Goal: Task Accomplishment & Management: Manage account settings

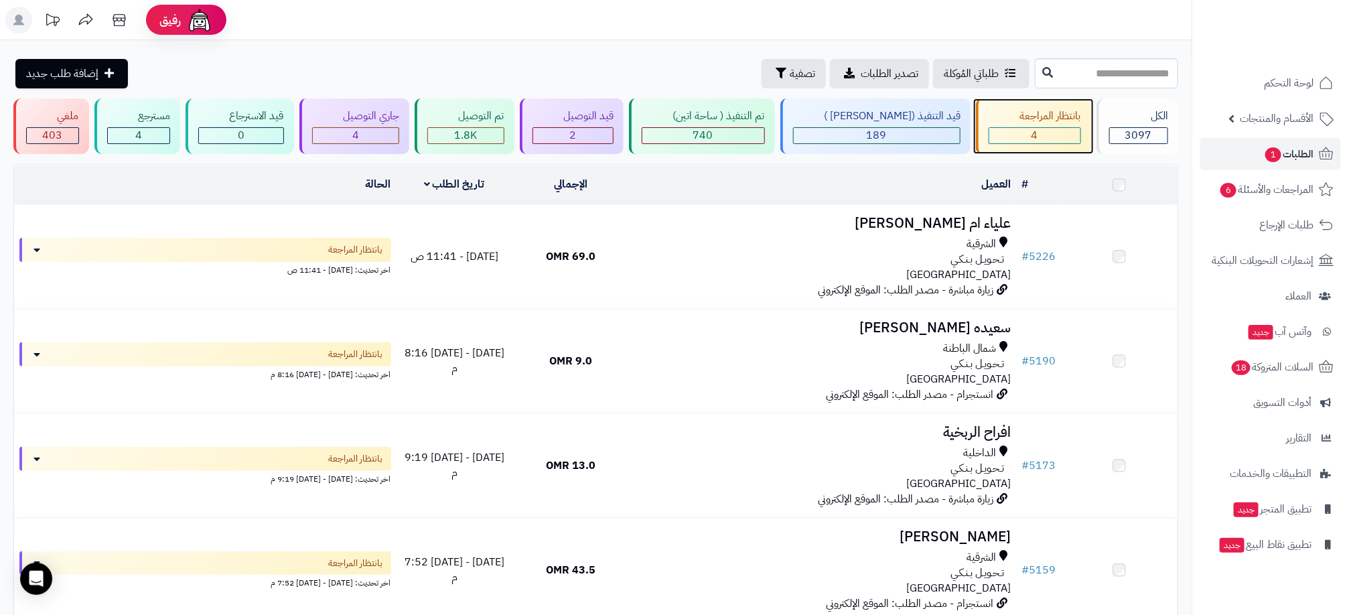
click at [1035, 139] on div "4" at bounding box center [1035, 135] width 91 height 15
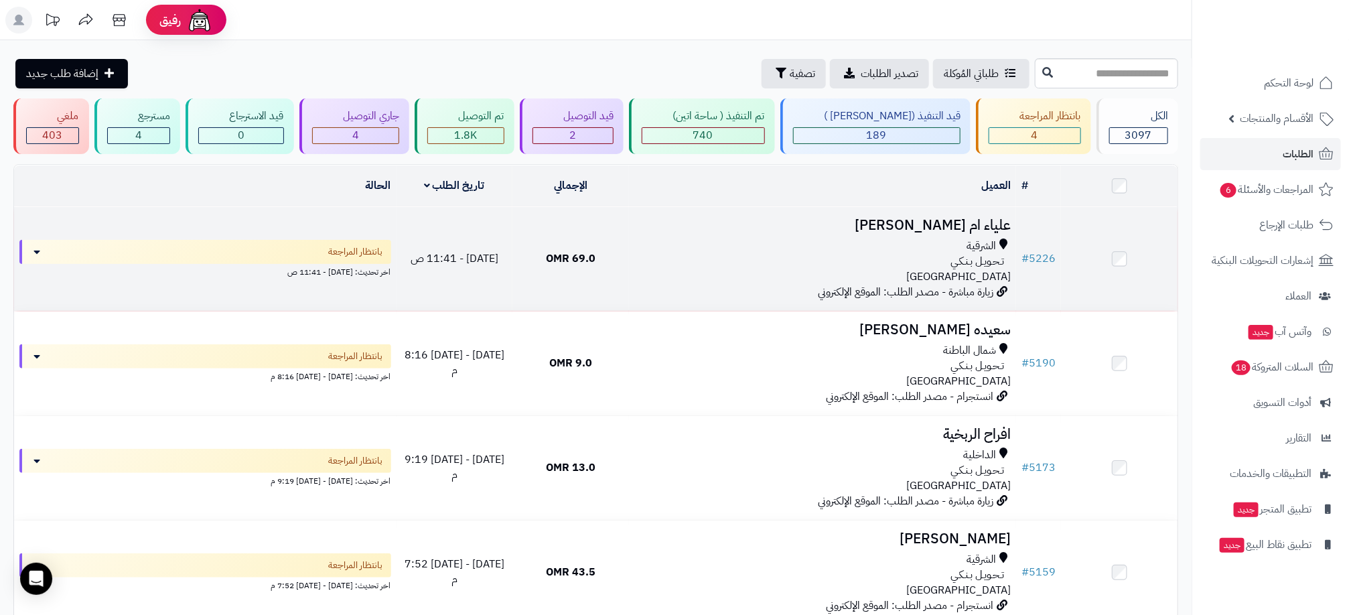
click at [889, 254] on div "تـحـويـل بـنـكـي" at bounding box center [822, 261] width 377 height 15
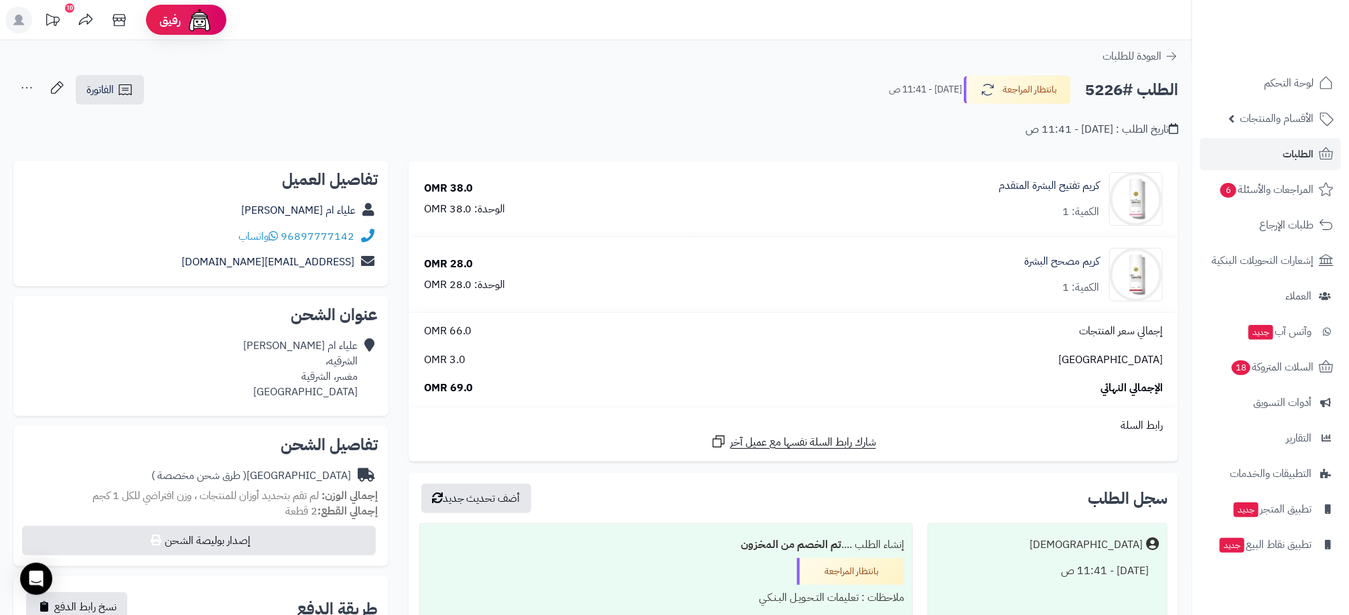
click at [188, 143] on div "**********" at bounding box center [596, 112] width 1192 height 76
click at [1020, 91] on button "بانتظار المراجعة" at bounding box center [1017, 89] width 107 height 28
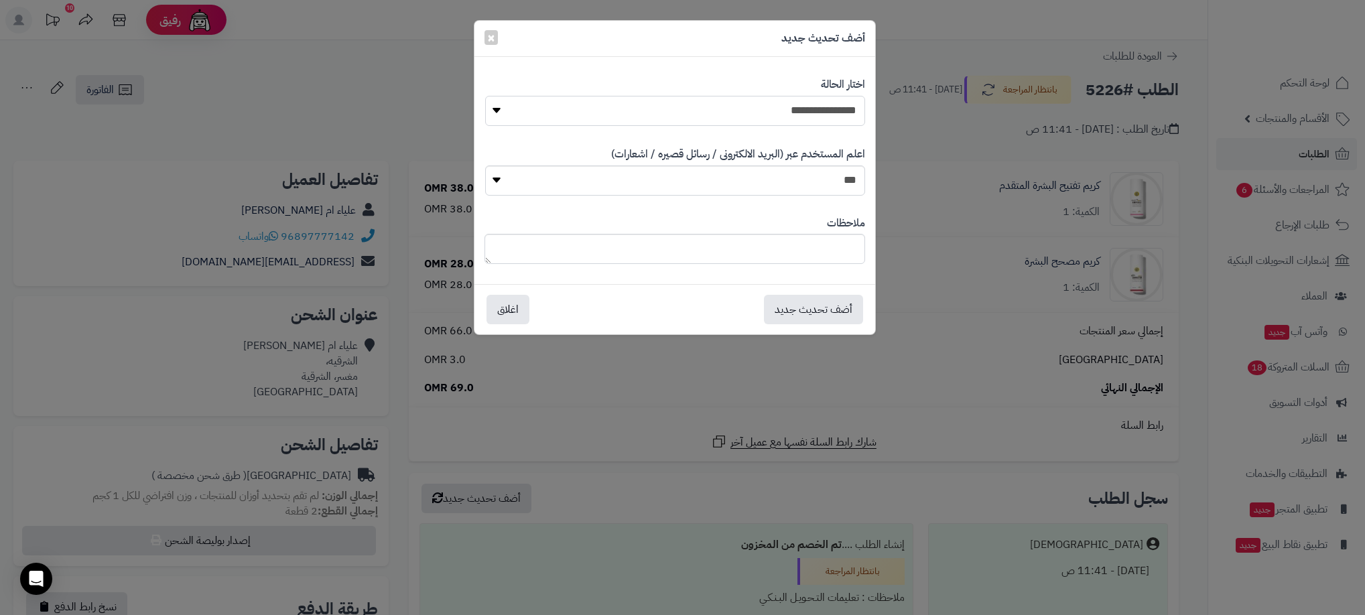
click at [776, 121] on select "**********" at bounding box center [675, 111] width 380 height 30
select select "**"
click at [485, 96] on select "**********" at bounding box center [675, 111] width 380 height 30
click at [805, 306] on button "أضف تحديث جديد" at bounding box center [813, 308] width 99 height 29
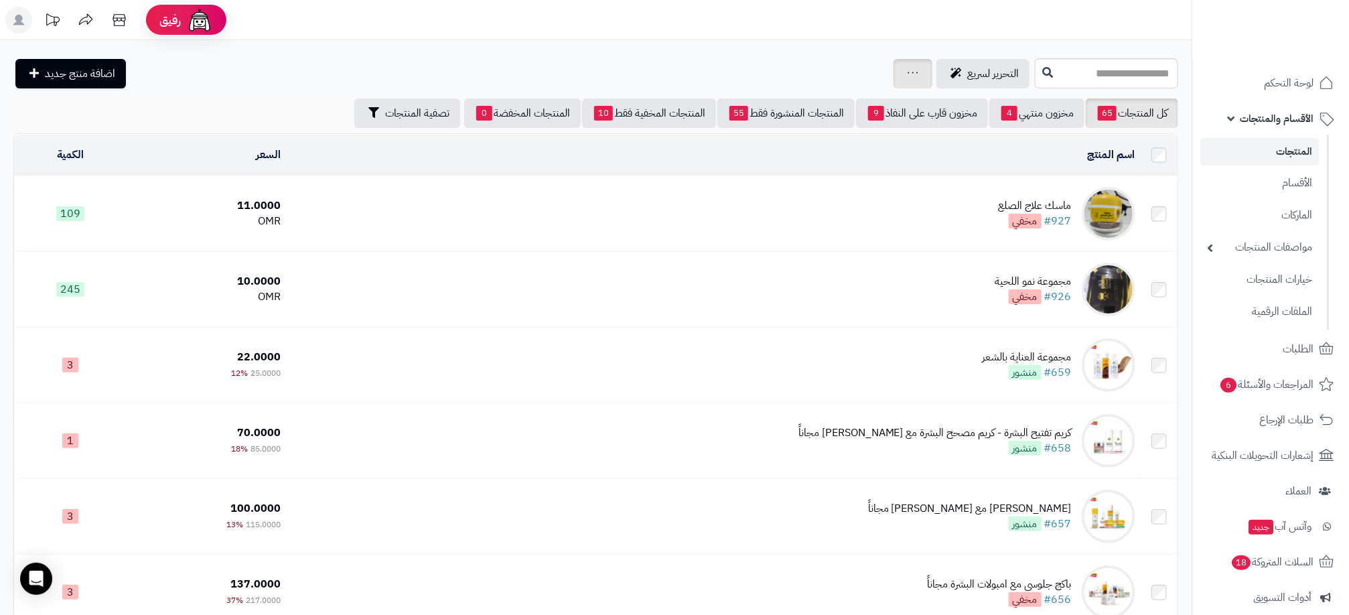
click at [894, 63] on div "جرد مخزون المنتجات جرد مخزون الخيارات فقط تعديل أسعار المنتجات الملصقات تصدير ا…" at bounding box center [913, 73] width 39 height 29
click at [894, 76] on div "جرد مخزون المنتجات جرد مخزون الخيارات فقط تعديل أسعار المنتجات الملصقات تصدير ا…" at bounding box center [913, 73] width 39 height 29
click at [908, 68] on icon at bounding box center [913, 72] width 11 height 9
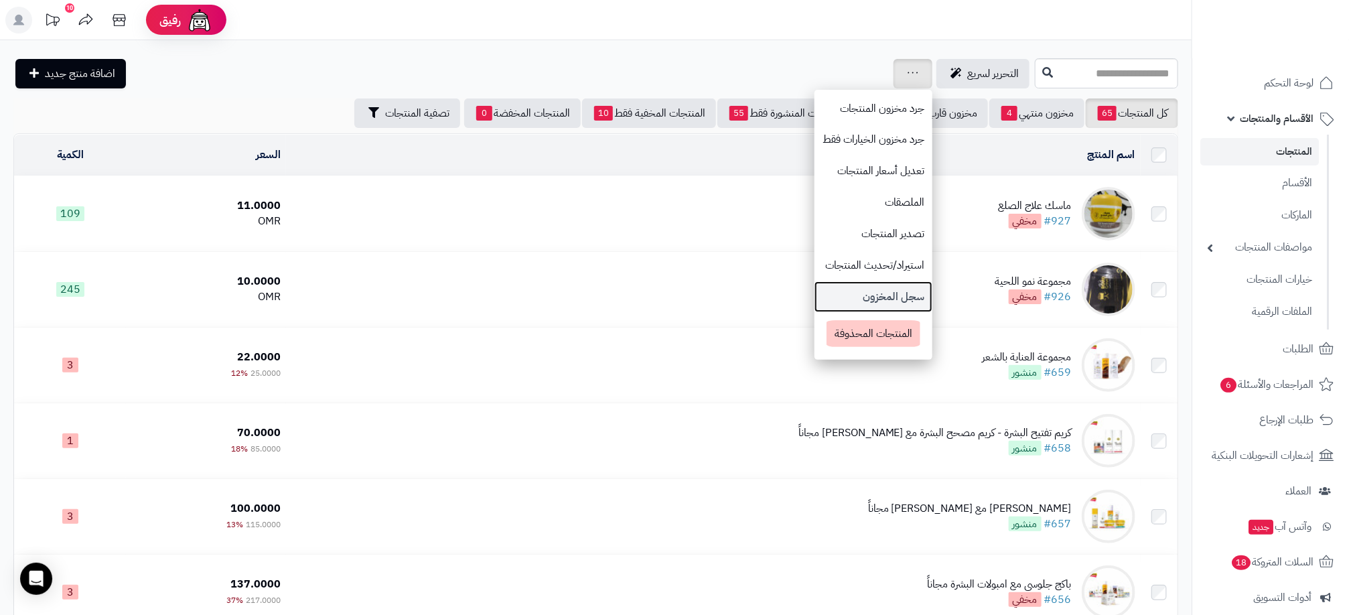
click at [820, 294] on link "سجل المخزون" at bounding box center [874, 296] width 118 height 31
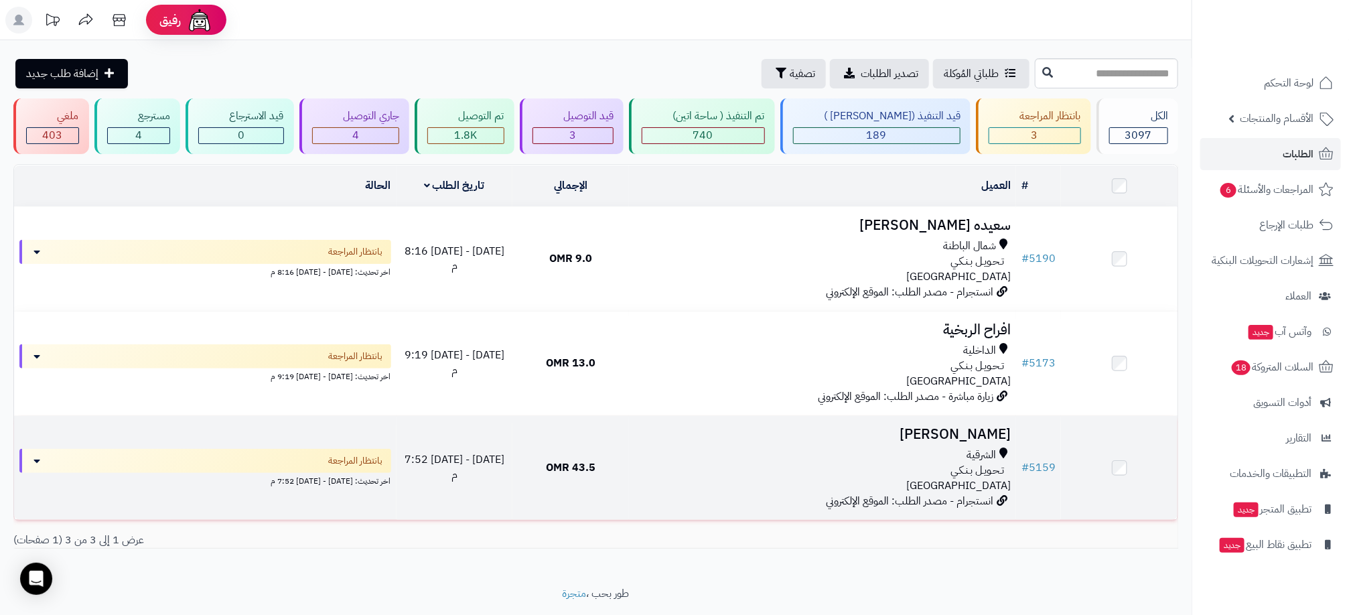
click at [914, 454] on div "الشرقية" at bounding box center [822, 455] width 377 height 15
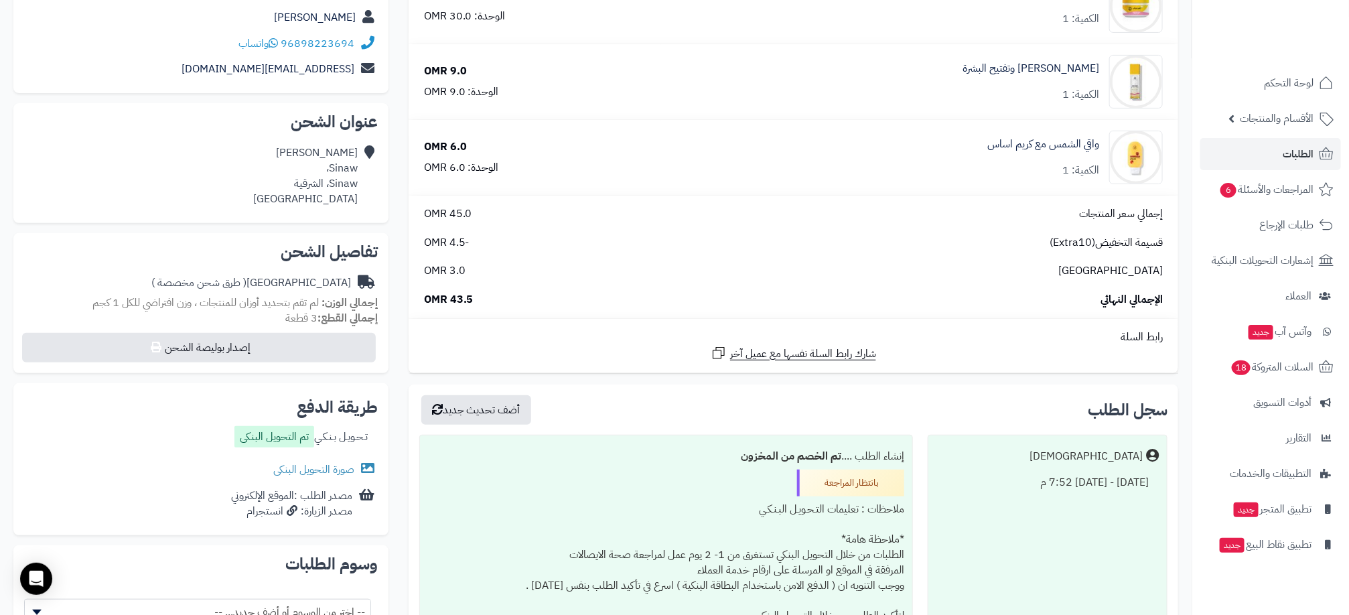
scroll to position [201, 0]
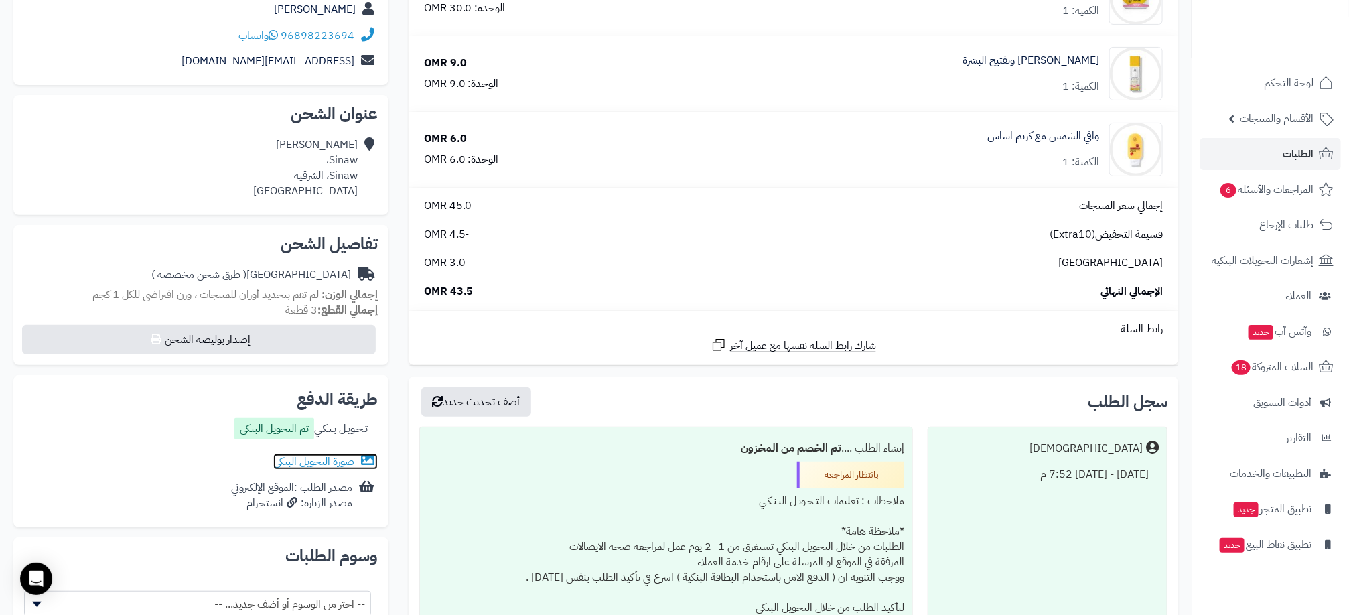
click at [346, 454] on link "صورة التحويل البنكى" at bounding box center [325, 462] width 105 height 16
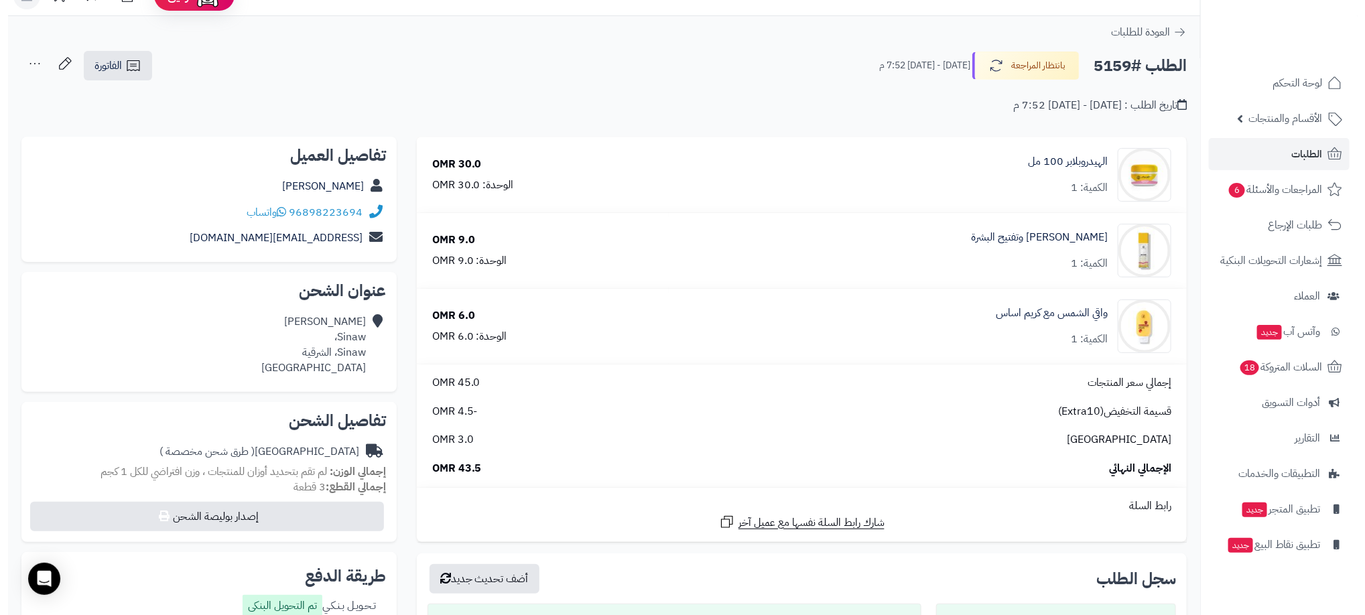
scroll to position [0, 0]
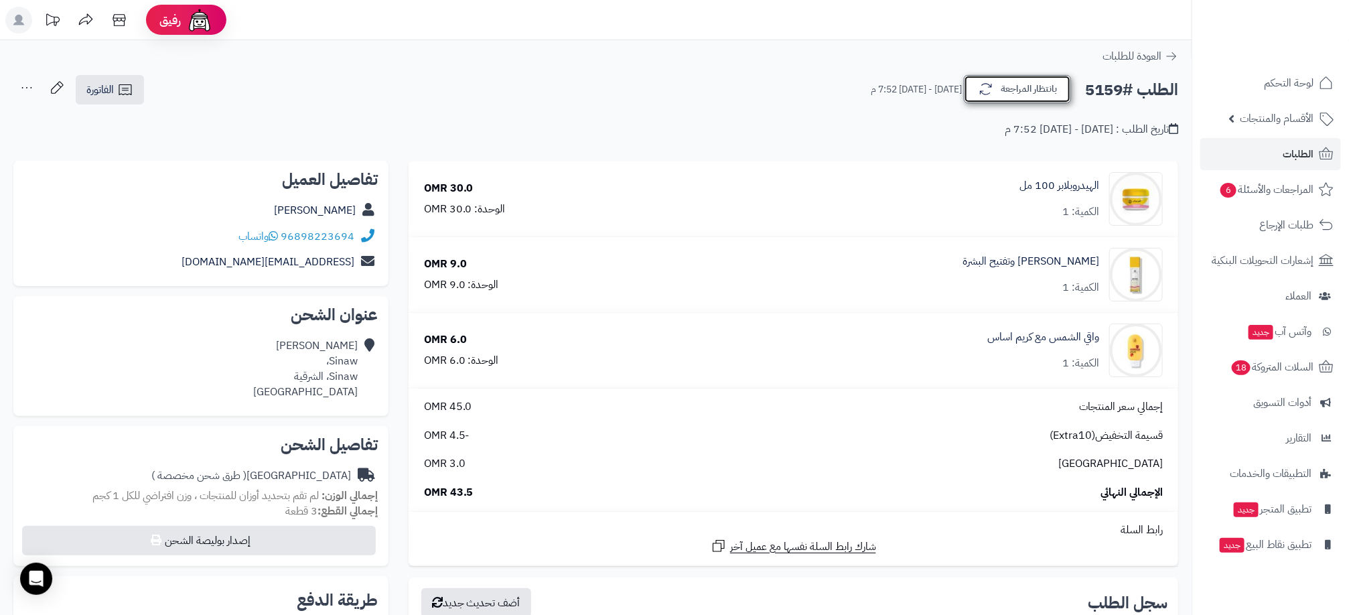
click at [1014, 96] on button "بانتظار المراجعة" at bounding box center [1017, 89] width 107 height 28
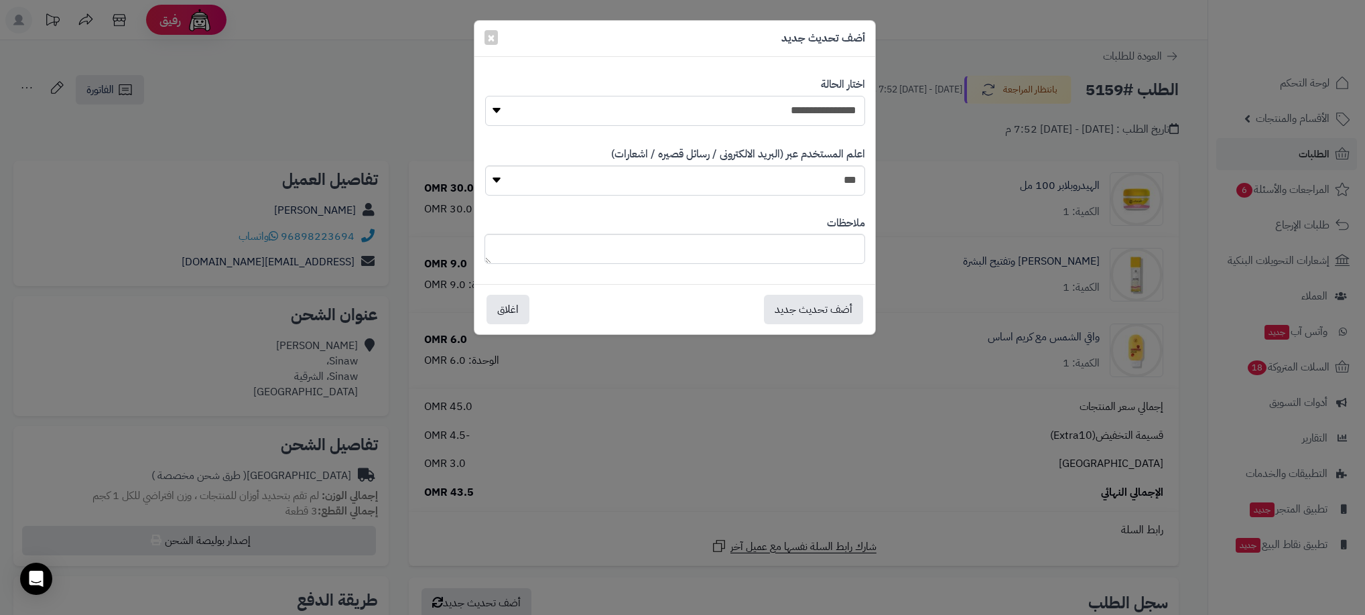
click at [835, 117] on select "**********" at bounding box center [675, 111] width 380 height 30
select select "**"
click at [485, 96] on select "**********" at bounding box center [675, 111] width 380 height 30
click at [841, 306] on button "أضف تحديث جديد" at bounding box center [813, 308] width 99 height 29
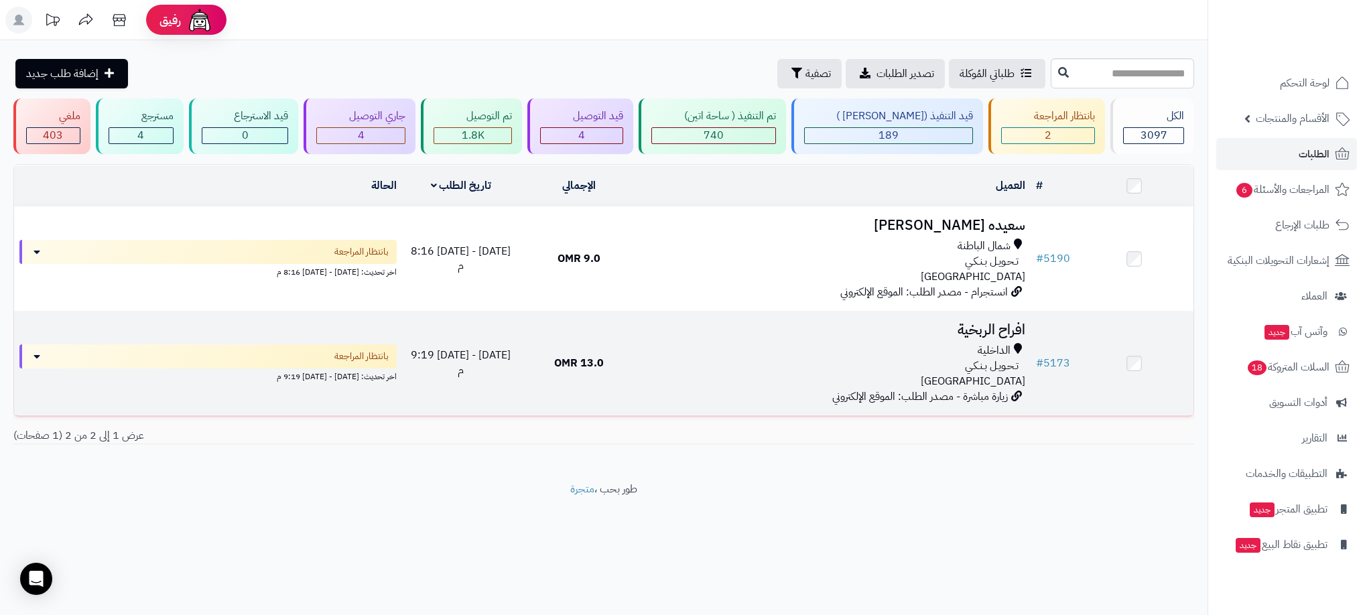
click at [943, 368] on div "تـحـويـل بـنـكـي" at bounding box center [834, 365] width 382 height 15
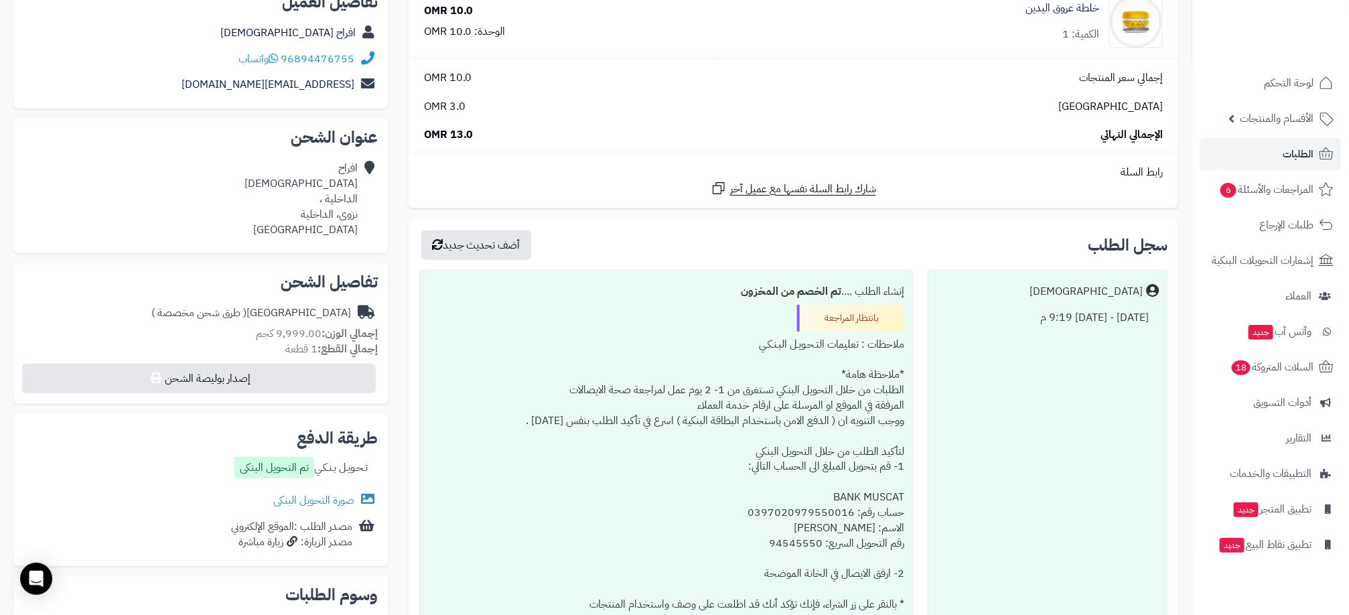
scroll to position [201, 0]
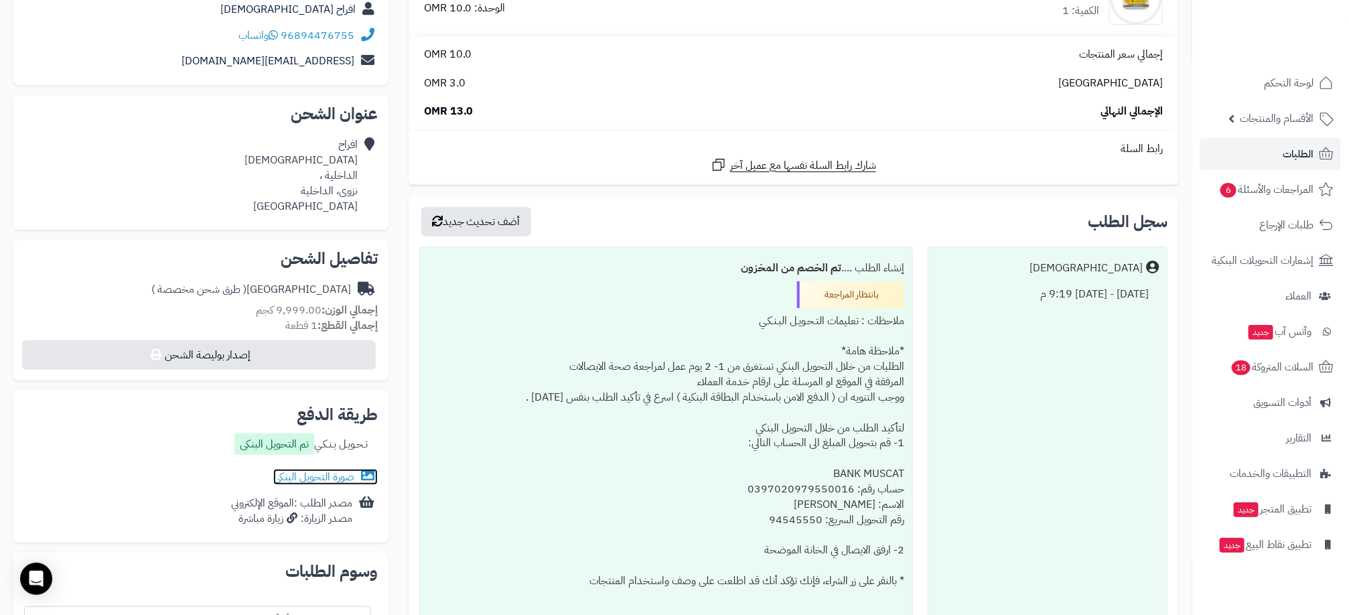
click at [340, 477] on link "صورة التحويل البنكى" at bounding box center [325, 477] width 105 height 16
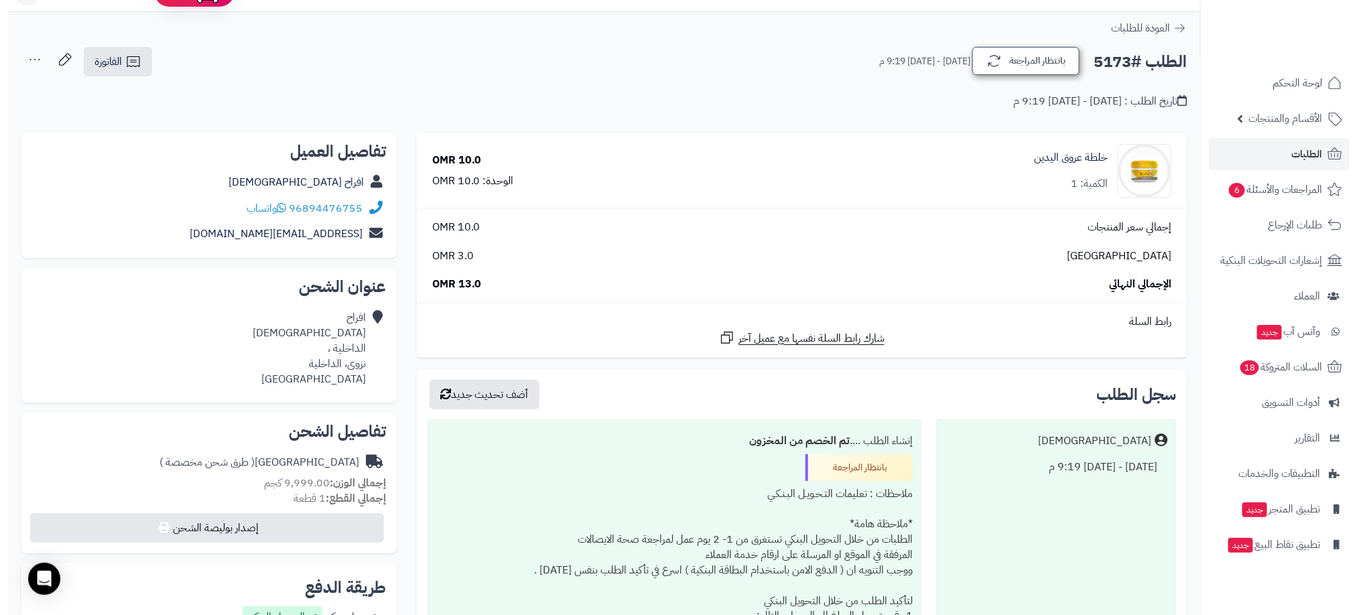
scroll to position [0, 0]
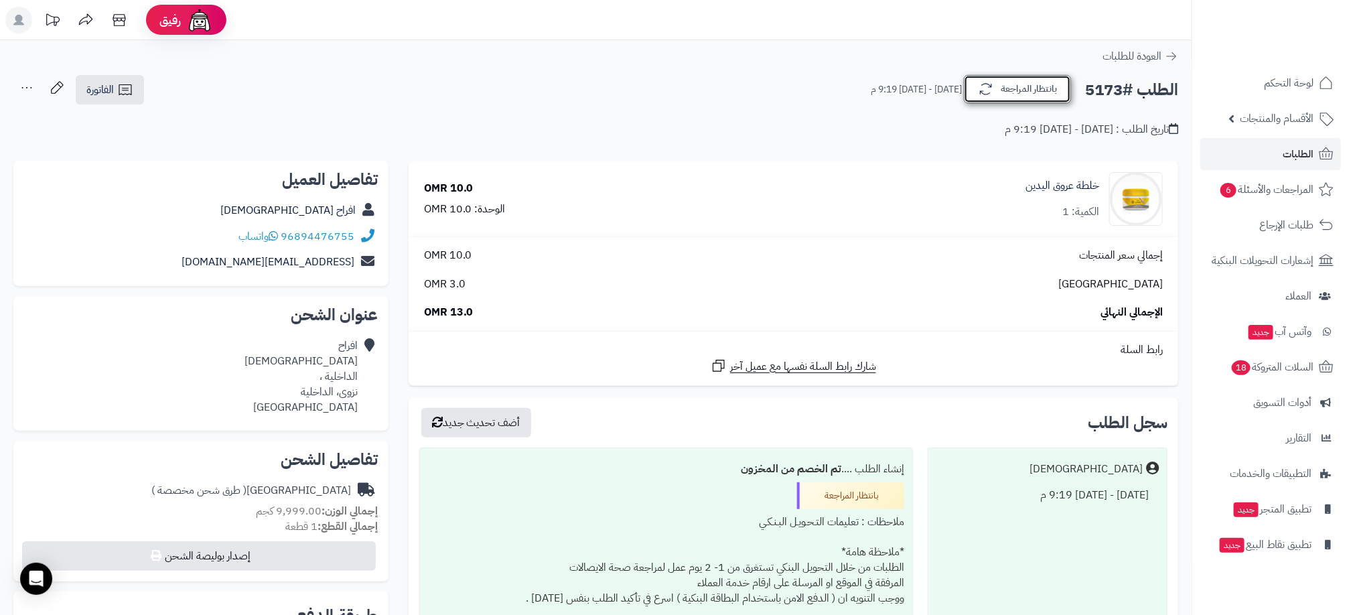
click at [1043, 90] on button "بانتظار المراجعة" at bounding box center [1017, 89] width 107 height 28
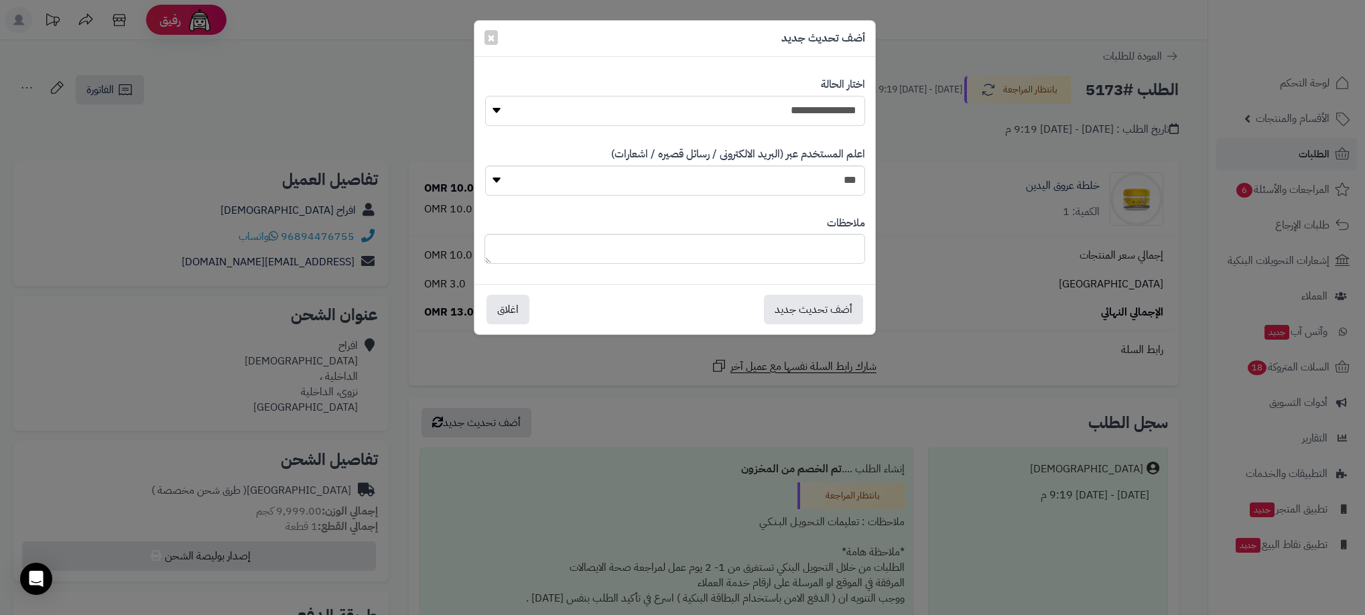
drag, startPoint x: 801, startPoint y: 117, endPoint x: 801, endPoint y: 129, distance: 12.7
click at [801, 117] on select "**********" at bounding box center [675, 111] width 380 height 30
select select "**"
click at [485, 96] on select "**********" at bounding box center [675, 111] width 380 height 30
click at [813, 303] on button "أضف تحديث جديد" at bounding box center [813, 308] width 99 height 29
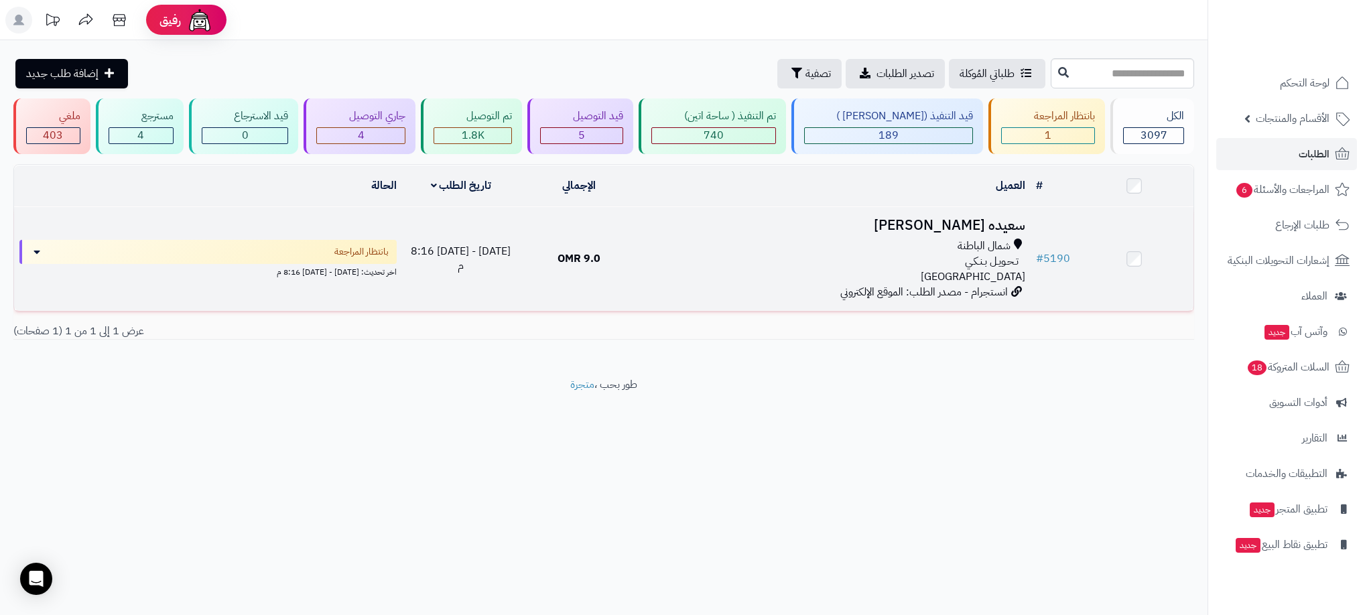
click at [891, 256] on div "تـحـويـل بـنـكـي" at bounding box center [834, 261] width 382 height 15
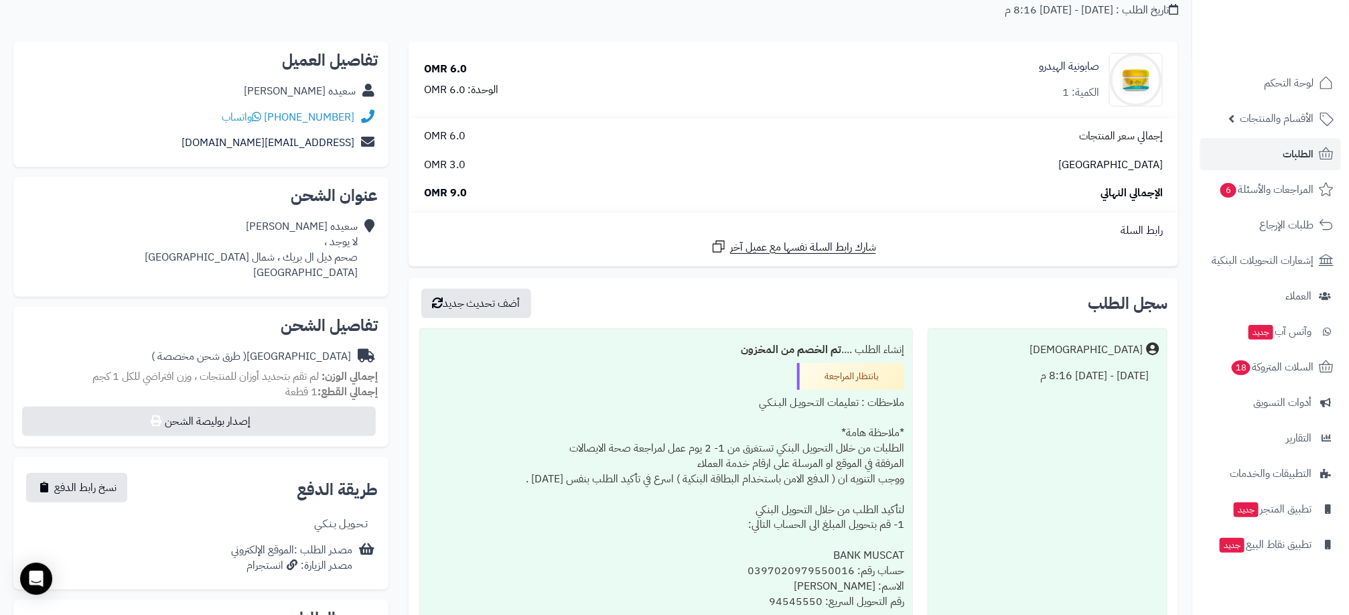
scroll to position [17, 0]
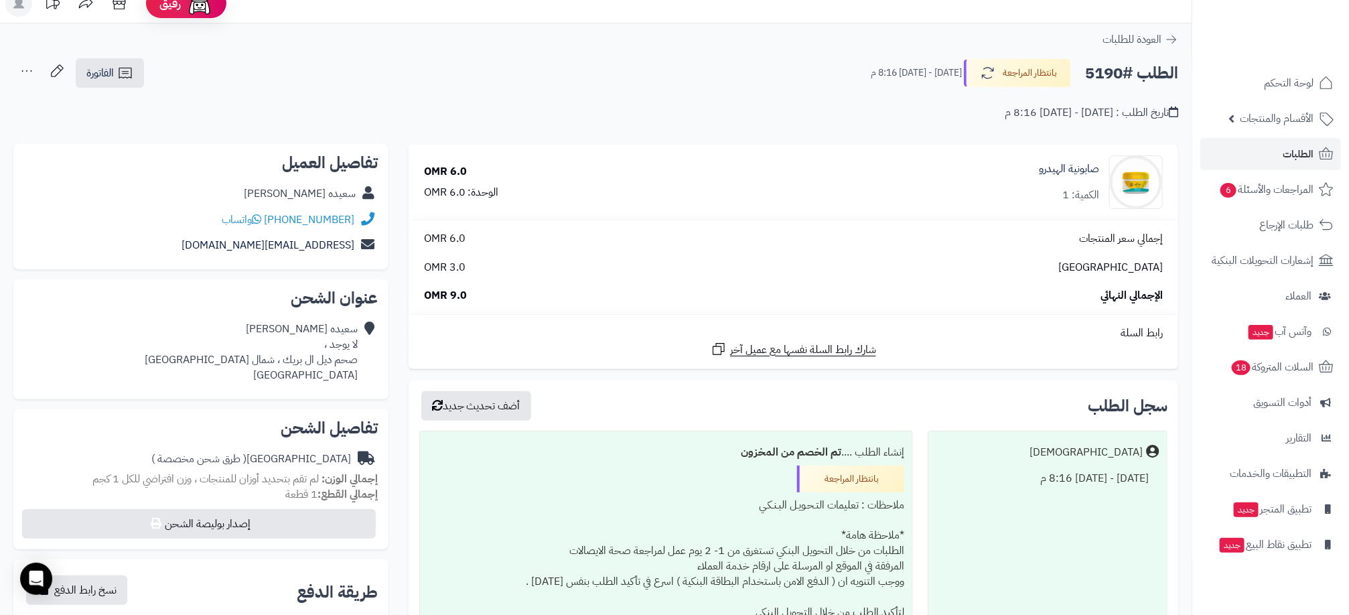
click at [1103, 73] on h2 "الطلب #5190" at bounding box center [1131, 73] width 93 height 27
click at [1103, 72] on h2 "الطلب #5190" at bounding box center [1131, 73] width 93 height 27
click at [897, 121] on div "**********" at bounding box center [596, 96] width 1192 height 76
click at [1100, 72] on h2 "الطلب #5190" at bounding box center [1131, 73] width 93 height 27
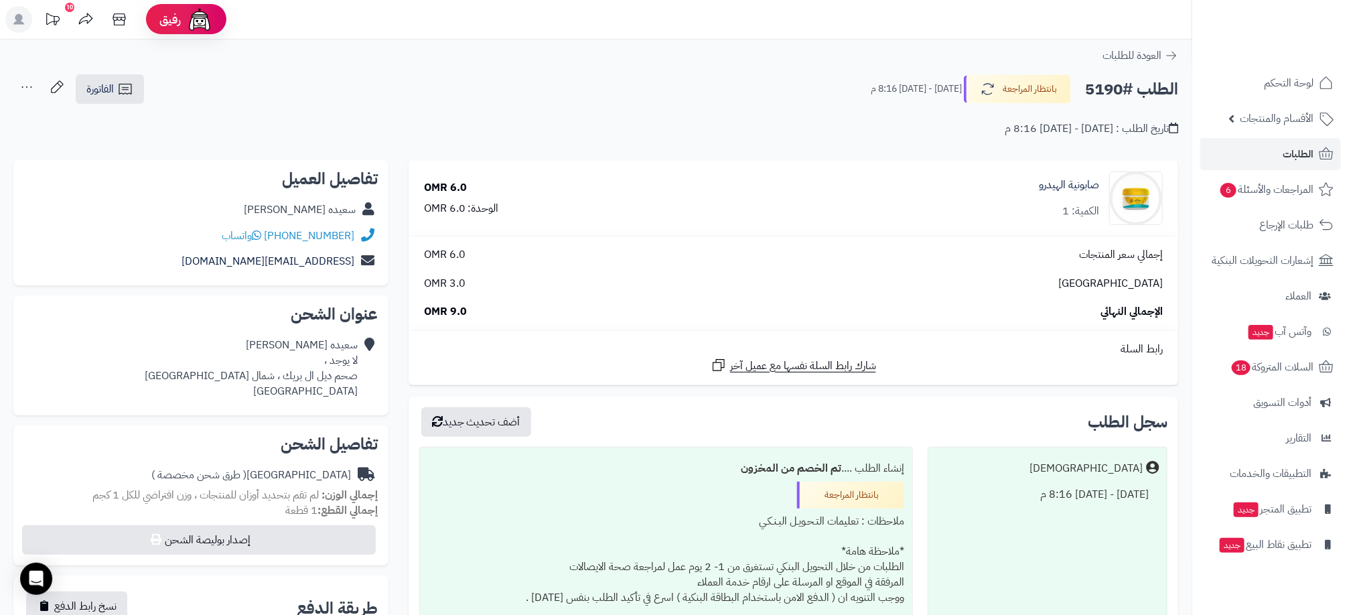
scroll to position [0, 0]
copy h2 "5190"
click at [174, 131] on div "تاريخ الطلب : الإثنين - ١٨ أغسطس ٢٠٢٥ - 8:16 م" at bounding box center [595, 121] width 1165 height 31
drag, startPoint x: 312, startPoint y: 235, endPoint x: 362, endPoint y: 242, distance: 50.7
click at [362, 242] on div "+96891277955 واتساب" at bounding box center [201, 237] width 354 height 26
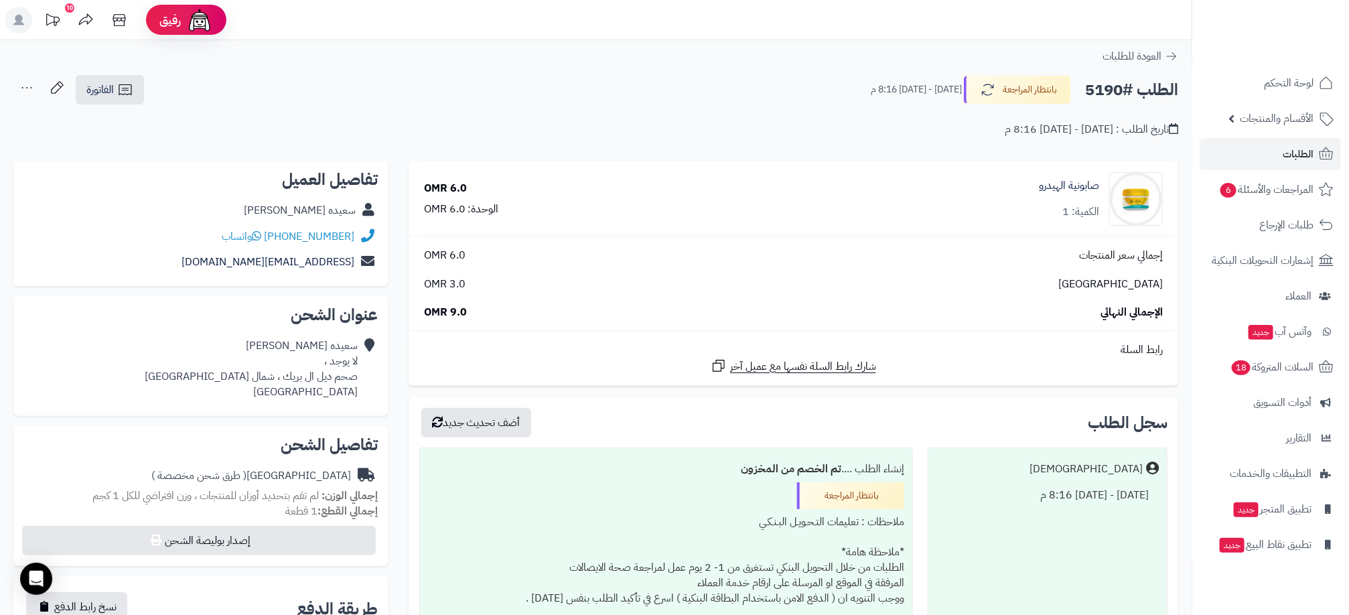
copy div "+96891277955 واتساب"
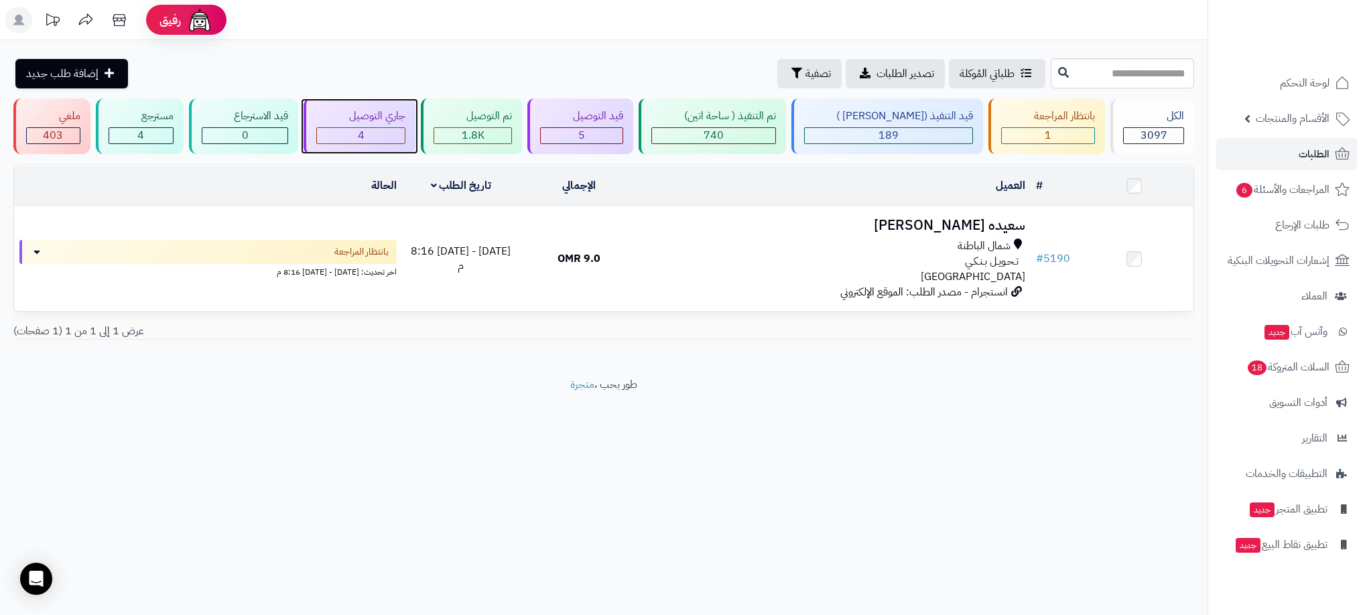
click at [408, 125] on div "جاري التوصيل 4" at bounding box center [359, 126] width 112 height 56
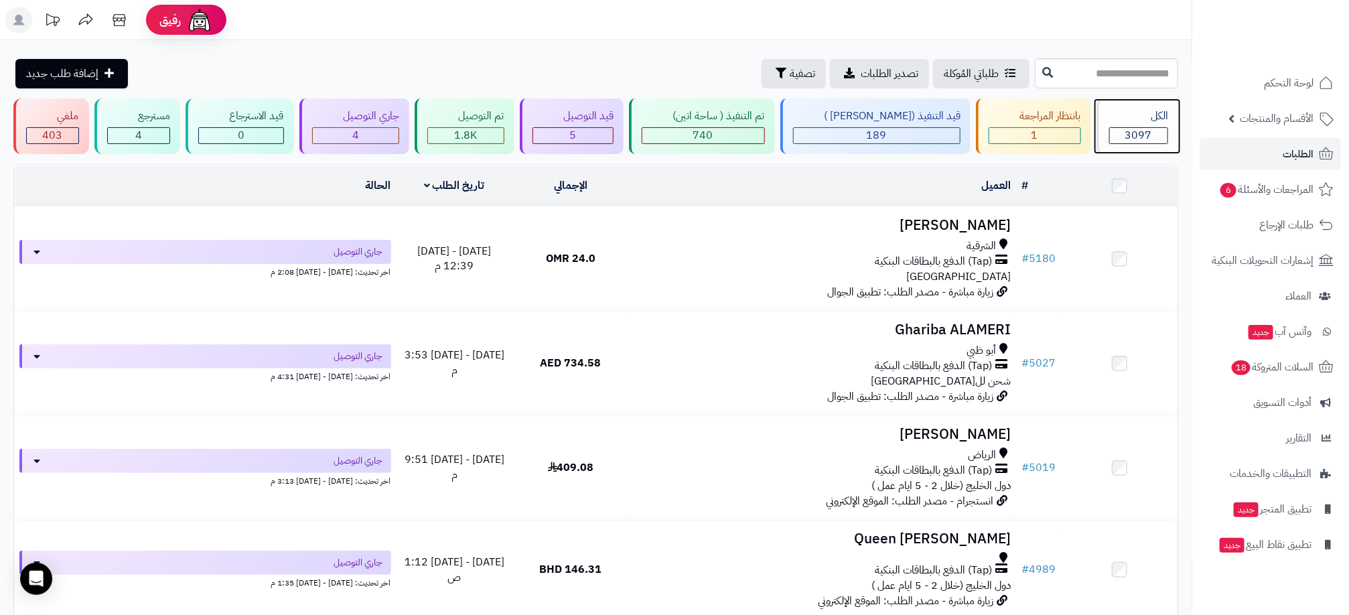
click at [1148, 131] on span "3097" at bounding box center [1138, 135] width 27 height 16
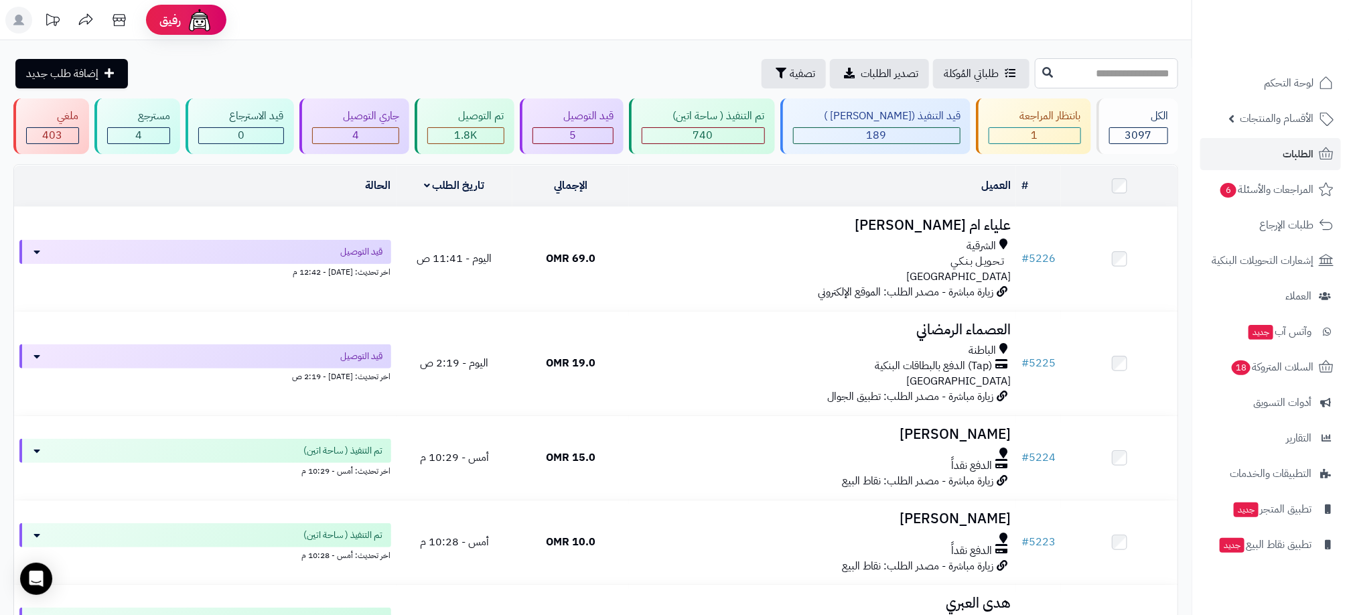
click at [1125, 65] on input "text" at bounding box center [1106, 73] width 143 height 30
paste input "****"
type input "****"
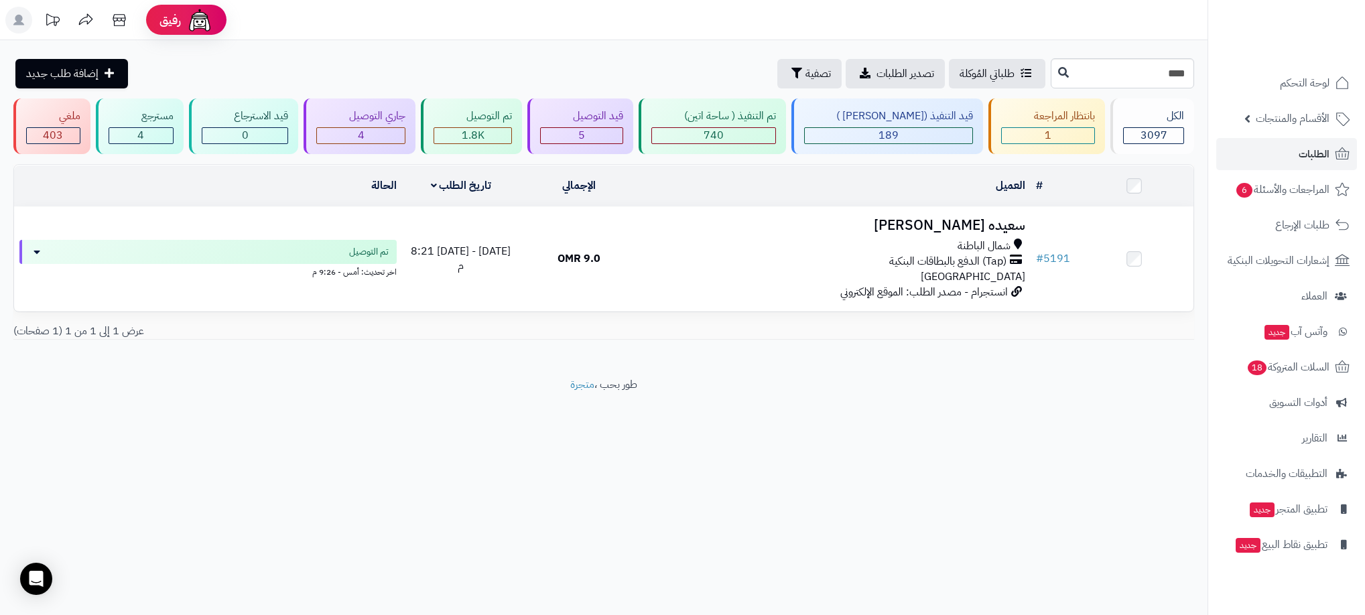
click at [1126, 449] on div "رفيق ! الطلبات معالجة مكتمل إرجاع المنتجات العملاء المتواجدون الان 3108 عملاء م…" at bounding box center [682, 307] width 1365 height 615
click at [1132, 458] on div "رفيق ! الطلبات معالجة مكتمل إرجاع المنتجات العملاء المتواجدون الان 3108 عملاء م…" at bounding box center [682, 307] width 1365 height 615
click at [1058, 129] on div "1" at bounding box center [1048, 135] width 92 height 15
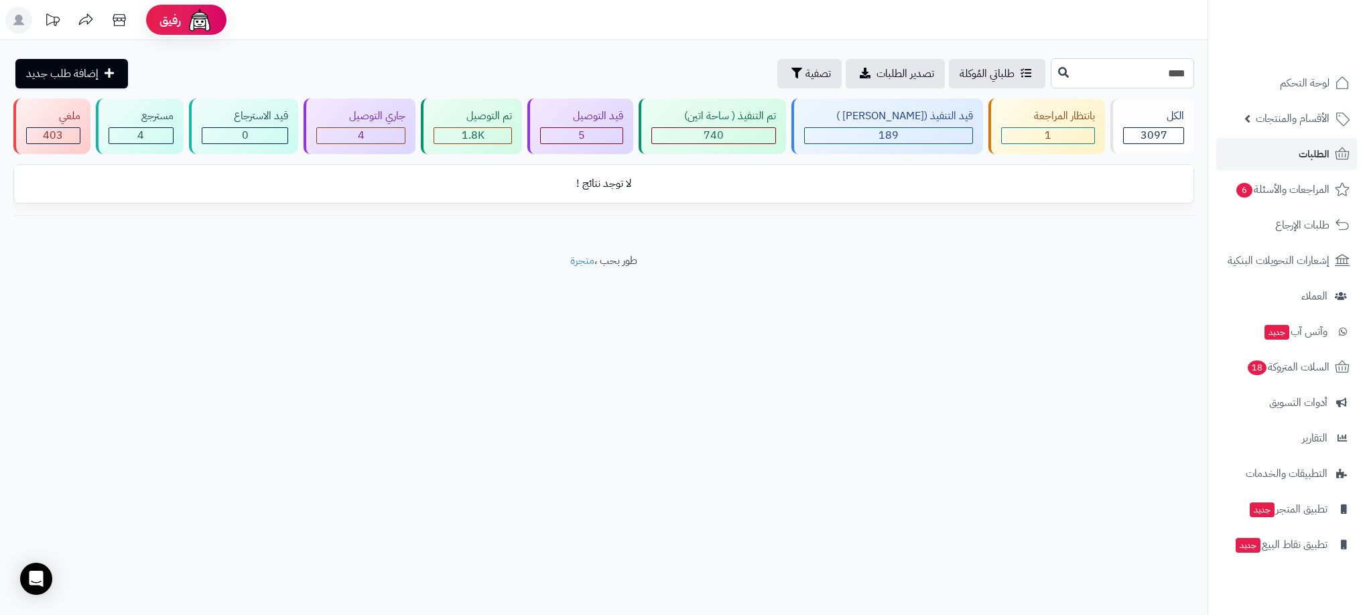
click at [1132, 69] on input "****" at bounding box center [1121, 73] width 143 height 30
click at [1116, 334] on div "رفيق ! الطلبات معالجة مكتمل إرجاع المنتجات العملاء المتواجدون الان 3108 عملاء م…" at bounding box center [682, 307] width 1365 height 615
click at [1313, 165] on link "الطلبات" at bounding box center [1286, 154] width 141 height 32
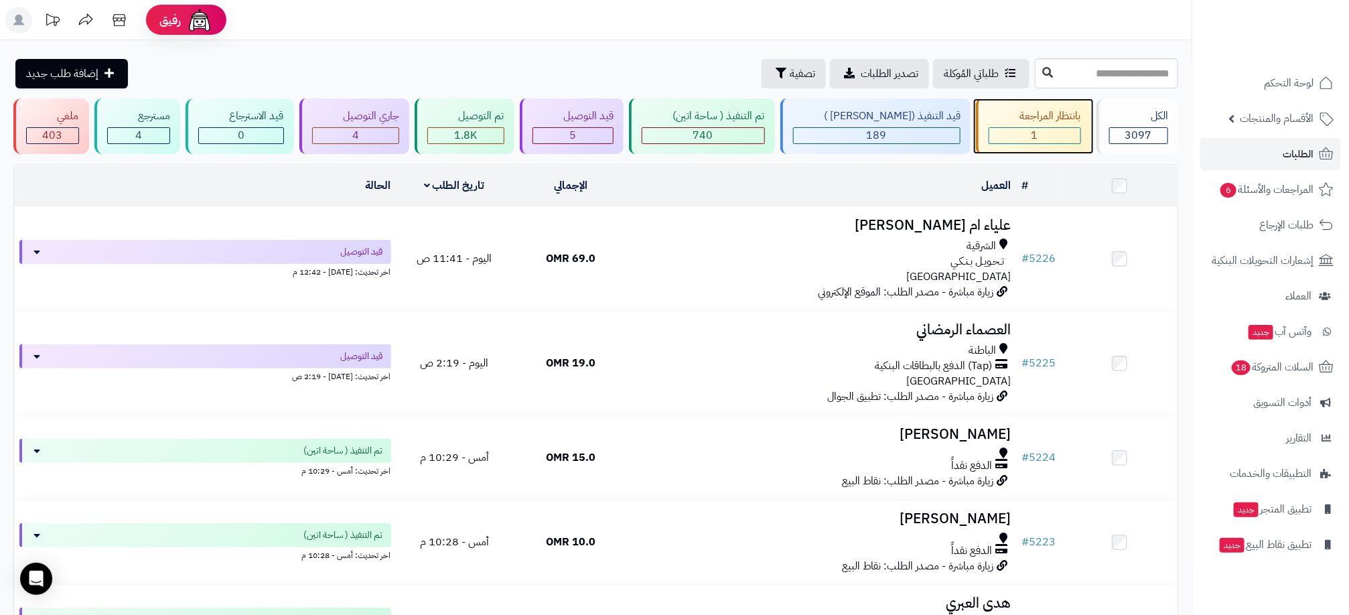
click at [1038, 129] on div "1" at bounding box center [1035, 135] width 91 height 15
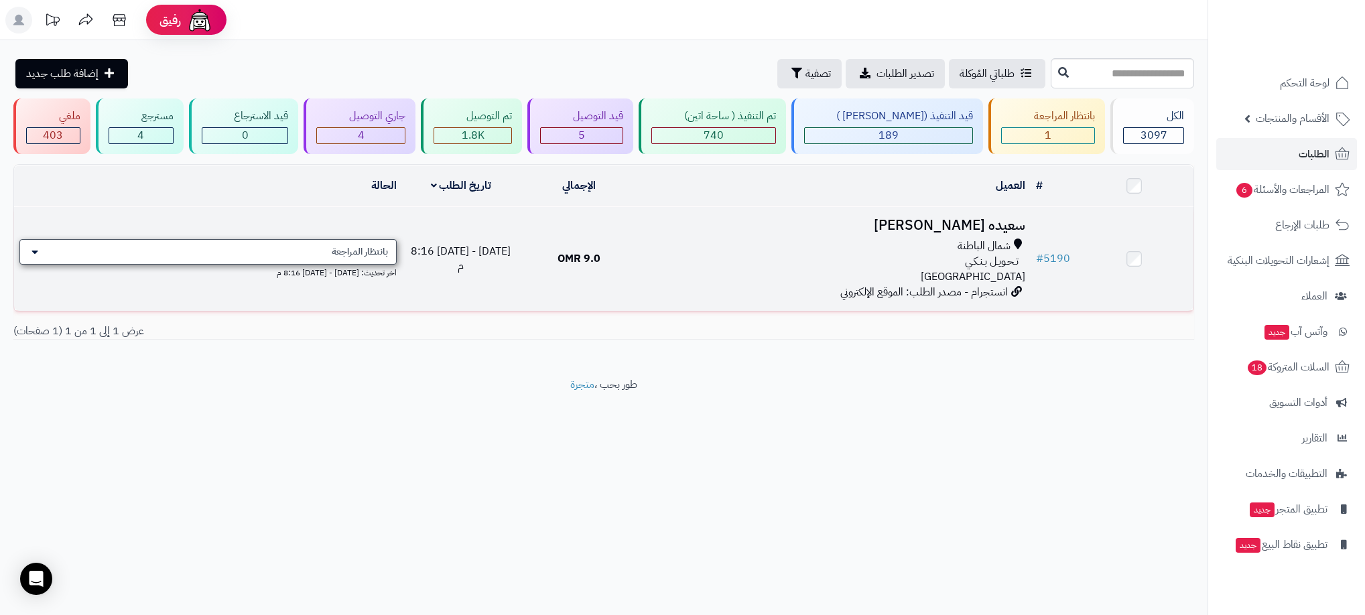
click at [379, 252] on span "بانتظار المراجعة" at bounding box center [360, 251] width 56 height 13
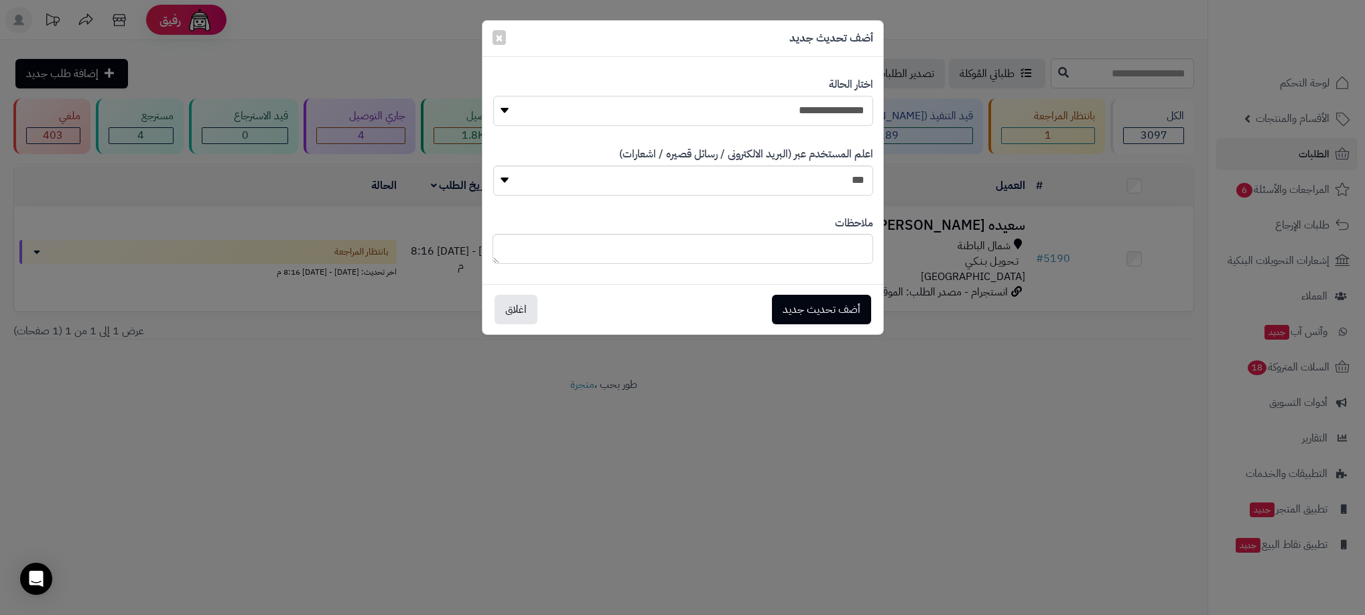
click at [760, 109] on select "**********" at bounding box center [683, 111] width 380 height 30
select select "**"
click at [493, 96] on select "**********" at bounding box center [683, 111] width 380 height 30
click at [827, 259] on textarea at bounding box center [682, 249] width 381 height 30
type textarea "********"
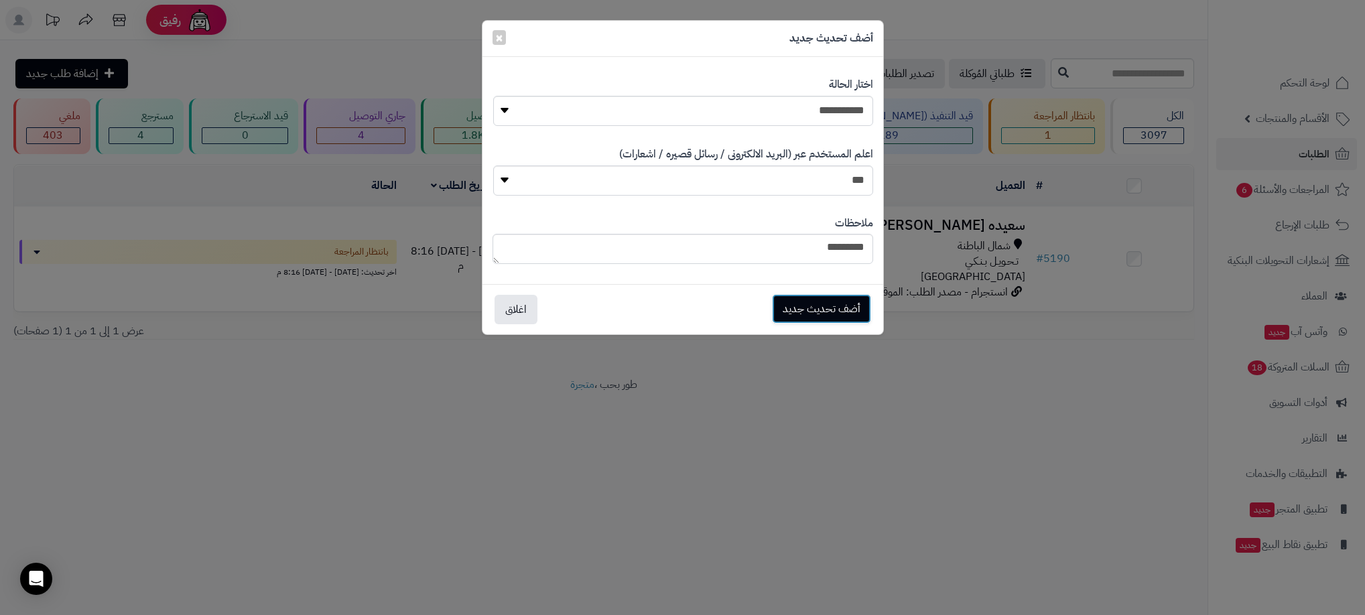
click at [846, 314] on button "أضف تحديث جديد" at bounding box center [821, 308] width 99 height 29
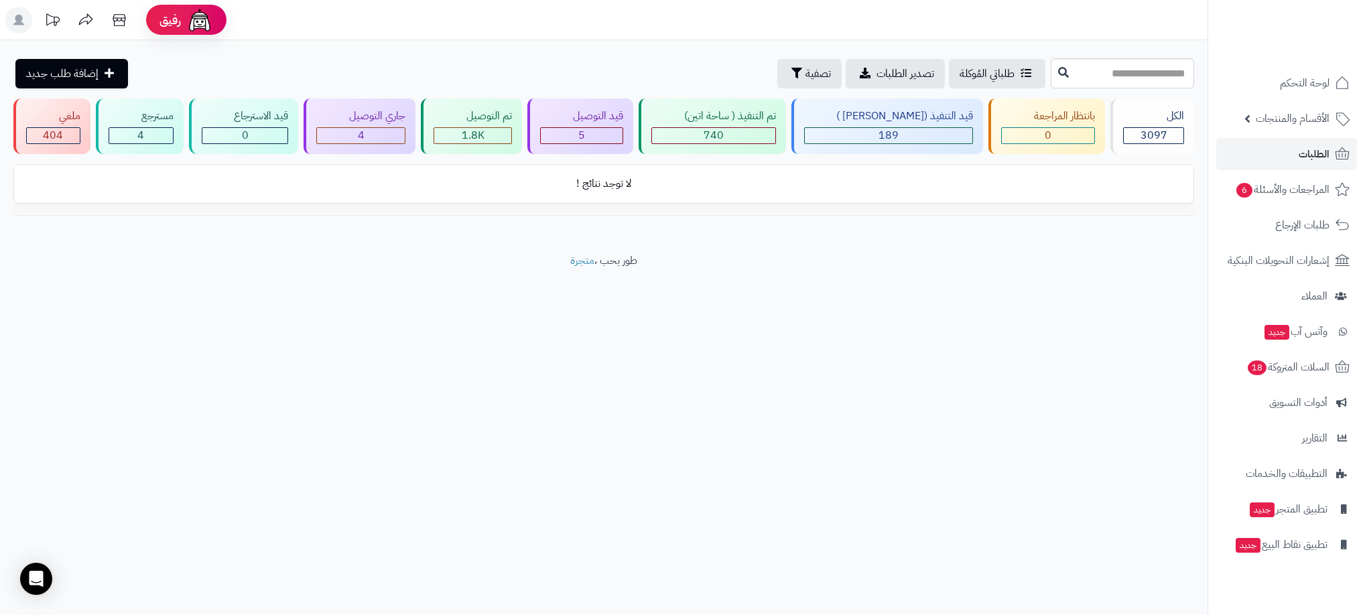
click at [857, 370] on div "رفيق ! الطلبات معالجة مكتمل إرجاع المنتجات العملاء المتواجدون الان 3108 عملاء م…" at bounding box center [682, 307] width 1365 height 615
click at [1082, 297] on footer "طور بحب ، متجرة" at bounding box center [603, 286] width 1207 height 67
click at [622, 133] on div "5" at bounding box center [582, 135] width 82 height 15
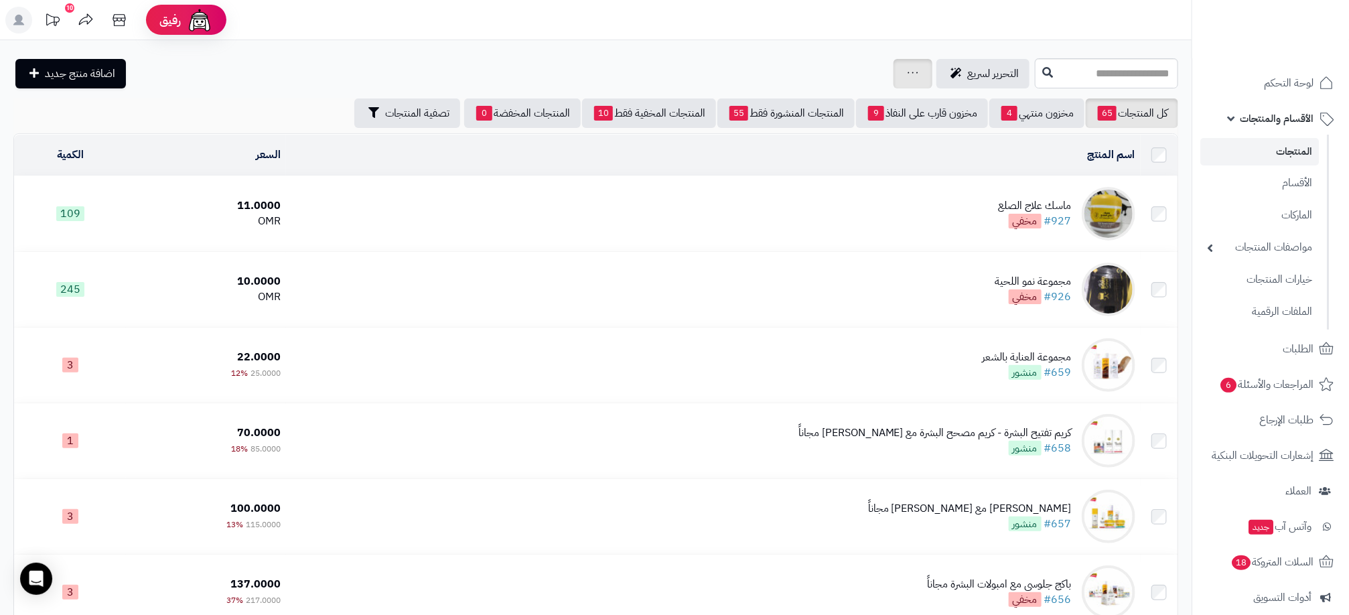
click at [908, 66] on link at bounding box center [913, 74] width 11 height 16
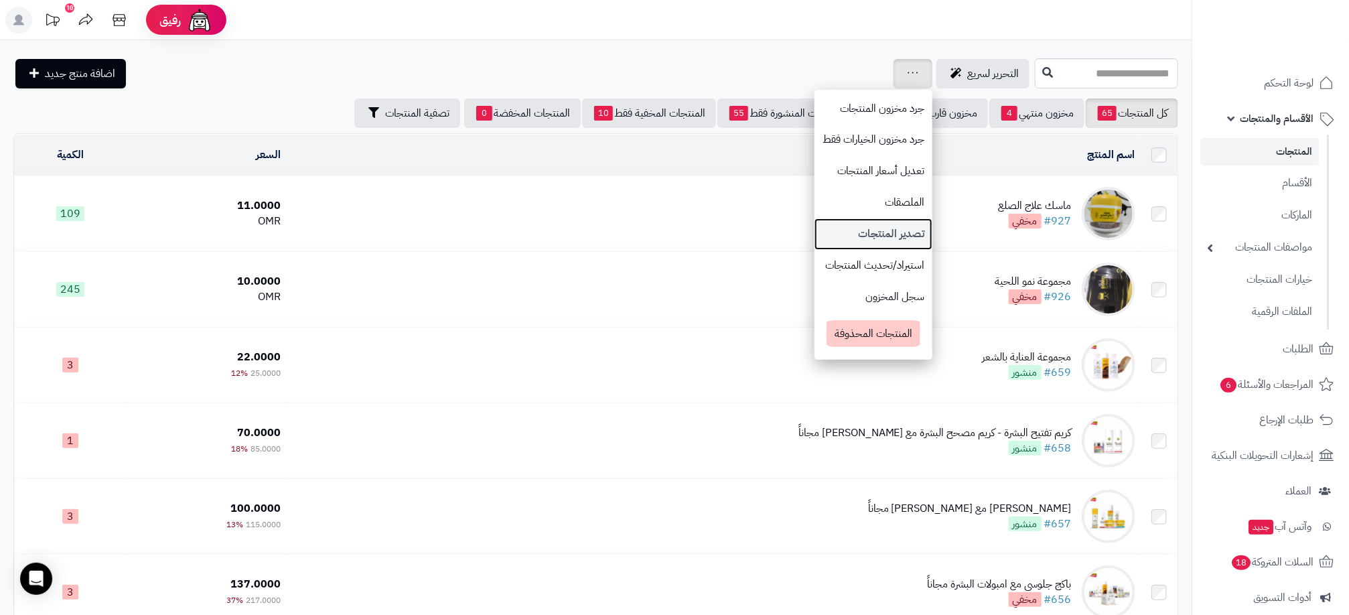
click at [825, 233] on link "تصدير المنتجات" at bounding box center [874, 233] width 118 height 31
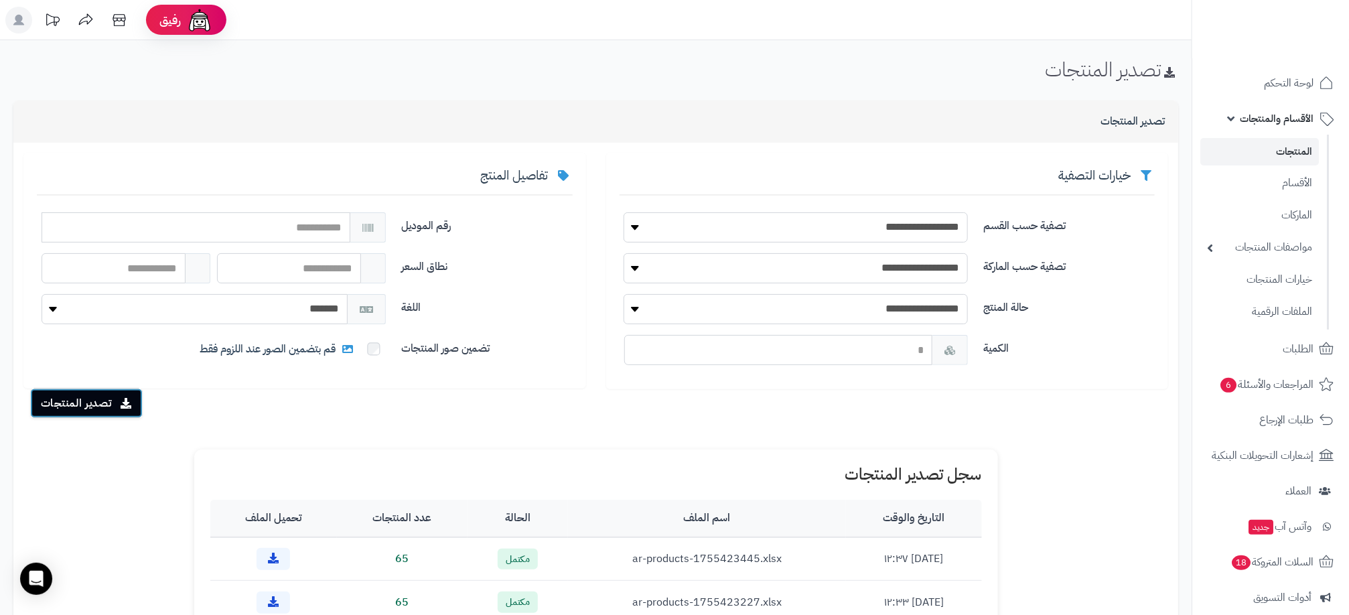
click at [115, 413] on button "تصدير المنتجات" at bounding box center [86, 403] width 113 height 29
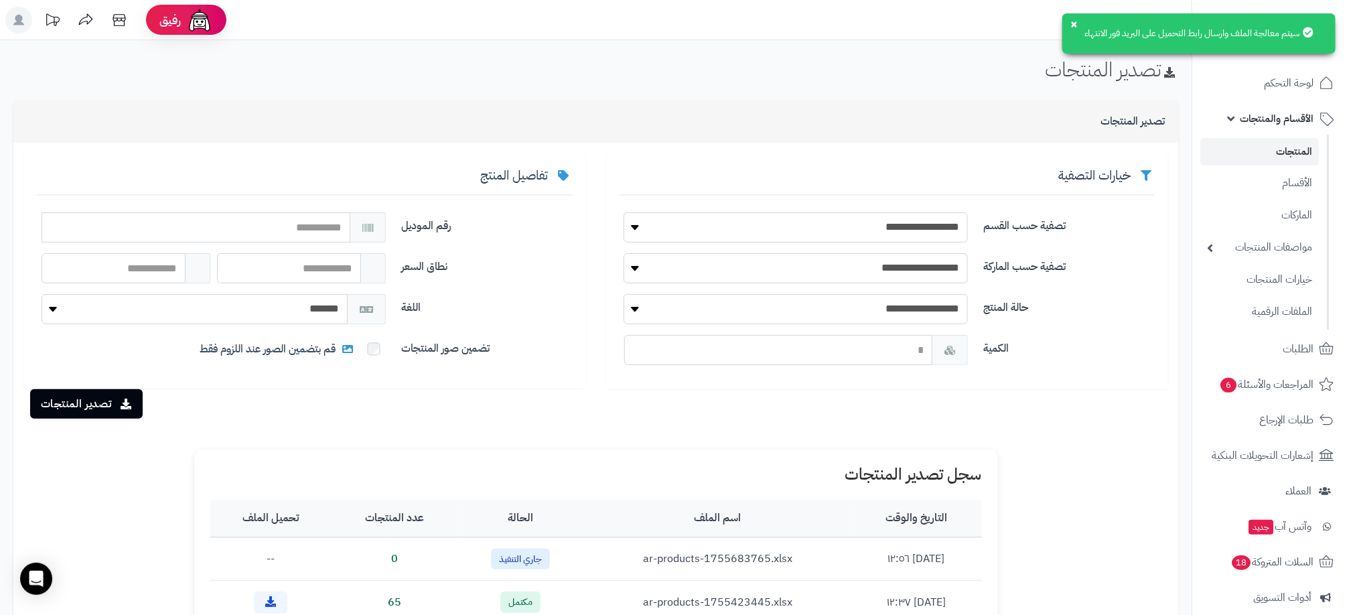
drag, startPoint x: 1134, startPoint y: 451, endPoint x: 1033, endPoint y: 419, distance: 106.1
click at [1134, 451] on div "**********" at bounding box center [595, 535] width 1165 height 785
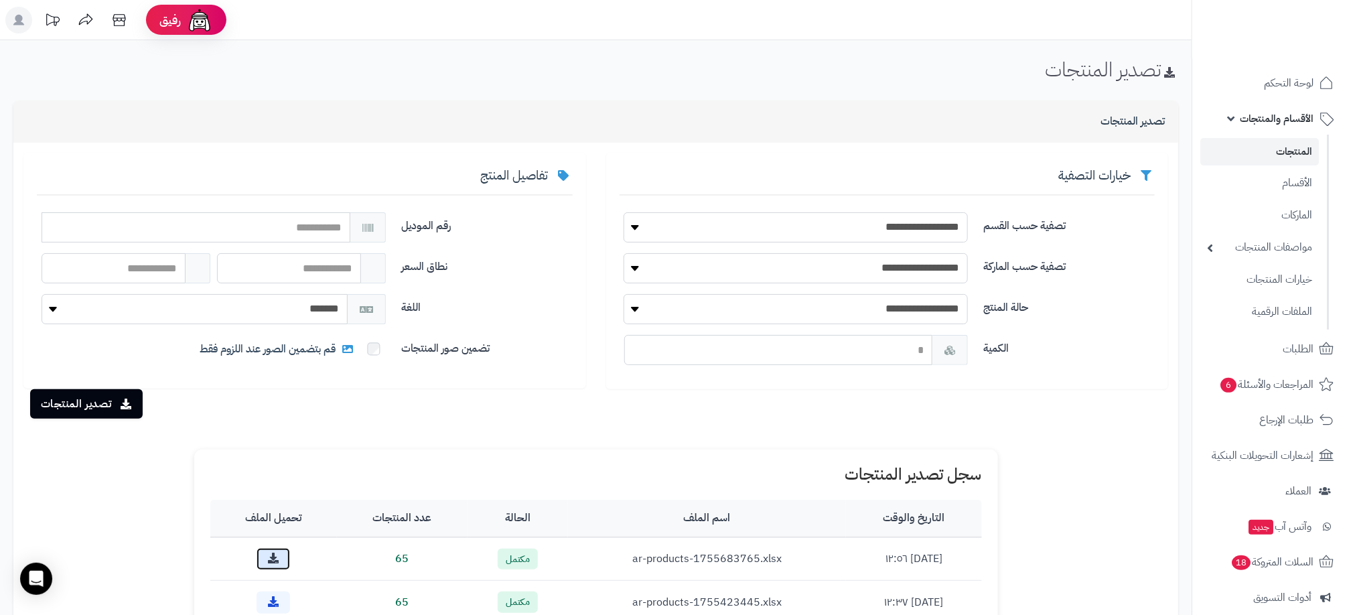
click at [290, 559] on link at bounding box center [273, 559] width 33 height 22
click at [697, 159] on div "**********" at bounding box center [887, 271] width 563 height 236
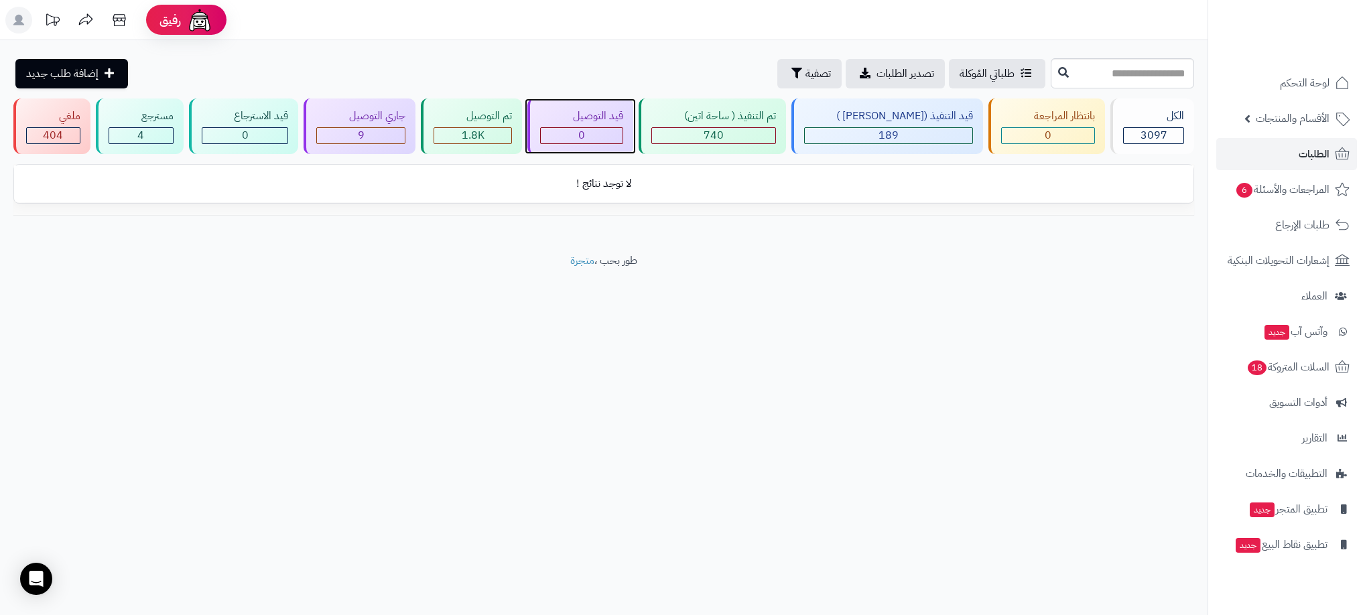
click at [623, 123] on div "قيد التوصيل 0" at bounding box center [580, 126] width 106 height 56
click at [1144, 137] on span "3097" at bounding box center [1153, 135] width 27 height 16
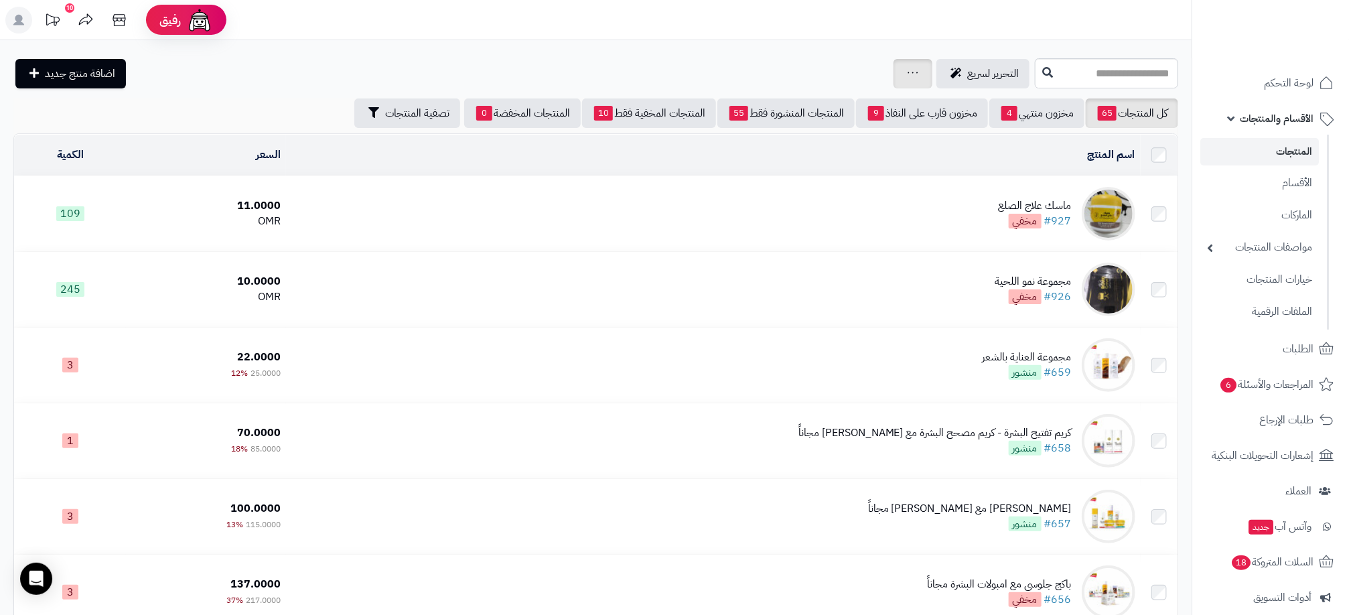
click at [908, 76] on icon at bounding box center [913, 72] width 11 height 9
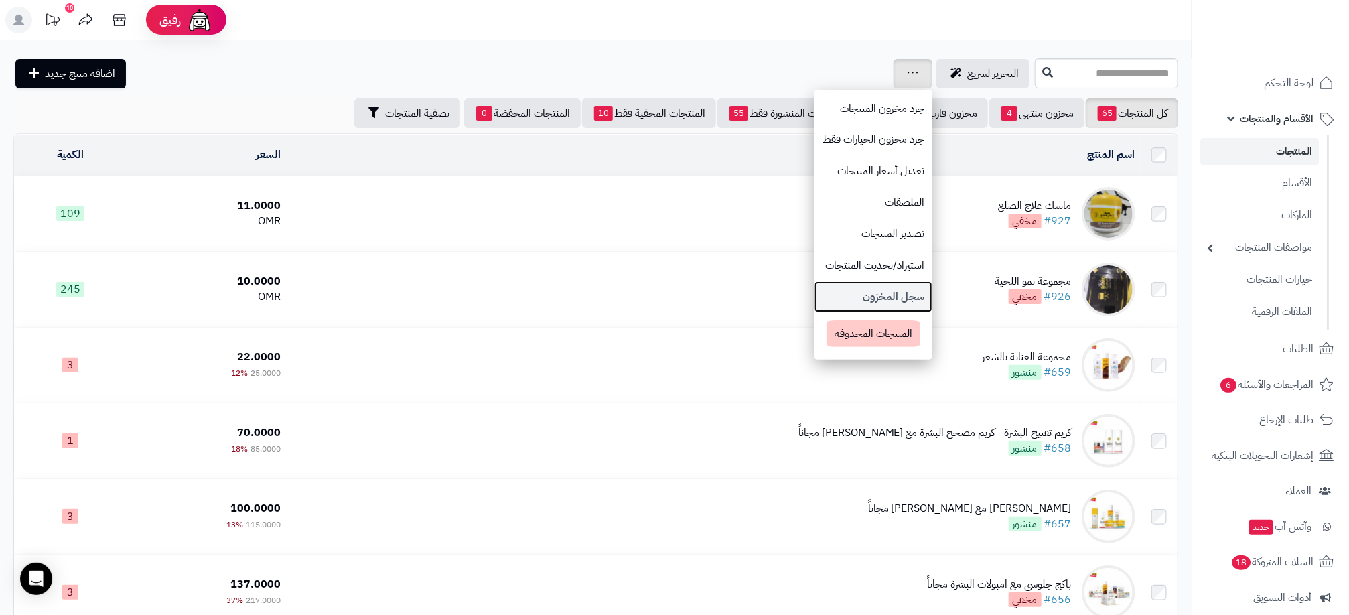
click at [815, 289] on link "سجل المخزون" at bounding box center [874, 296] width 118 height 31
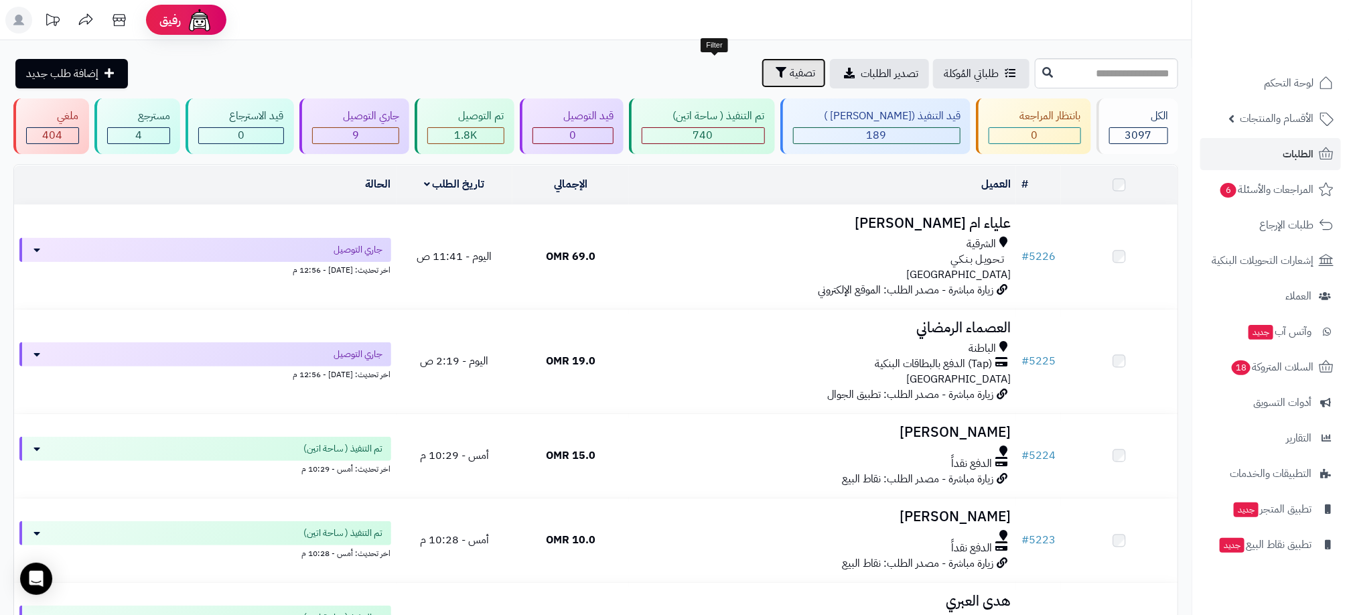
click at [790, 74] on span "تصفية" at bounding box center [802, 73] width 25 height 16
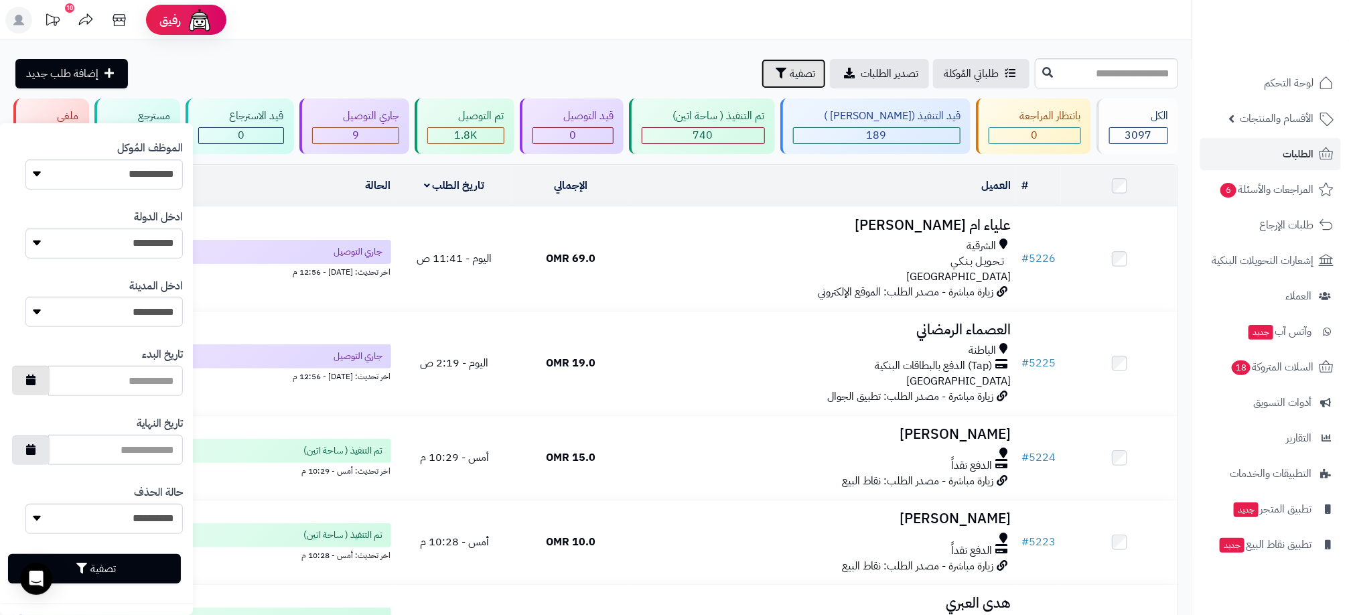
scroll to position [418, 0]
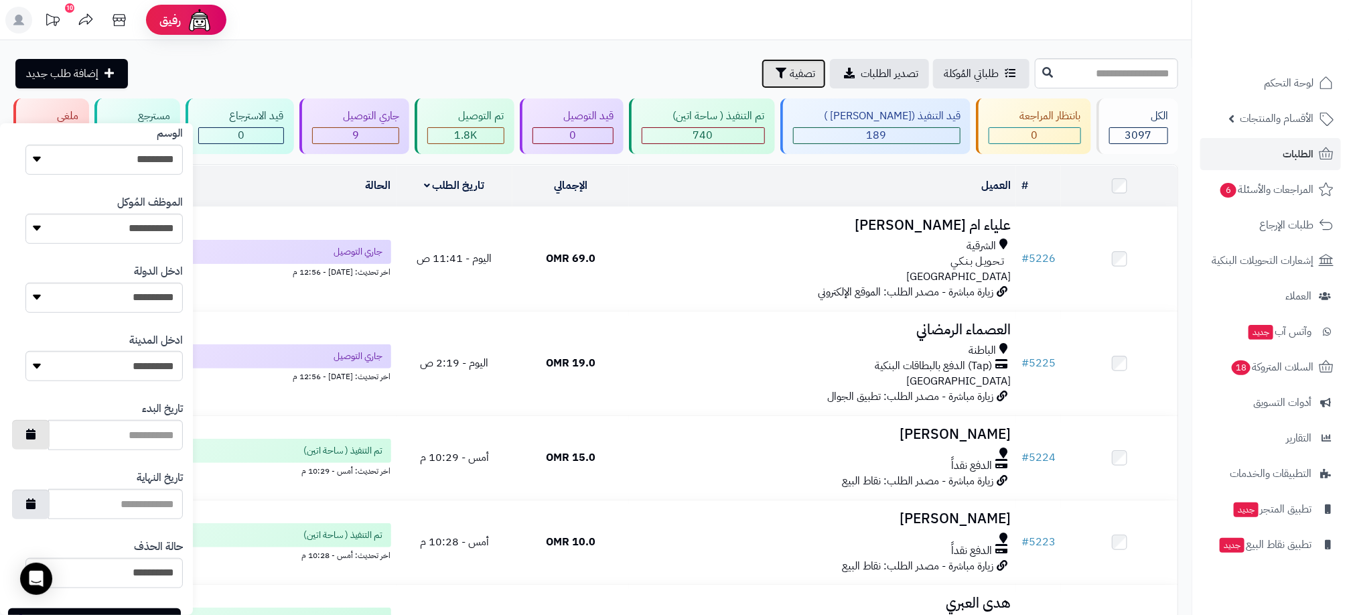
click at [47, 381] on div "**********" at bounding box center [96, 174] width 193 height 965
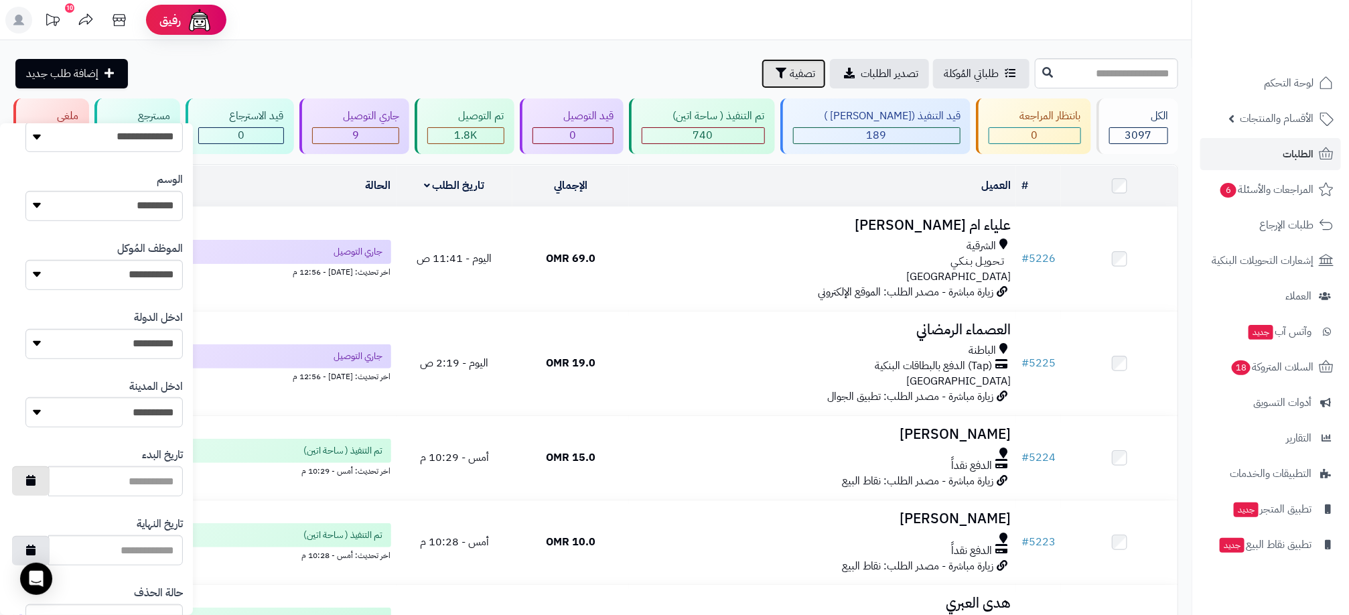
click at [36, 486] on icon "button" at bounding box center [30, 480] width 9 height 11
click at [176, 411] on td "17" at bounding box center [178, 411] width 23 height 20
type input "**********"
click at [36, 545] on icon "button" at bounding box center [30, 549] width 9 height 11
type input "**********"
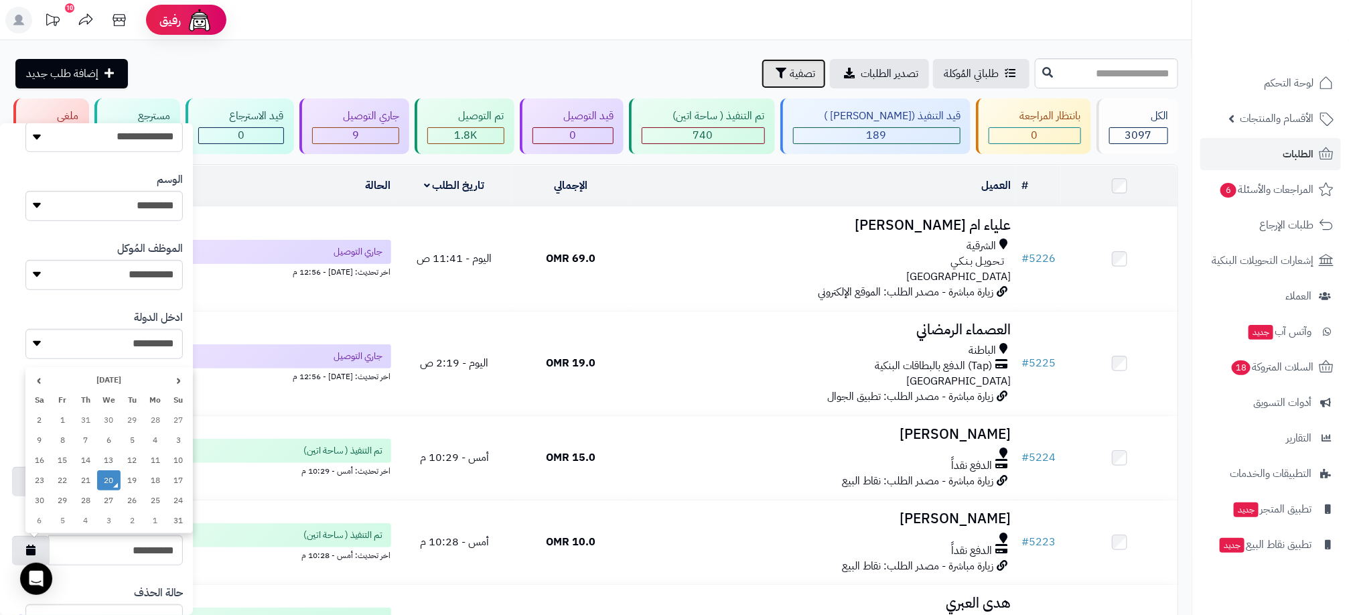
click at [105, 474] on td "20" at bounding box center [108, 480] width 23 height 20
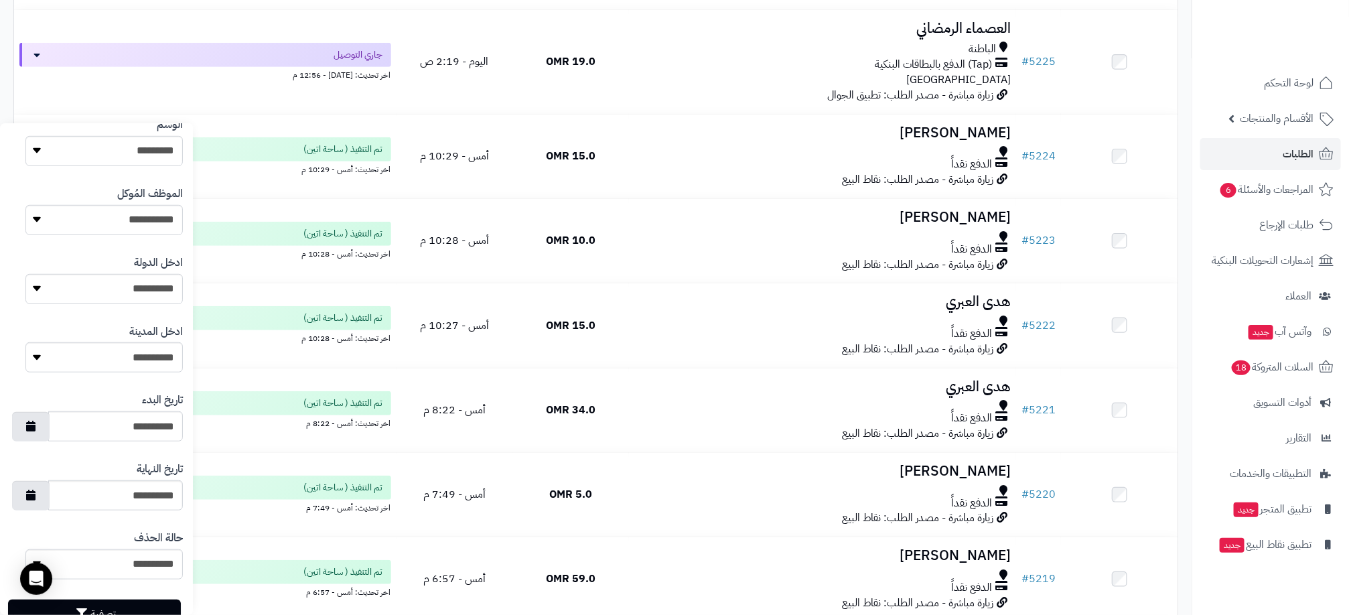
scroll to position [519, 0]
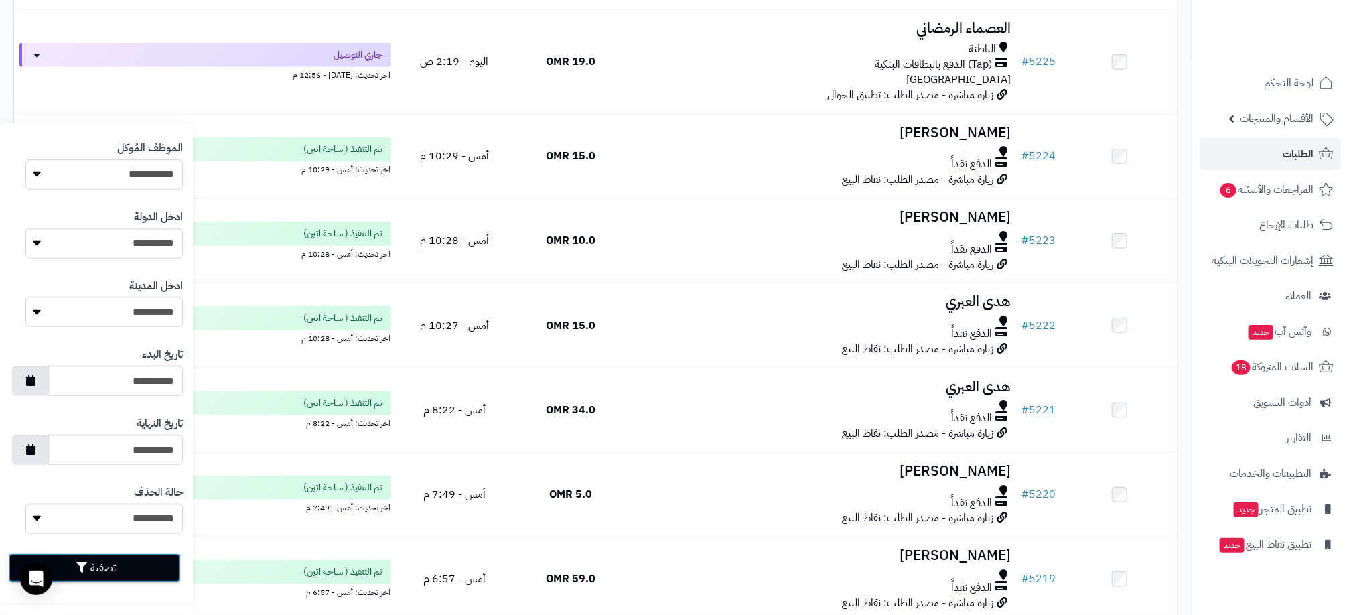
click at [139, 569] on button "تصفية" at bounding box center [94, 567] width 173 height 29
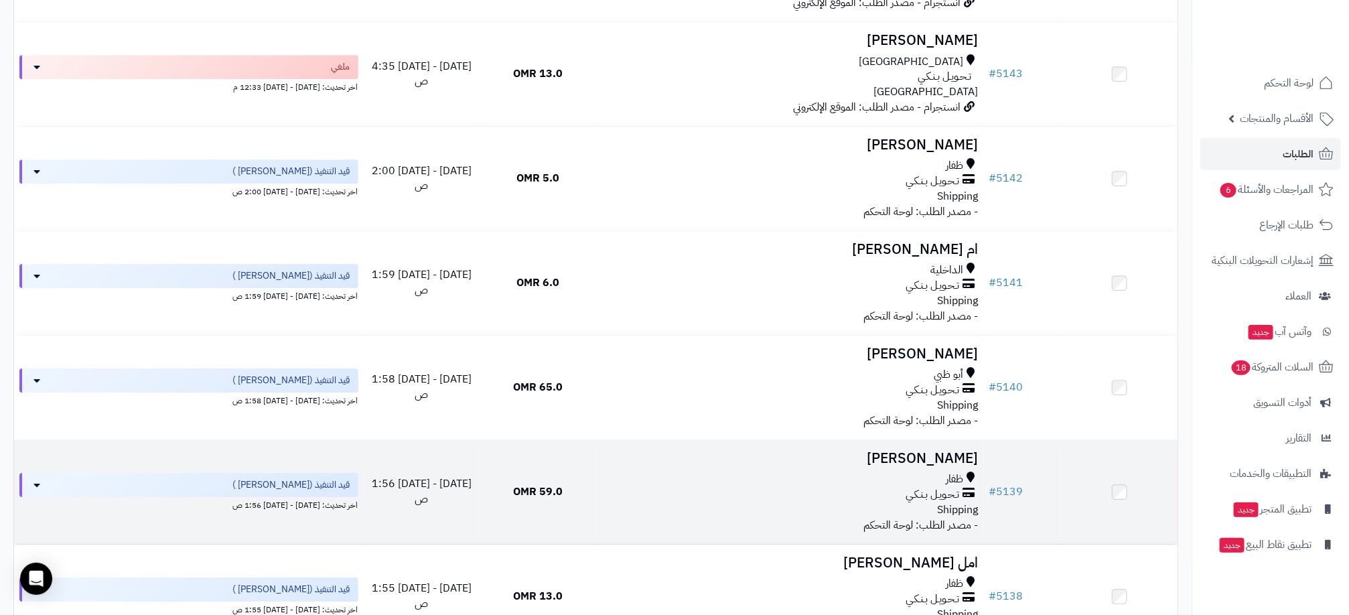
scroll to position [7552, 0]
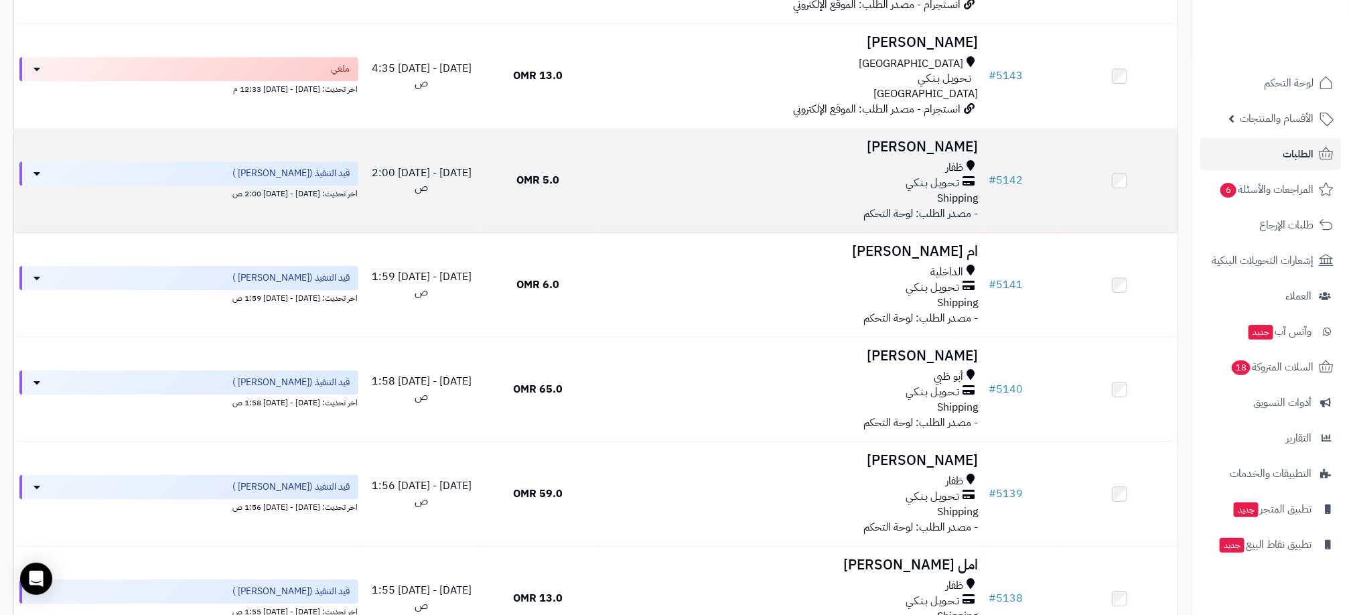
click at [1120, 213] on td at bounding box center [1119, 181] width 117 height 104
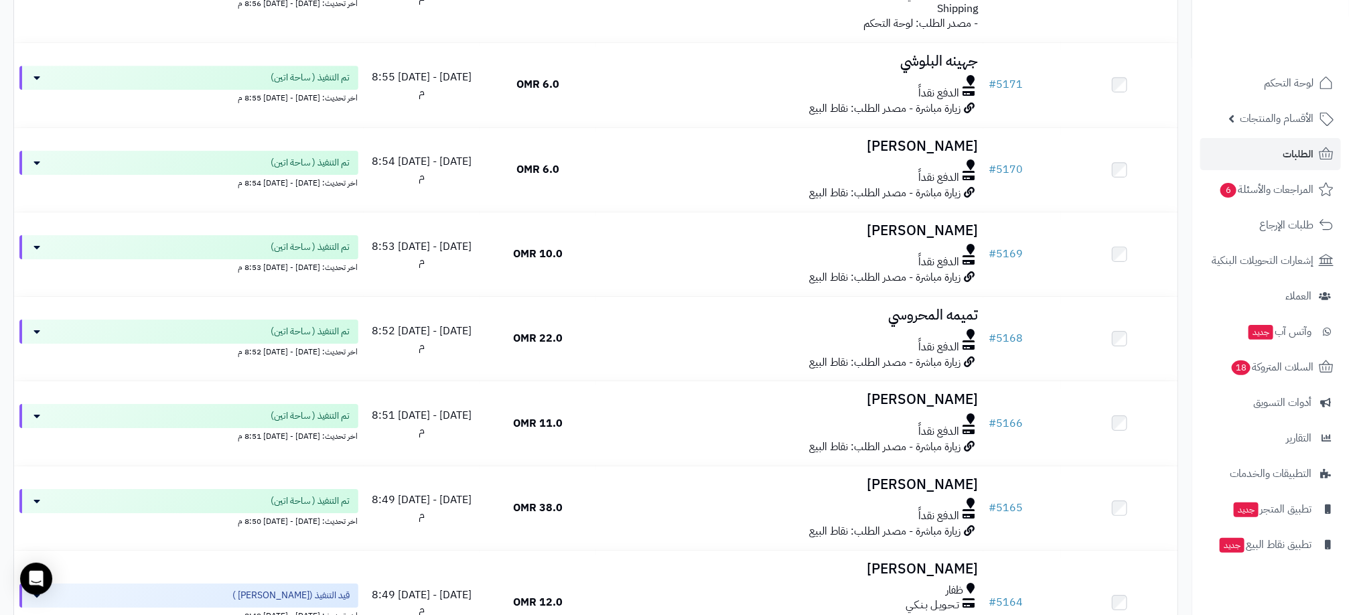
scroll to position [4964, 0]
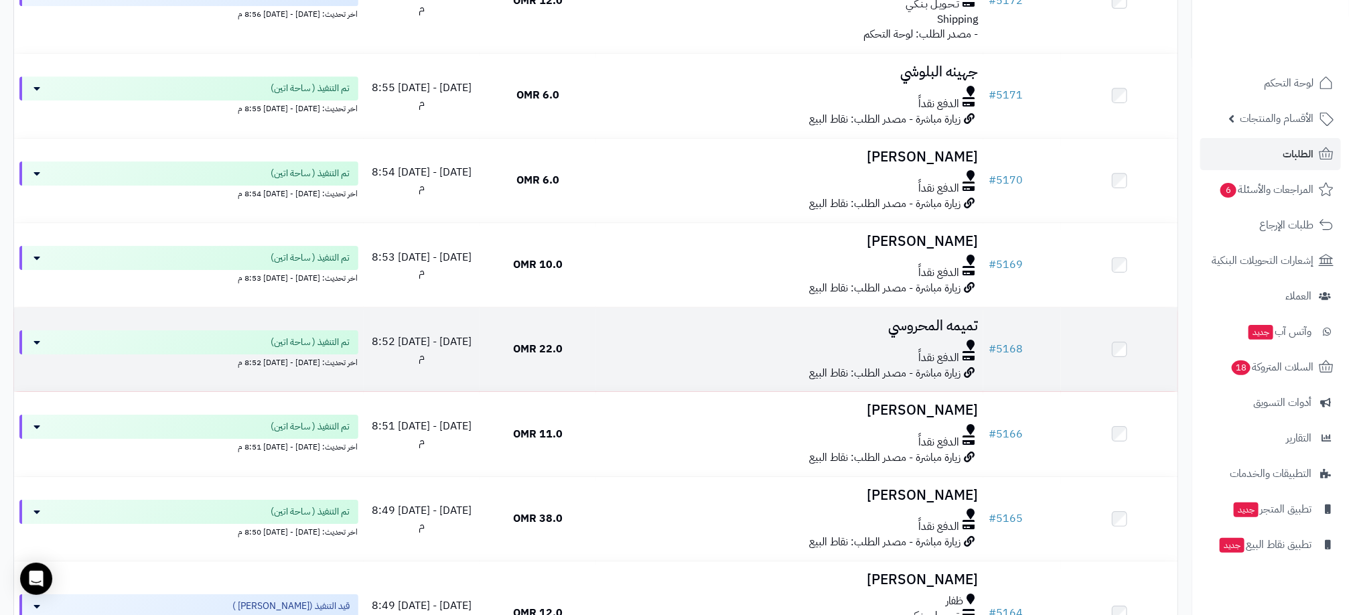
click at [1126, 370] on td at bounding box center [1119, 350] width 117 height 84
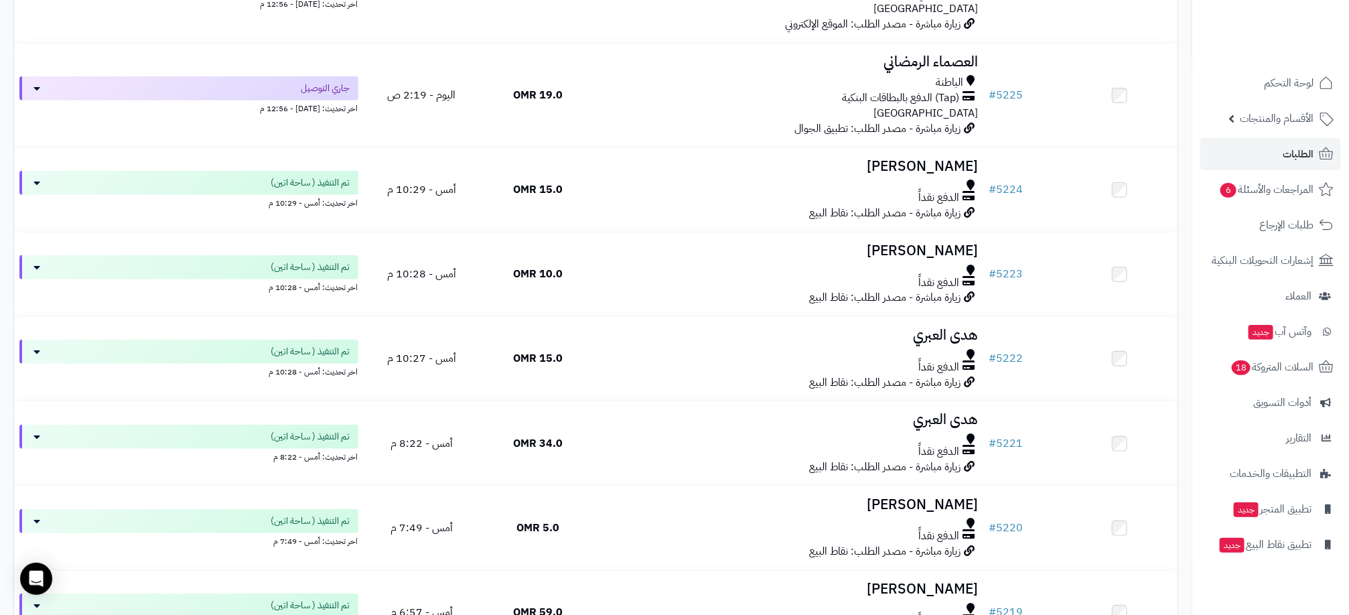
scroll to position [0, 0]
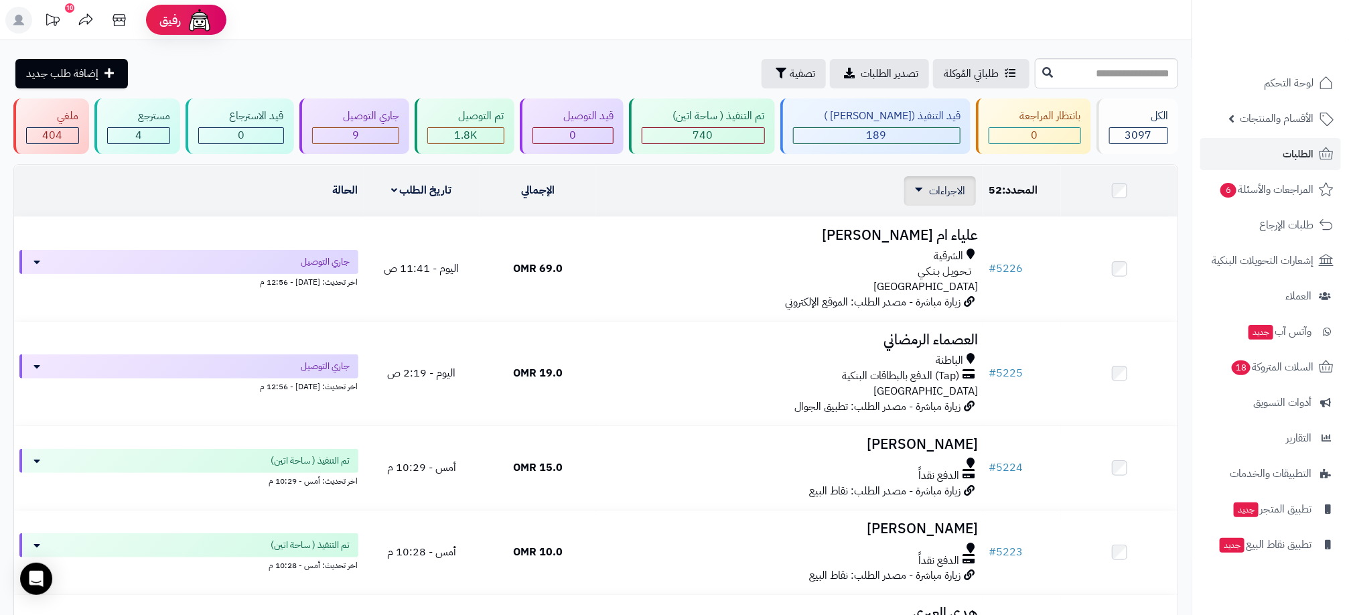
click at [915, 190] on icon at bounding box center [919, 190] width 8 height 4
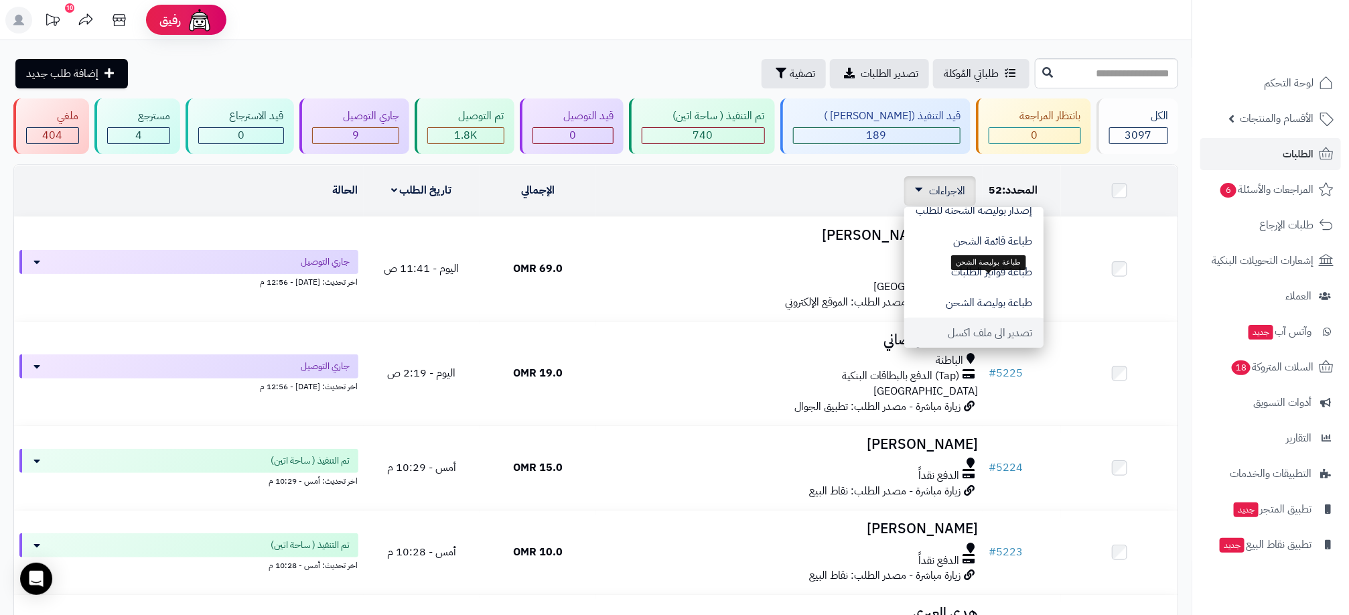
scroll to position [117, 0]
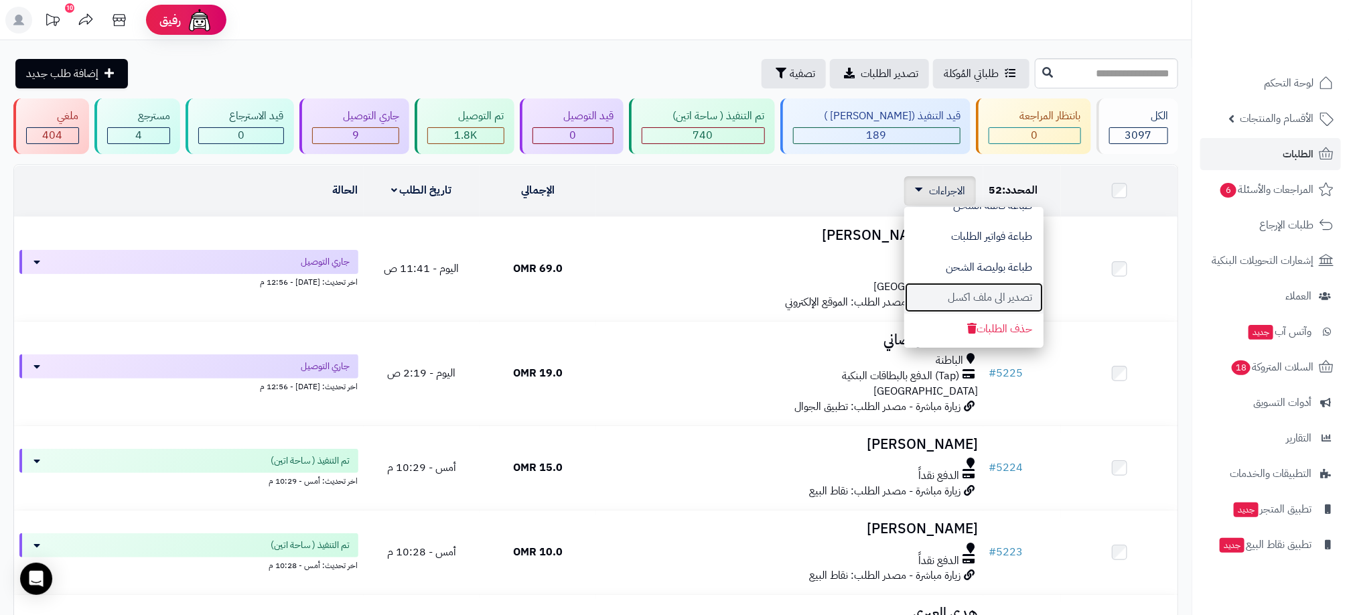
click at [977, 295] on button "تصدير الى ملف اكسل" at bounding box center [973, 297] width 139 height 31
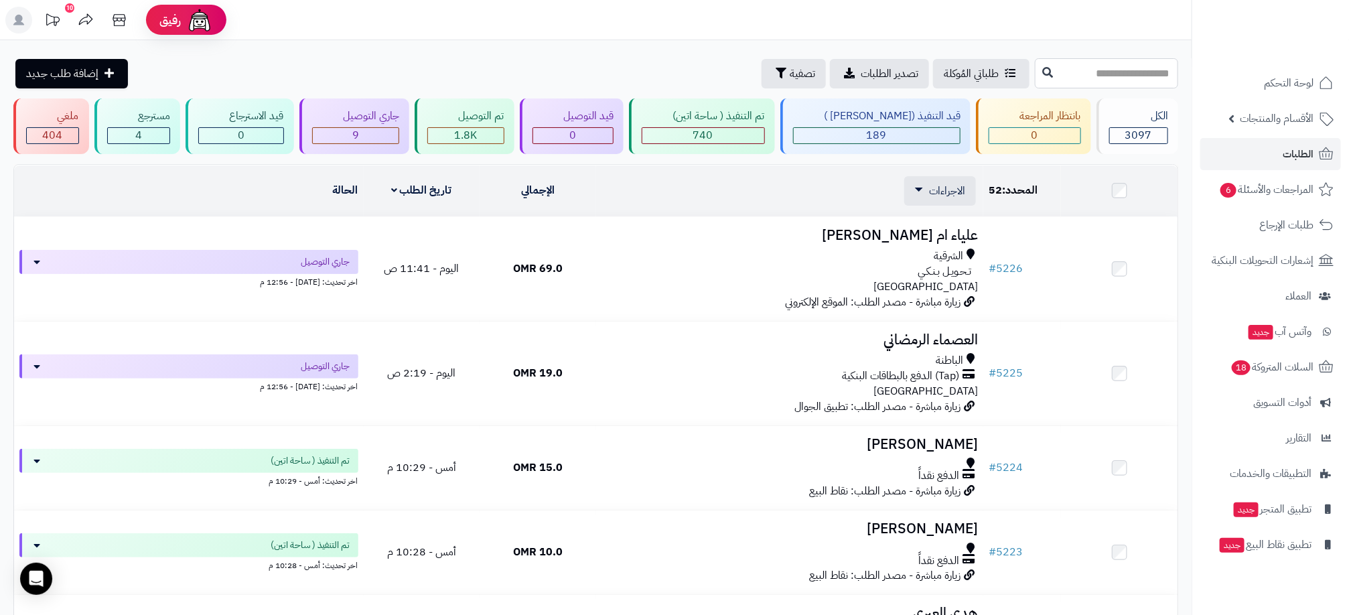
click at [1094, 74] on input "text" at bounding box center [1106, 73] width 143 height 30
type input "****"
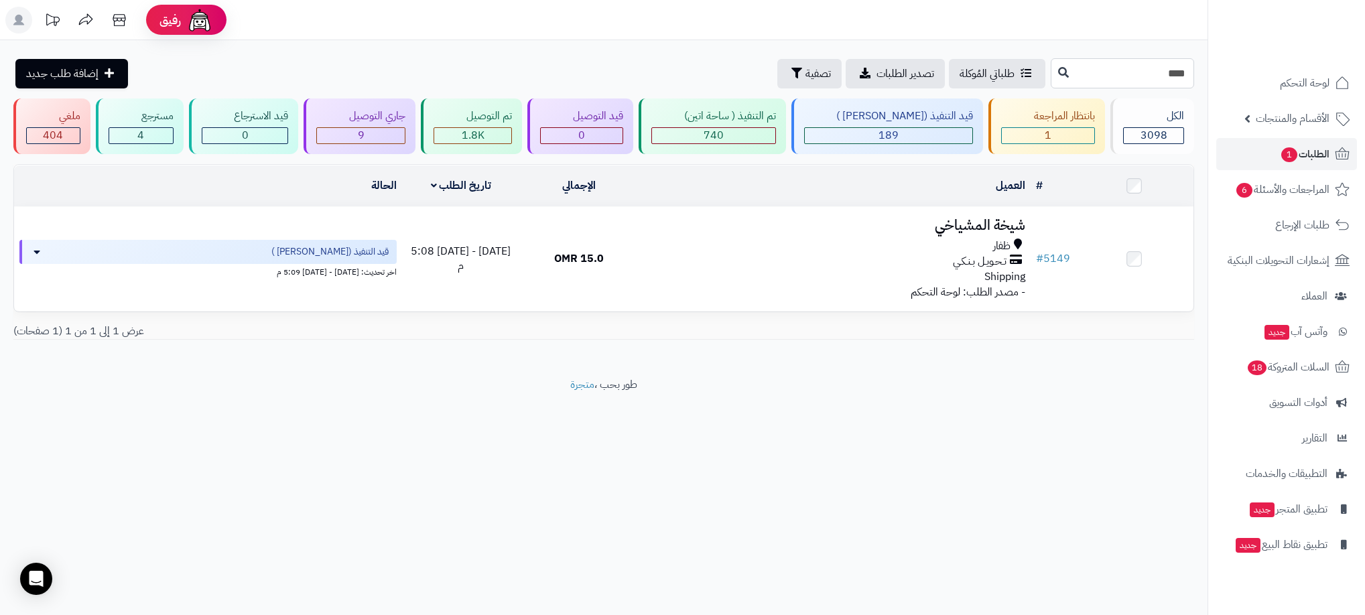
click at [1180, 66] on input "****" at bounding box center [1121, 73] width 143 height 30
type input "****"
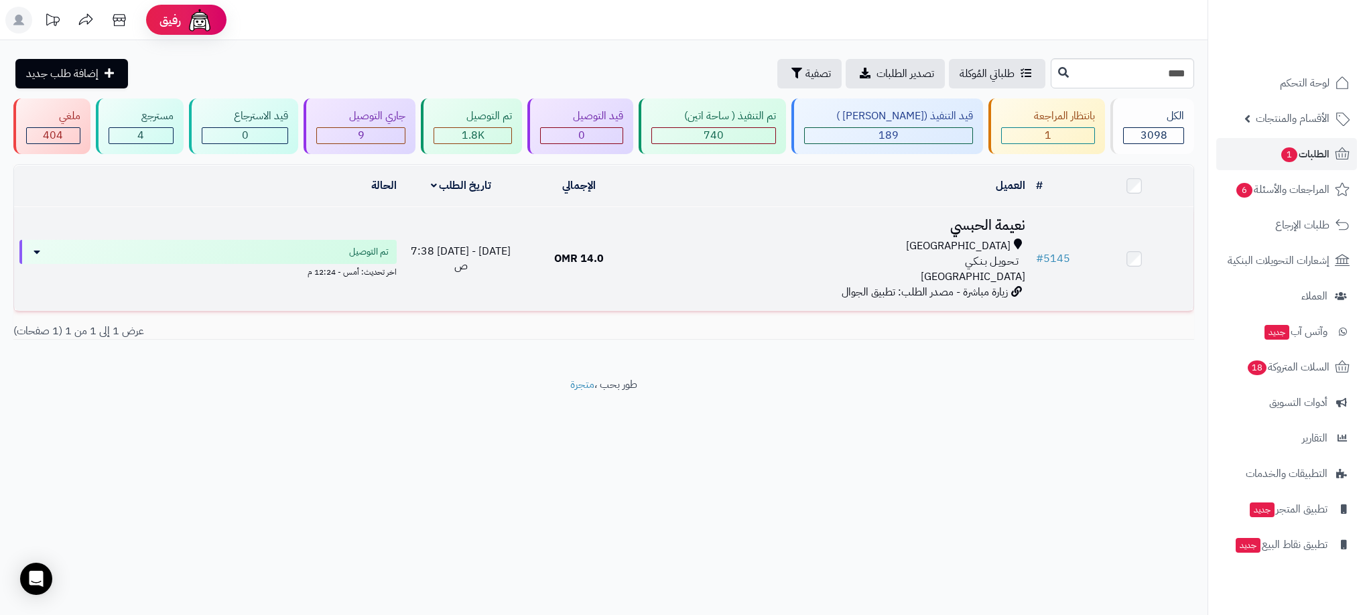
click at [693, 260] on div "تـحـويـل بـنـكـي" at bounding box center [834, 261] width 382 height 15
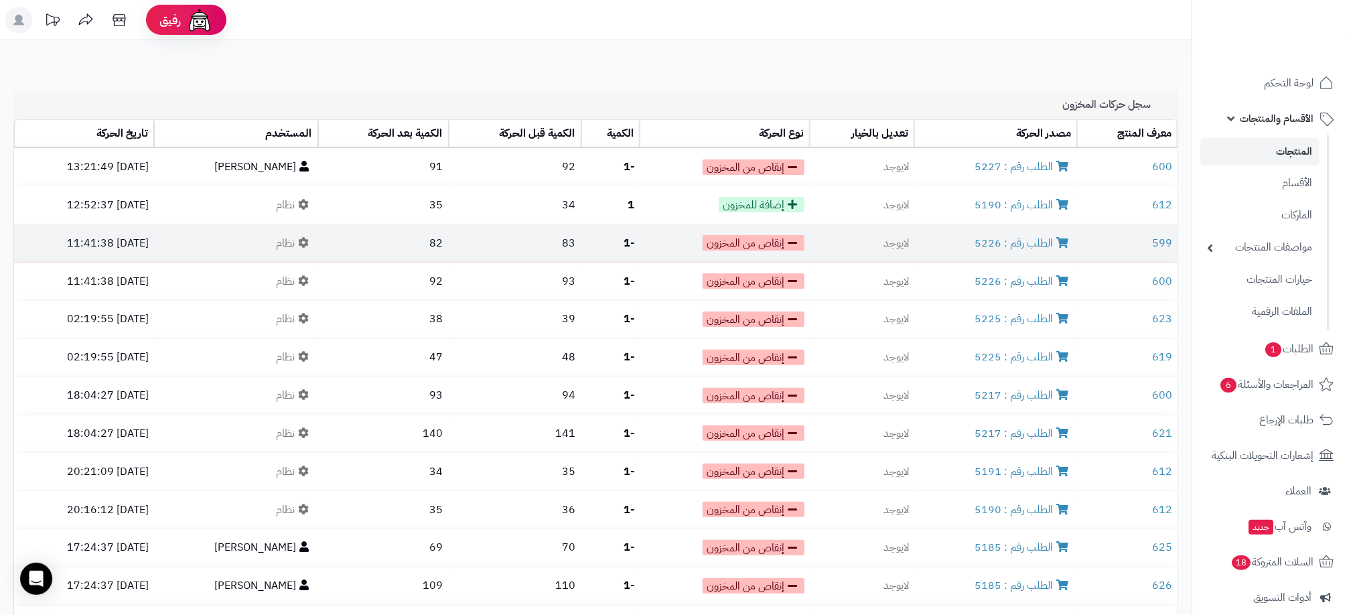
scroll to position [1218, 0]
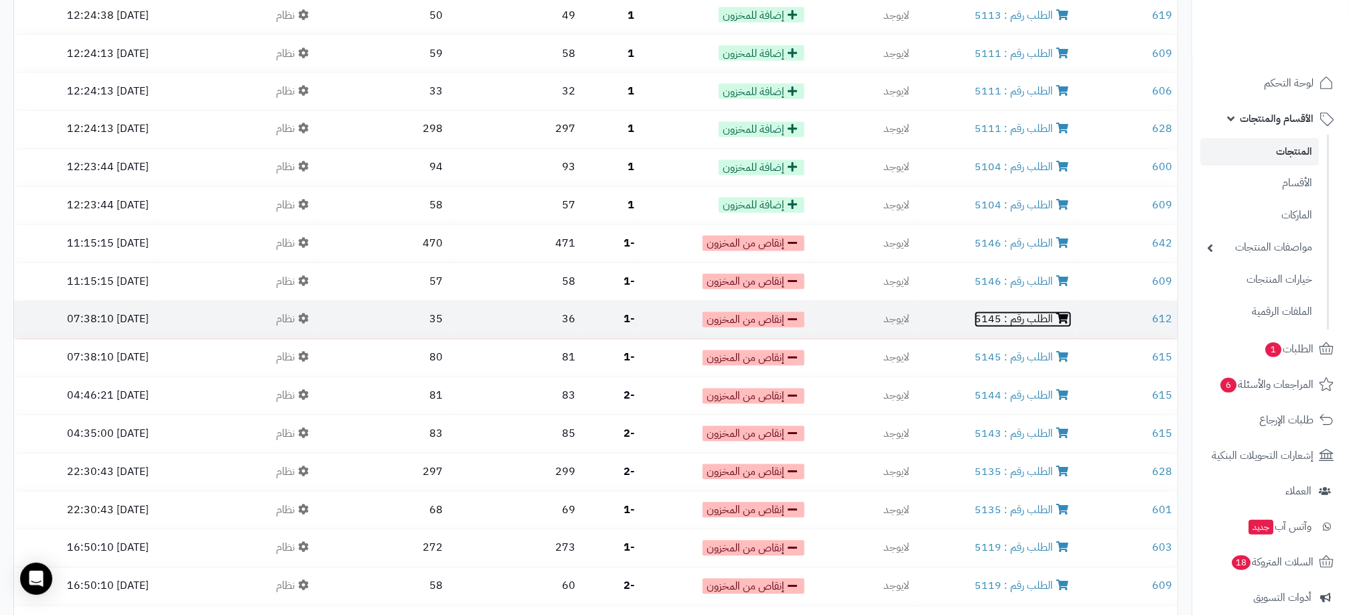
click at [985, 312] on link "الطلب رقم : 5145" at bounding box center [1023, 320] width 97 height 16
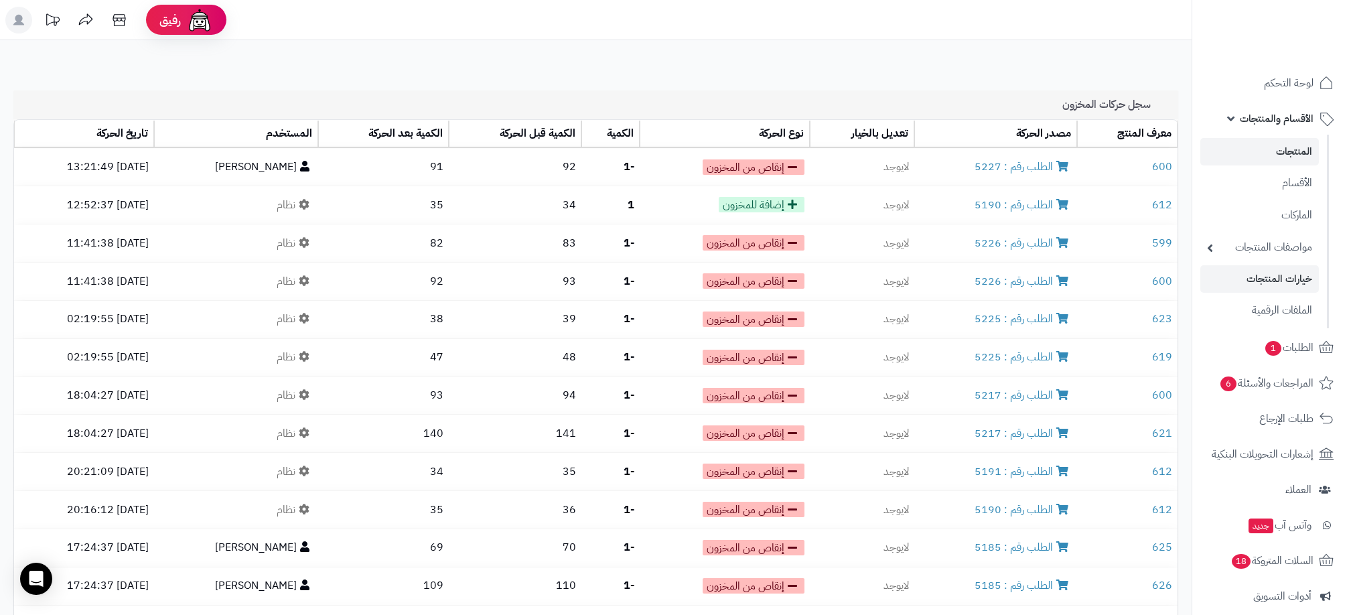
scroll to position [1218, 0]
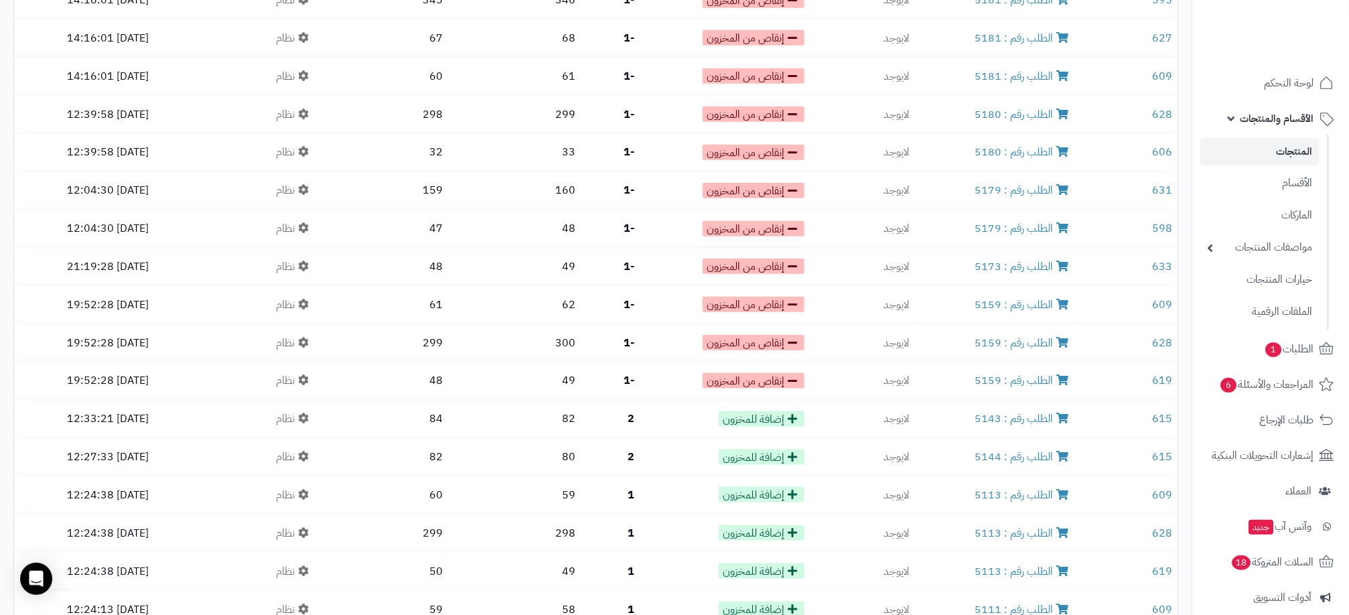
scroll to position [683, 0]
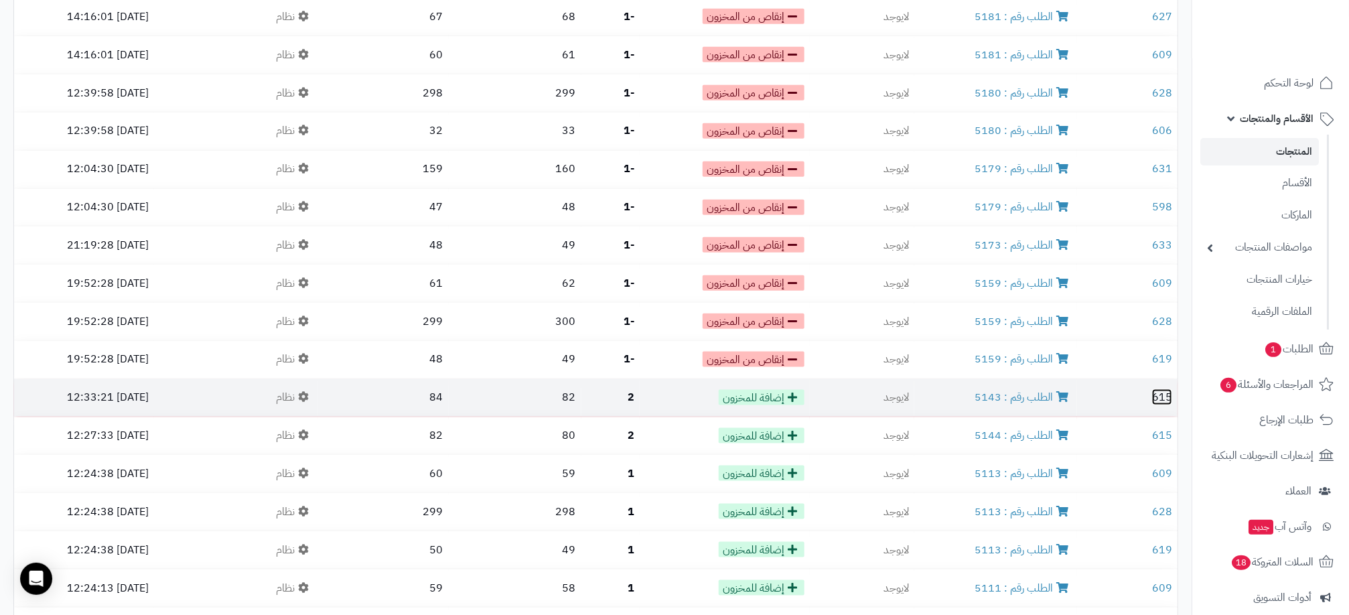
click at [1164, 389] on link "615" at bounding box center [1162, 397] width 20 height 16
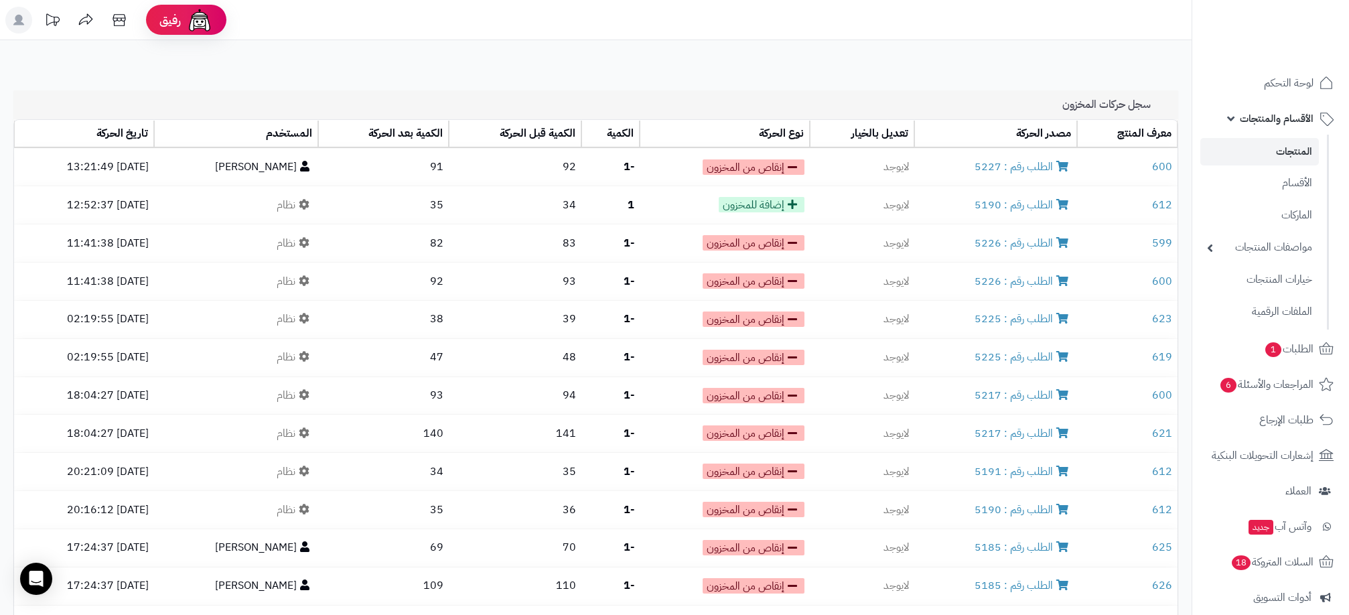
scroll to position [683, 0]
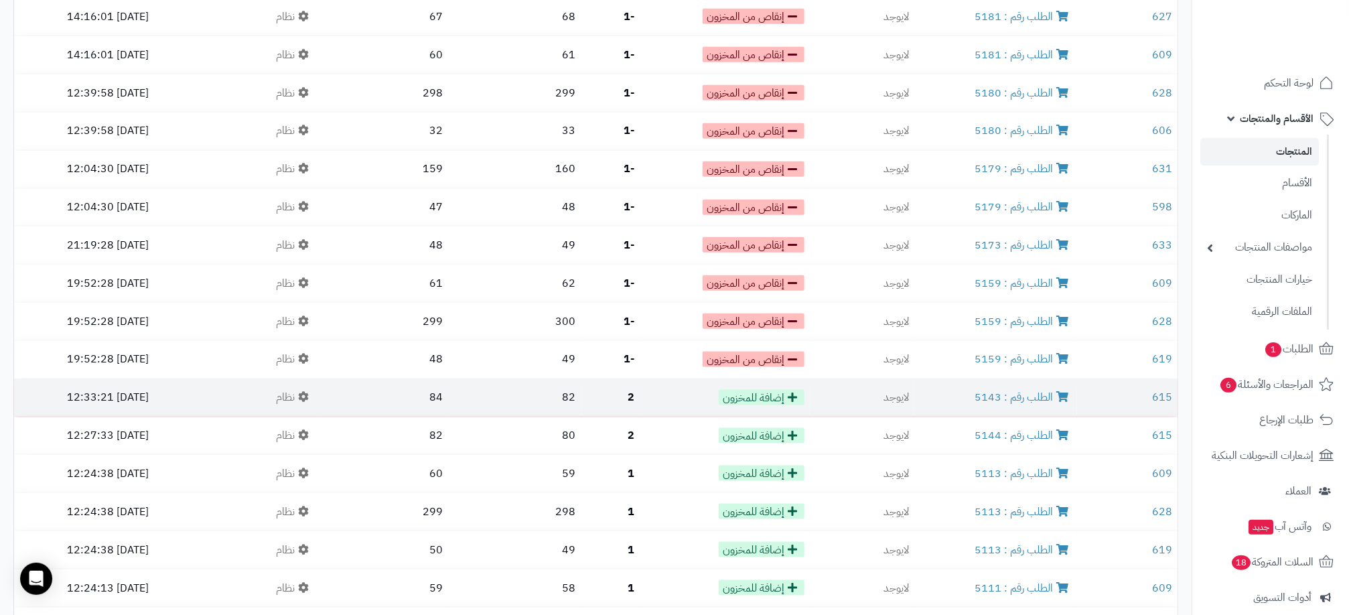
click at [973, 388] on td "الطلب رقم : 5143" at bounding box center [995, 398] width 163 height 38
click at [1019, 394] on link "الطلب رقم : 5143" at bounding box center [1023, 397] width 97 height 16
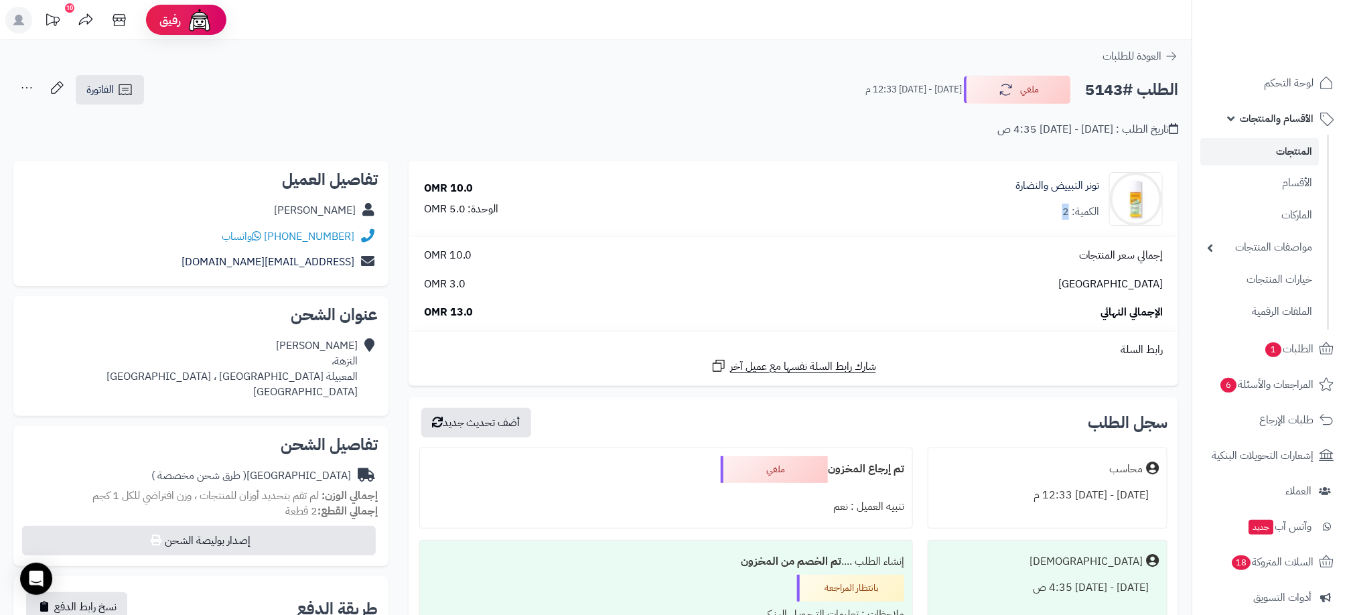
click at [1068, 211] on div "الكمية: 2" at bounding box center [1081, 211] width 37 height 15
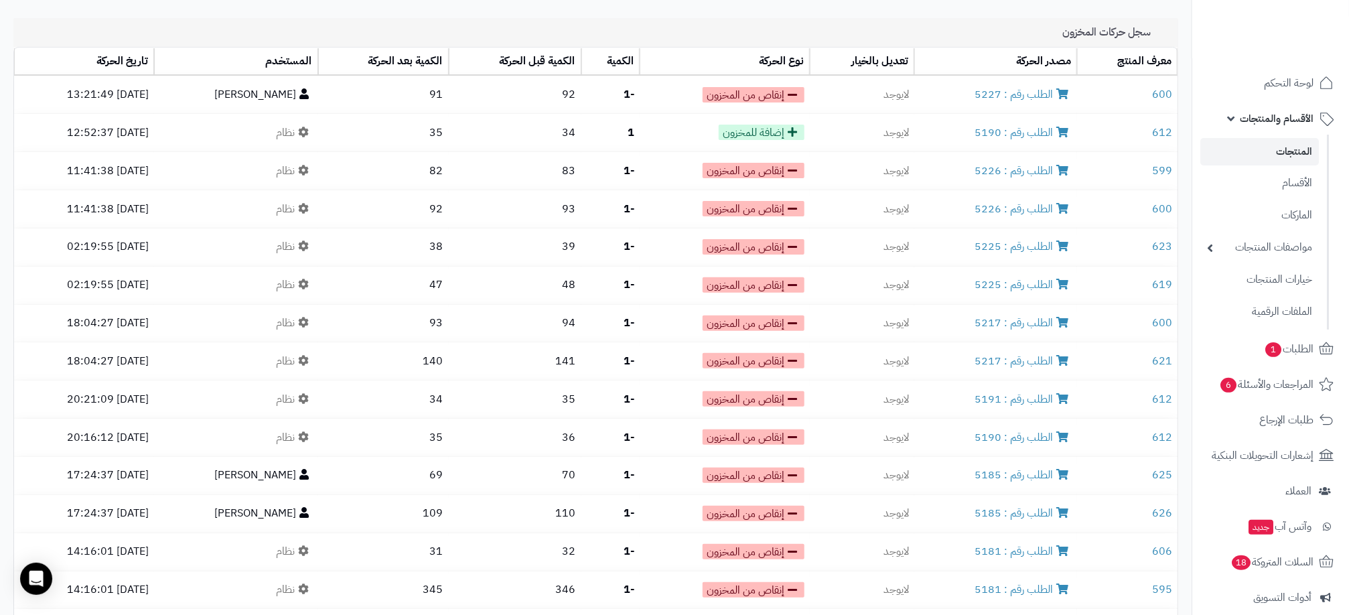
scroll to position [64, 0]
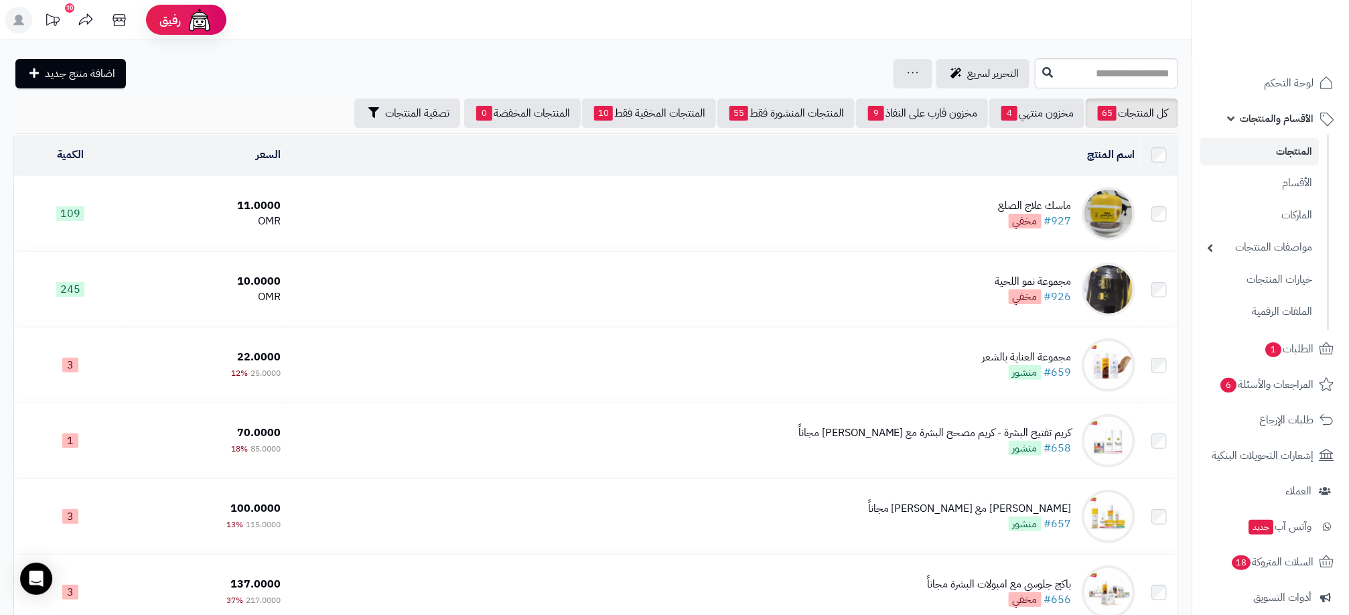
scroll to position [3167, 0]
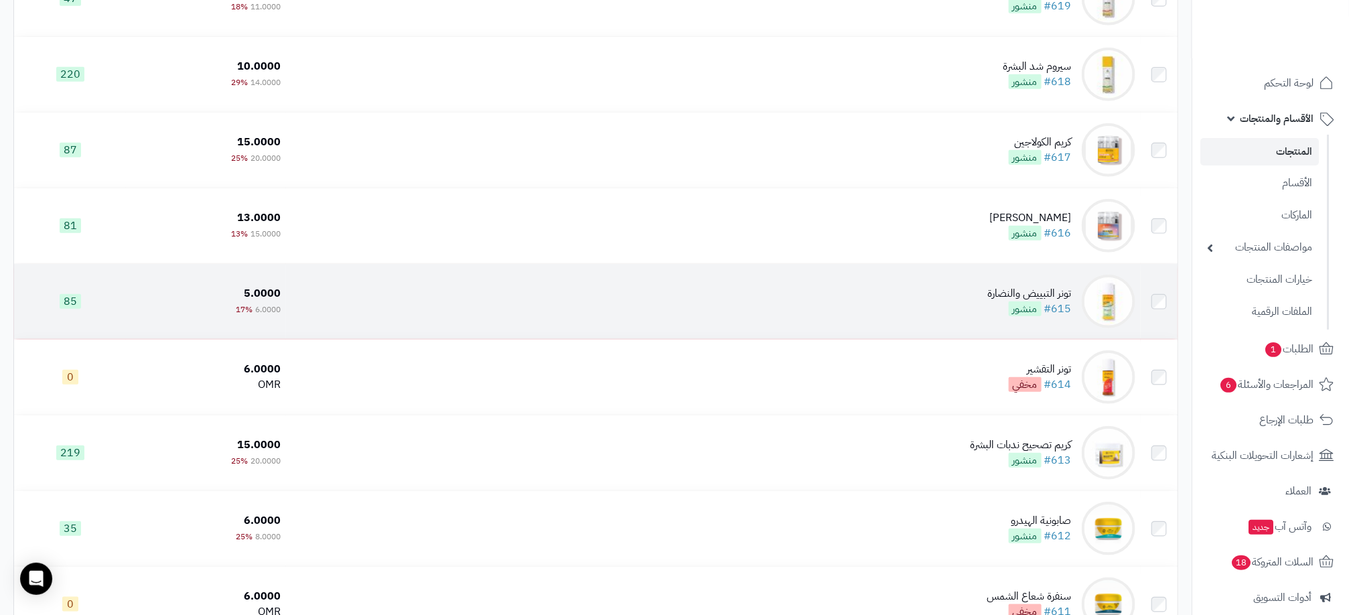
click at [71, 305] on td "85" at bounding box center [70, 301] width 112 height 75
click at [111, 312] on td "85" at bounding box center [70, 301] width 112 height 75
click at [971, 314] on td "تونر التبييض والنضارة #615 منشور" at bounding box center [713, 301] width 855 height 75
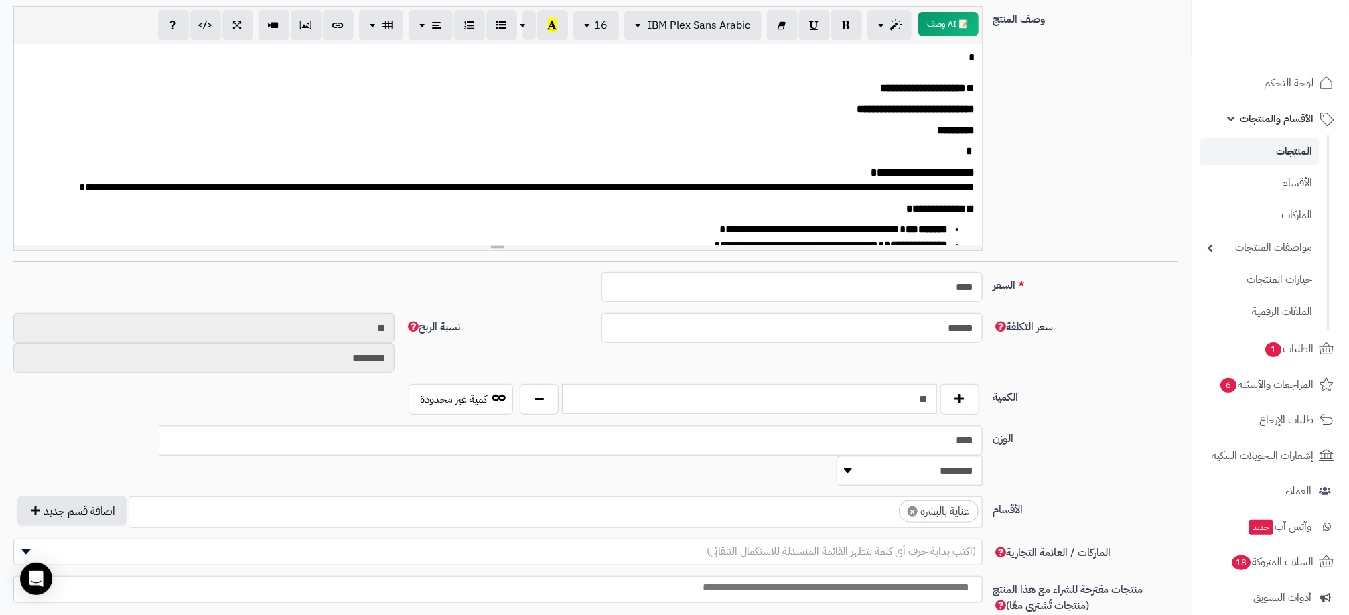
scroll to position [402, 0]
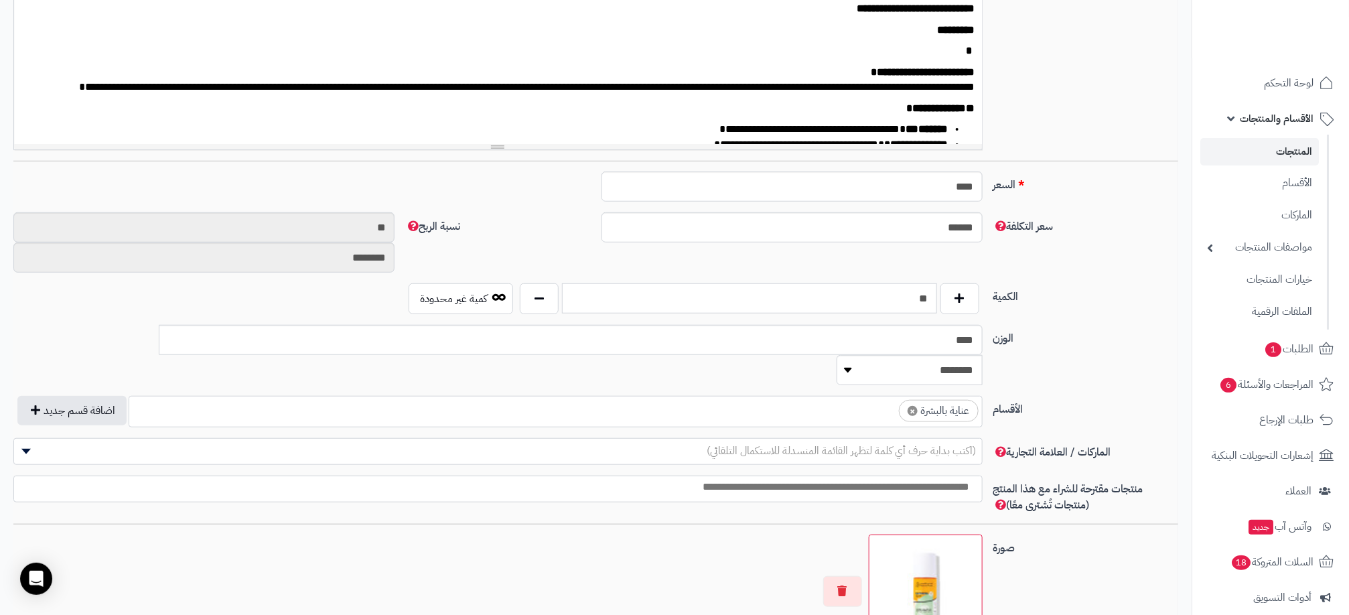
click at [920, 305] on input "**" at bounding box center [749, 298] width 374 height 30
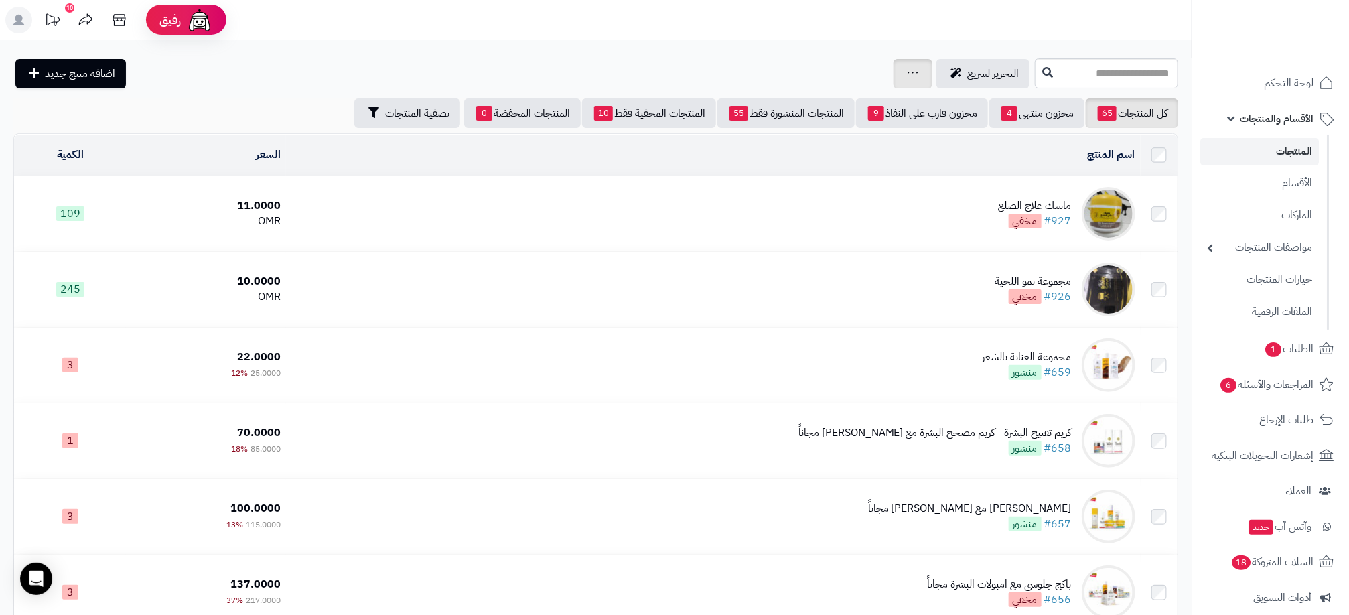
click at [894, 80] on div "جرد مخزون المنتجات جرد مخزون الخيارات فقط تعديل أسعار المنتجات الملصقات تصدير ا…" at bounding box center [913, 73] width 39 height 29
click at [908, 79] on link at bounding box center [913, 74] width 11 height 16
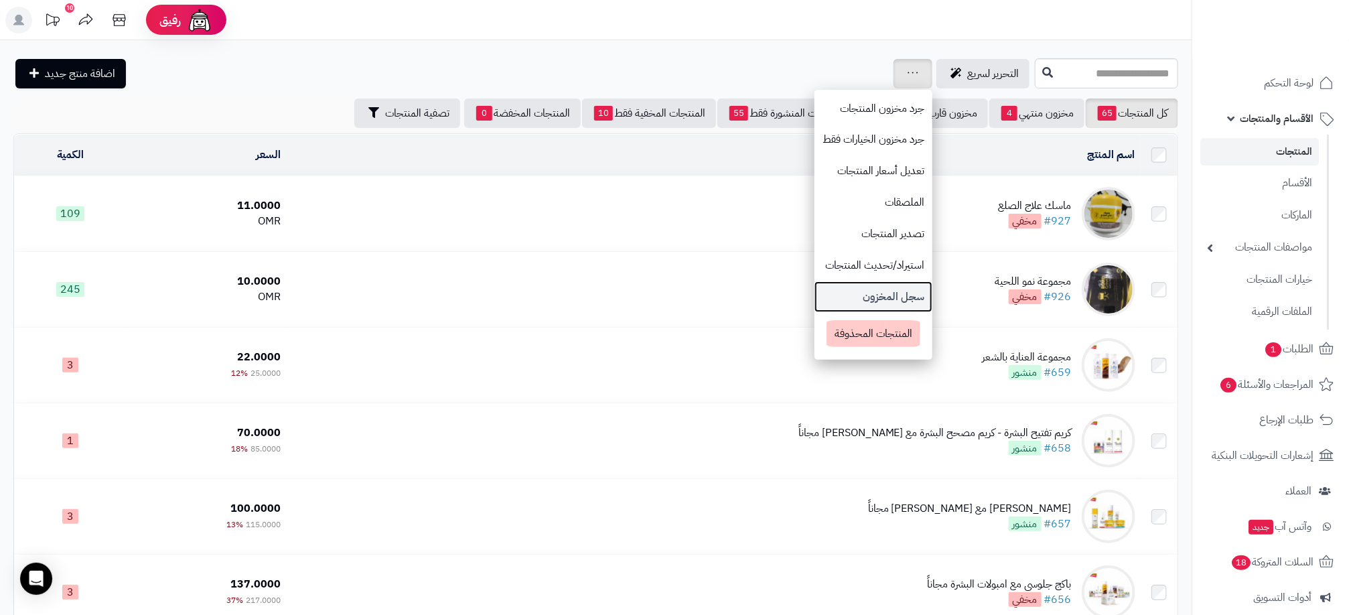
click at [818, 292] on link "سجل المخزون" at bounding box center [874, 296] width 118 height 31
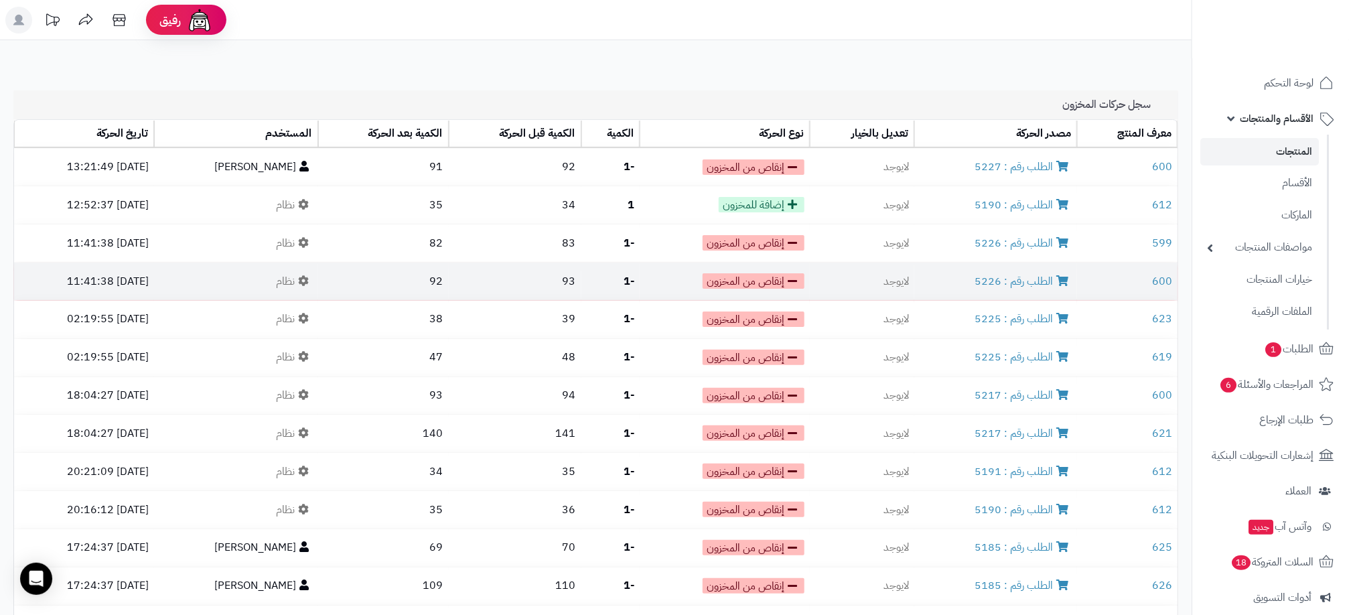
scroll to position [764, 0]
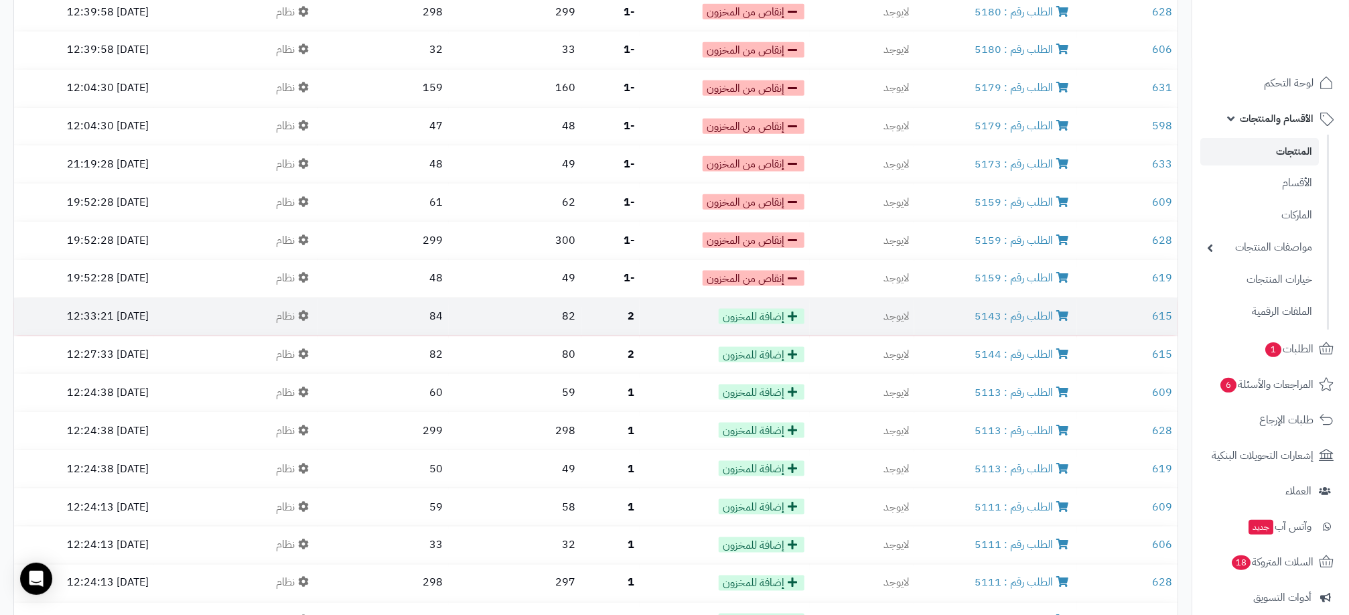
drag, startPoint x: 33, startPoint y: 304, endPoint x: 1101, endPoint y: 291, distance: 1068.6
click at [1101, 298] on tr "615 الطلب رقم : 5143 لايوجد إضافة للمخزون 2 82 84 نظام [DATE] 12:33:21" at bounding box center [596, 317] width 1164 height 38
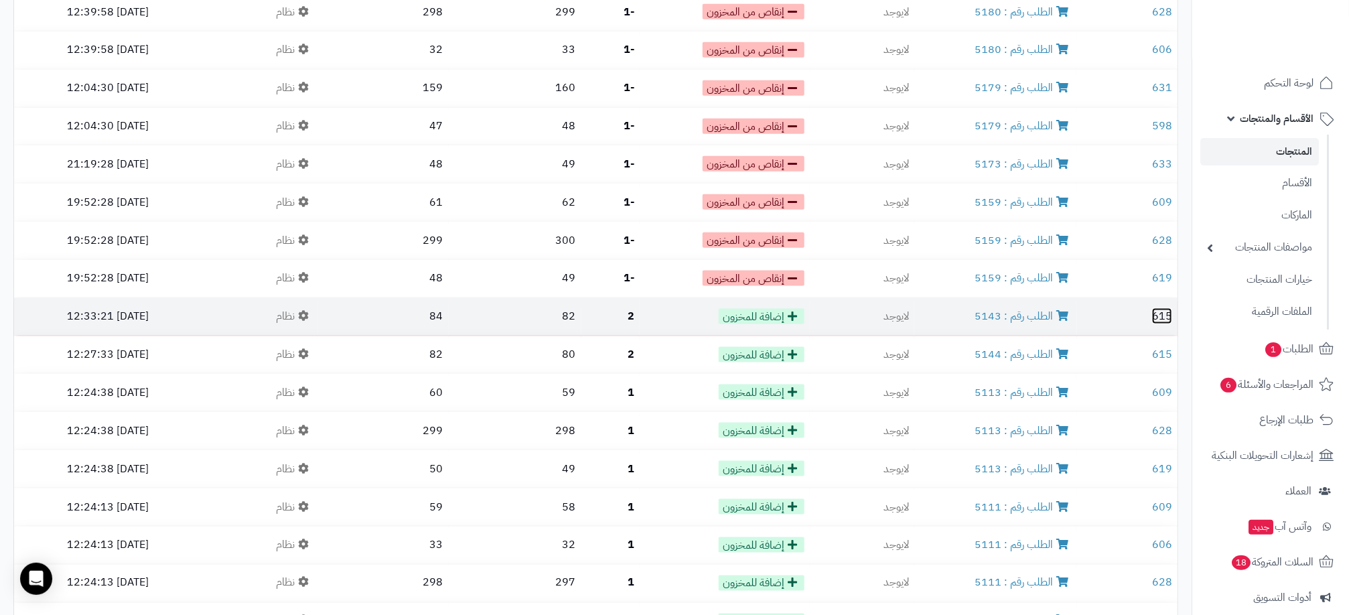
click at [1170, 308] on link "615" at bounding box center [1162, 316] width 20 height 16
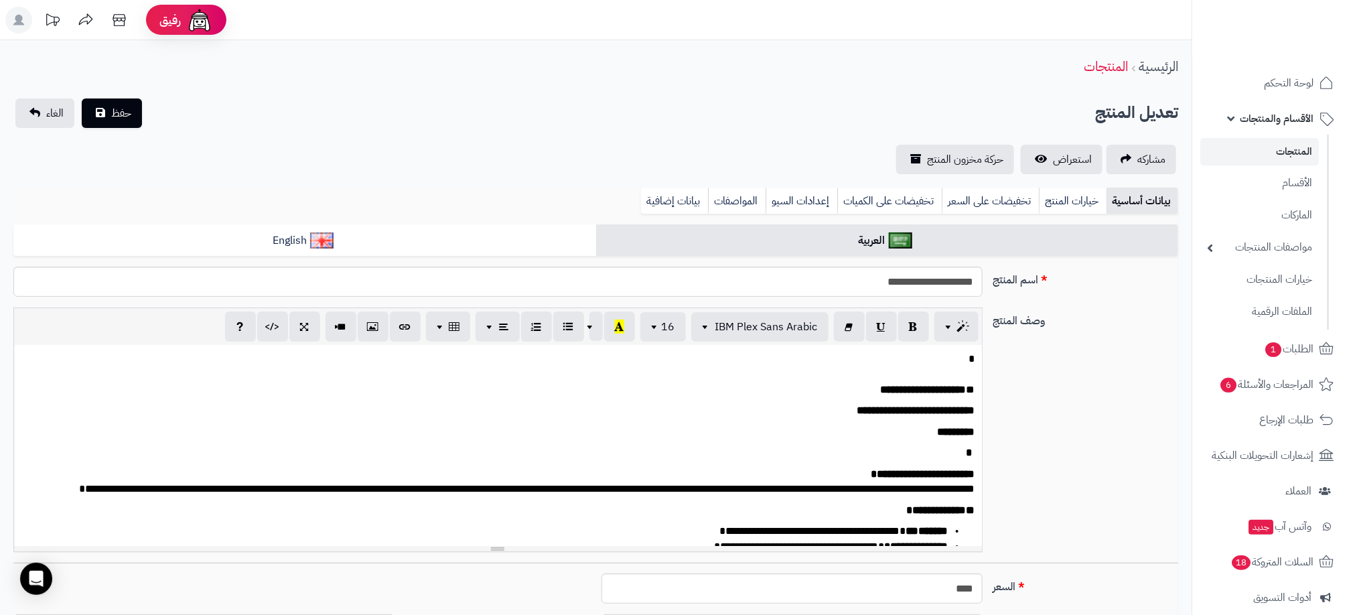
scroll to position [301, 0]
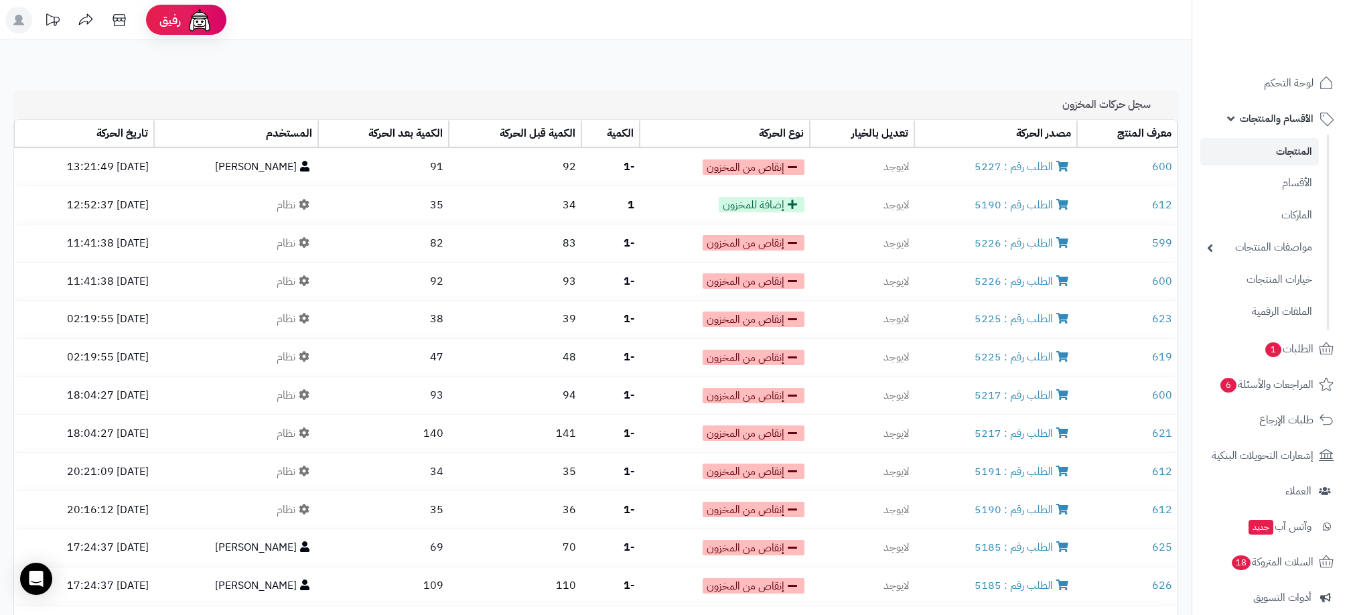
scroll to position [764, 0]
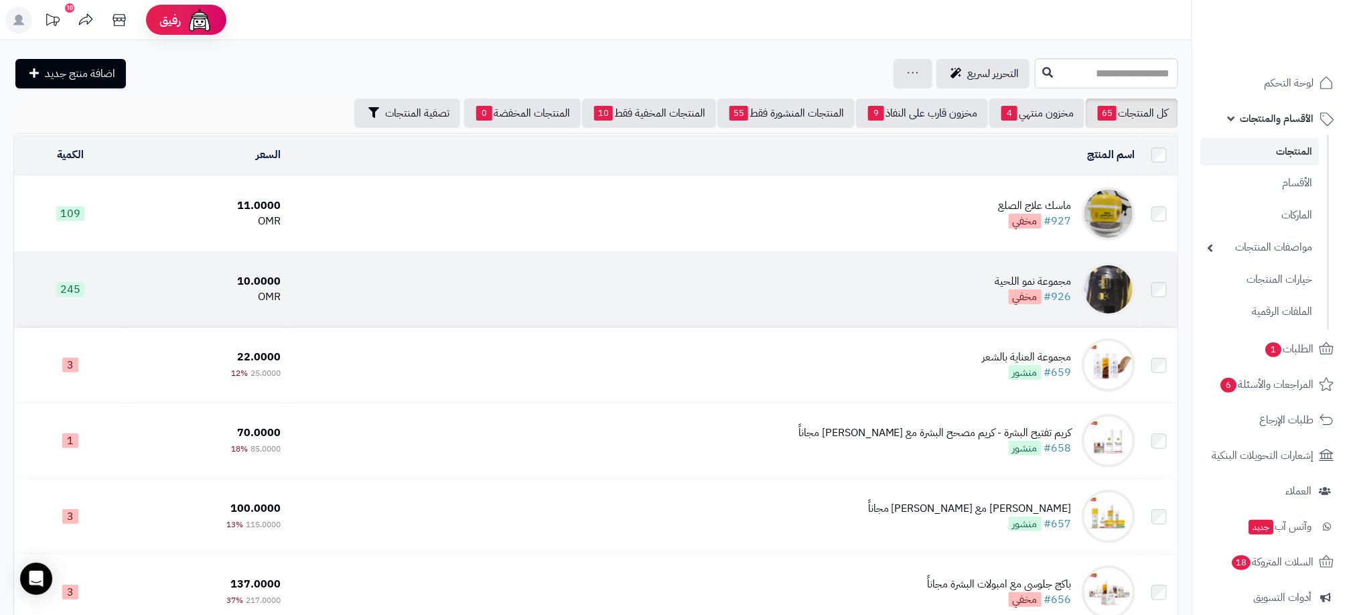
scroll to position [3167, 0]
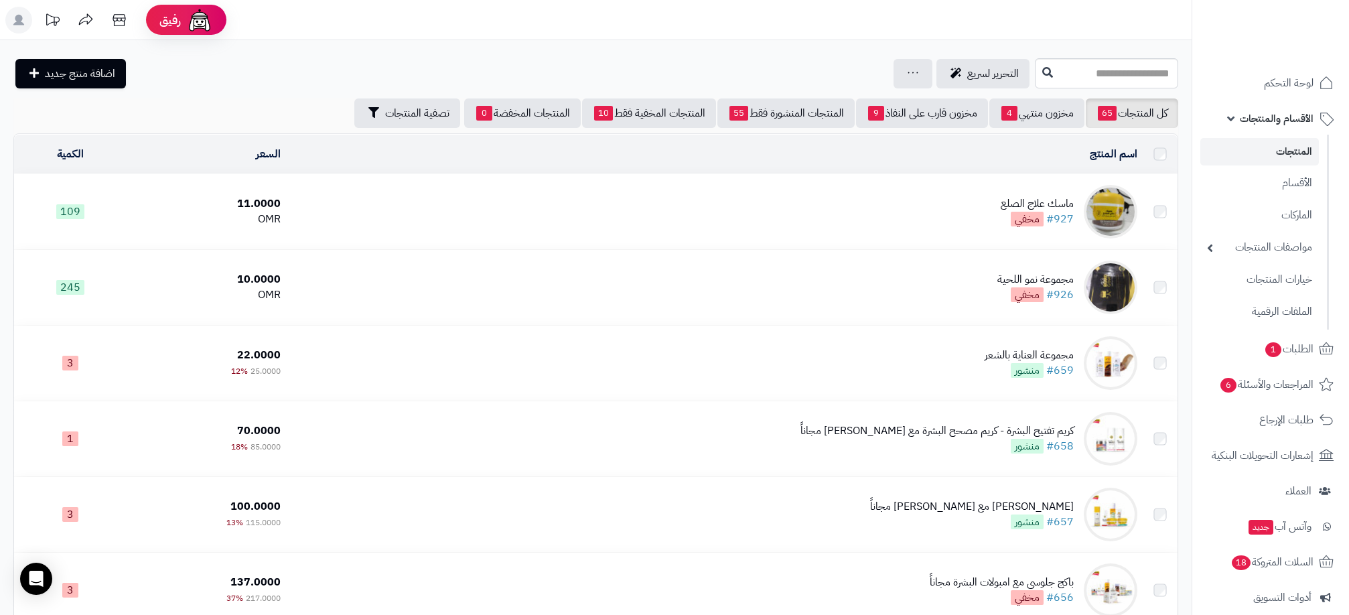
scroll to position [3167, 0]
click at [894, 73] on div "جرد مخزون المنتجات جرد مخزون الخيارات فقط تعديل أسعار المنتجات الملصقات تصدير ا…" at bounding box center [913, 73] width 39 height 29
click at [908, 77] on link at bounding box center [913, 74] width 11 height 16
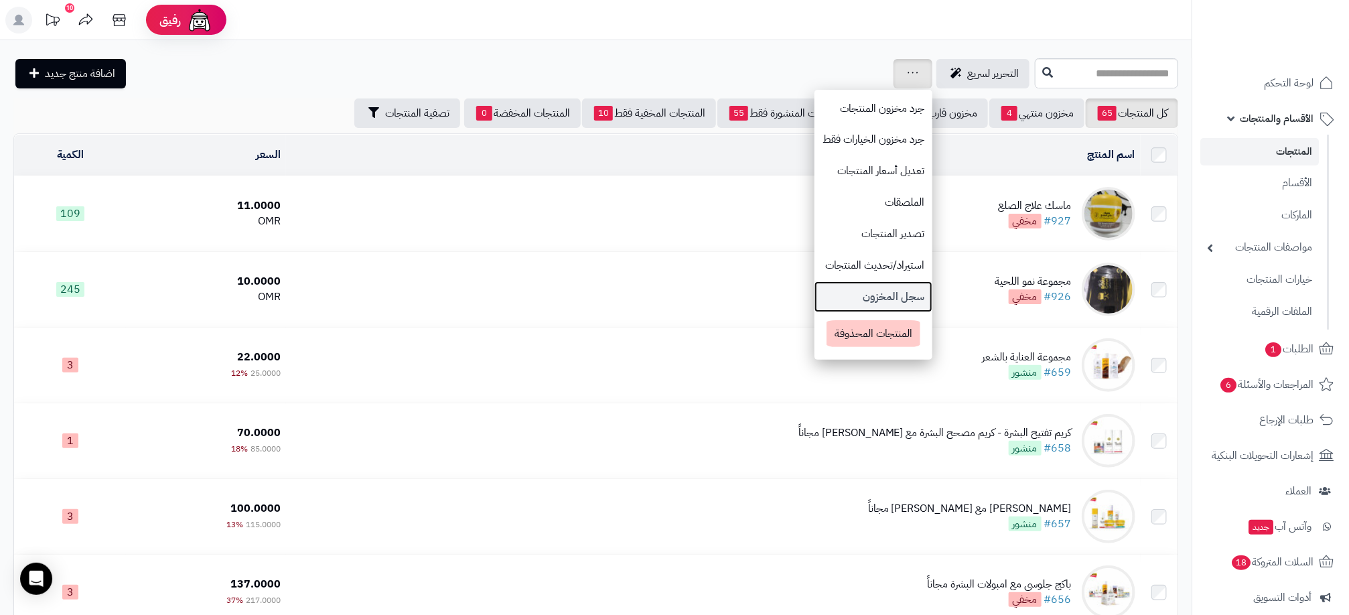
click at [838, 295] on link "سجل المخزون" at bounding box center [874, 296] width 118 height 31
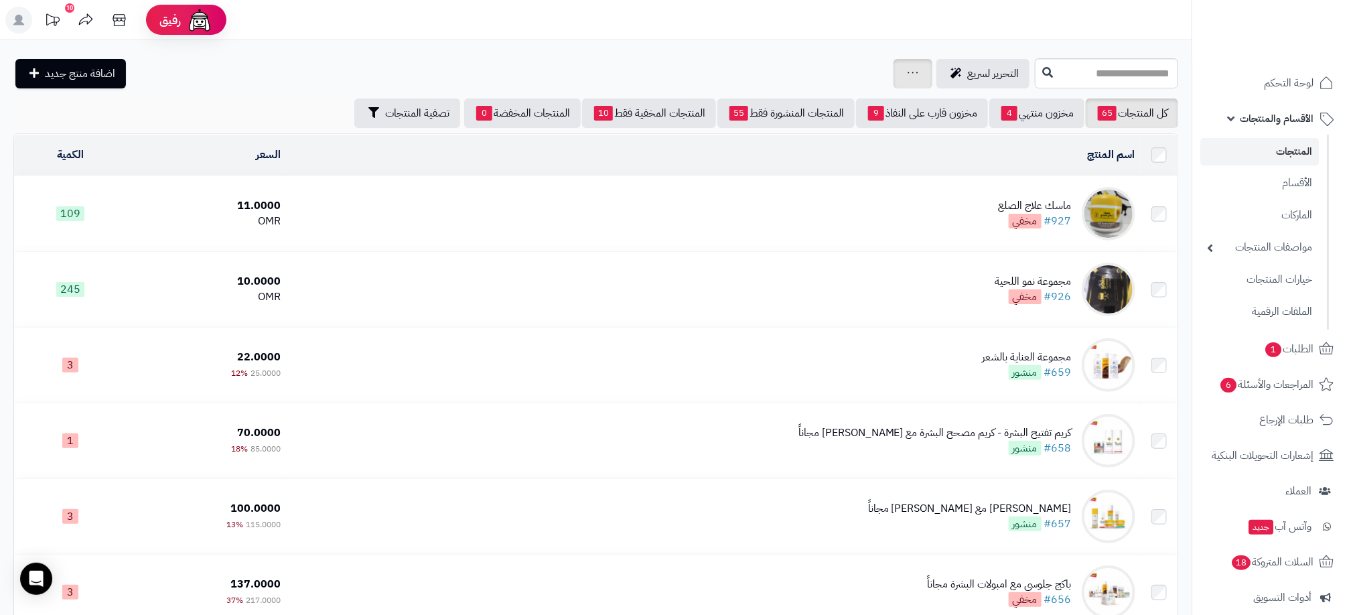
click at [894, 75] on div "جرد مخزون المنتجات جرد مخزون الخيارات فقط تعديل أسعار المنتجات الملصقات تصدير ا…" at bounding box center [913, 73] width 39 height 29
click at [894, 68] on div "جرد مخزون المنتجات جرد مخزون الخيارات فقط تعديل أسعار المنتجات الملصقات تصدير ا…" at bounding box center [913, 73] width 39 height 29
click at [894, 70] on div "جرد مخزون المنتجات جرد مخزون الخيارات فقط تعديل أسعار المنتجات الملصقات تصدير ا…" at bounding box center [913, 73] width 39 height 29
click at [908, 69] on icon at bounding box center [913, 72] width 11 height 9
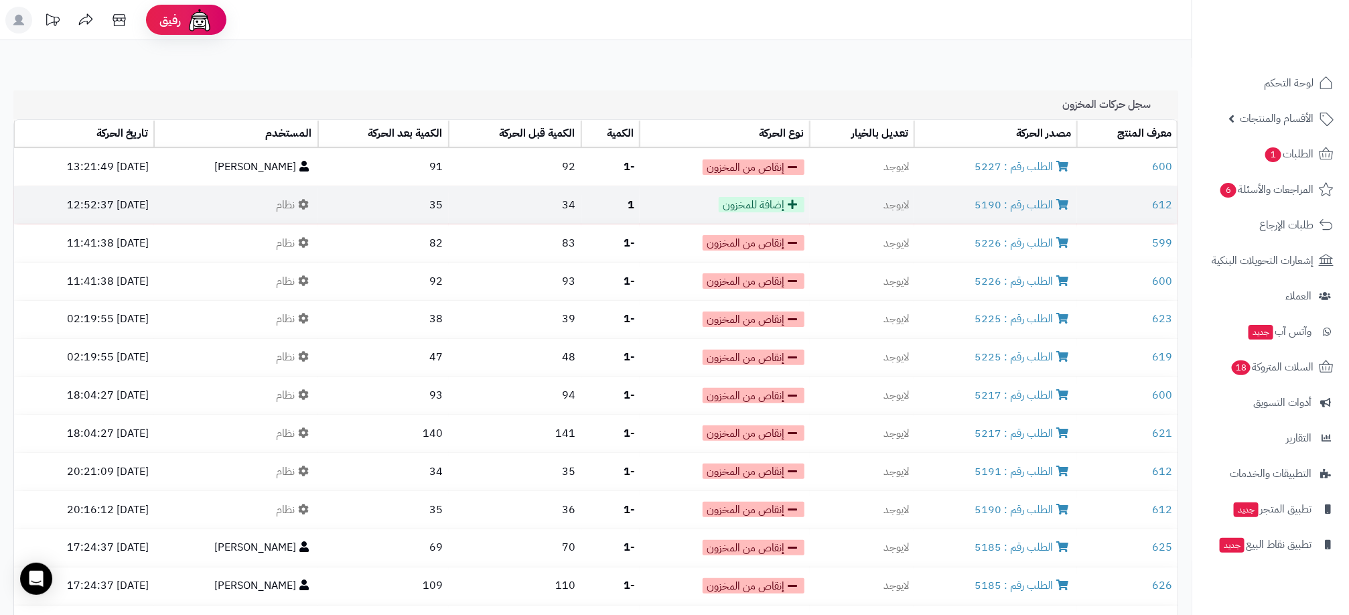
scroll to position [1444, 0]
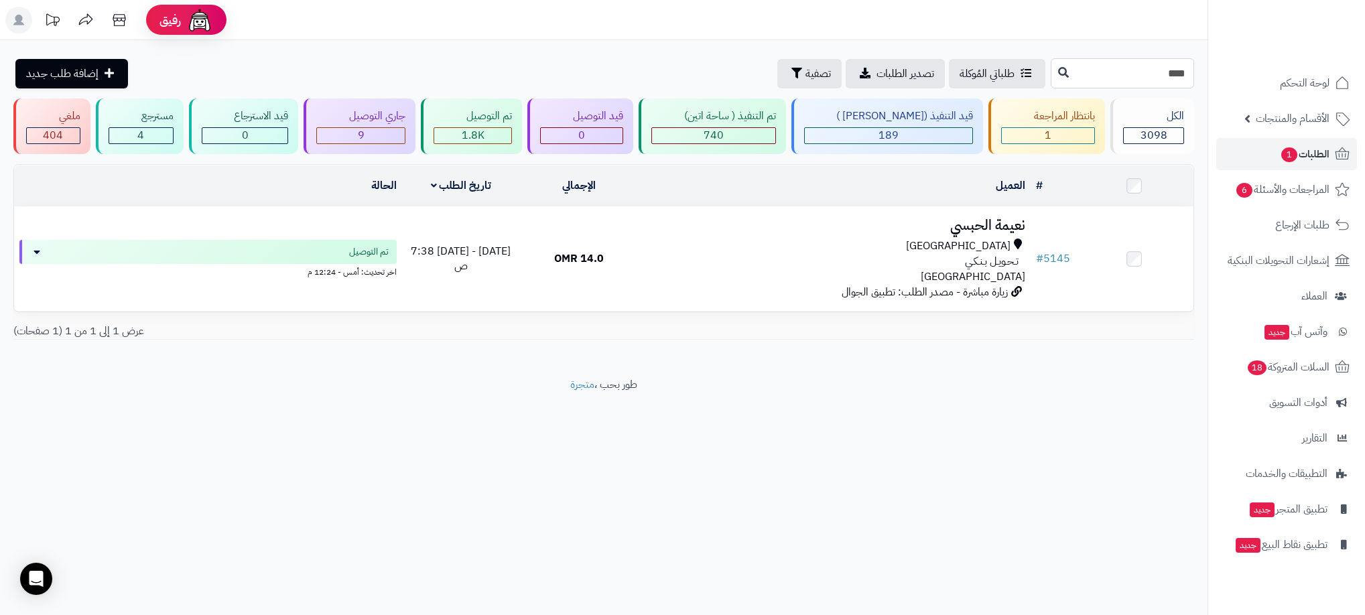
click at [1050, 70] on input "****" at bounding box center [1121, 73] width 143 height 30
type input "****"
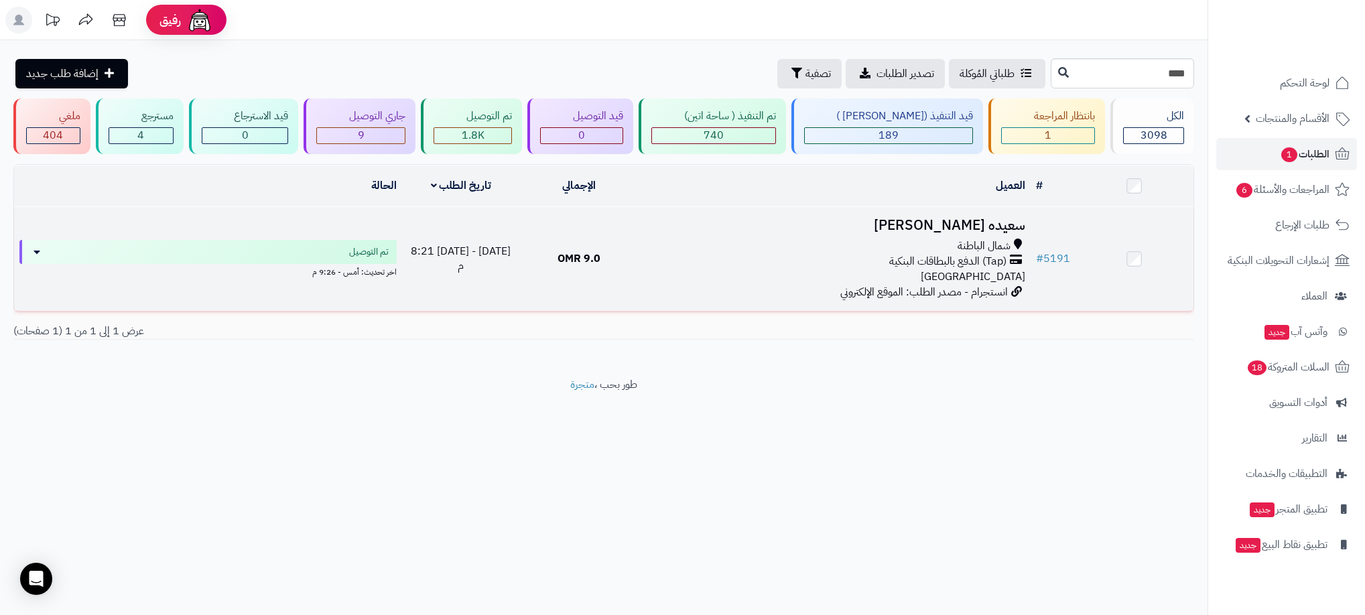
click at [790, 255] on div "(Tap) الدفع بالبطاقات البنكية" at bounding box center [834, 261] width 382 height 15
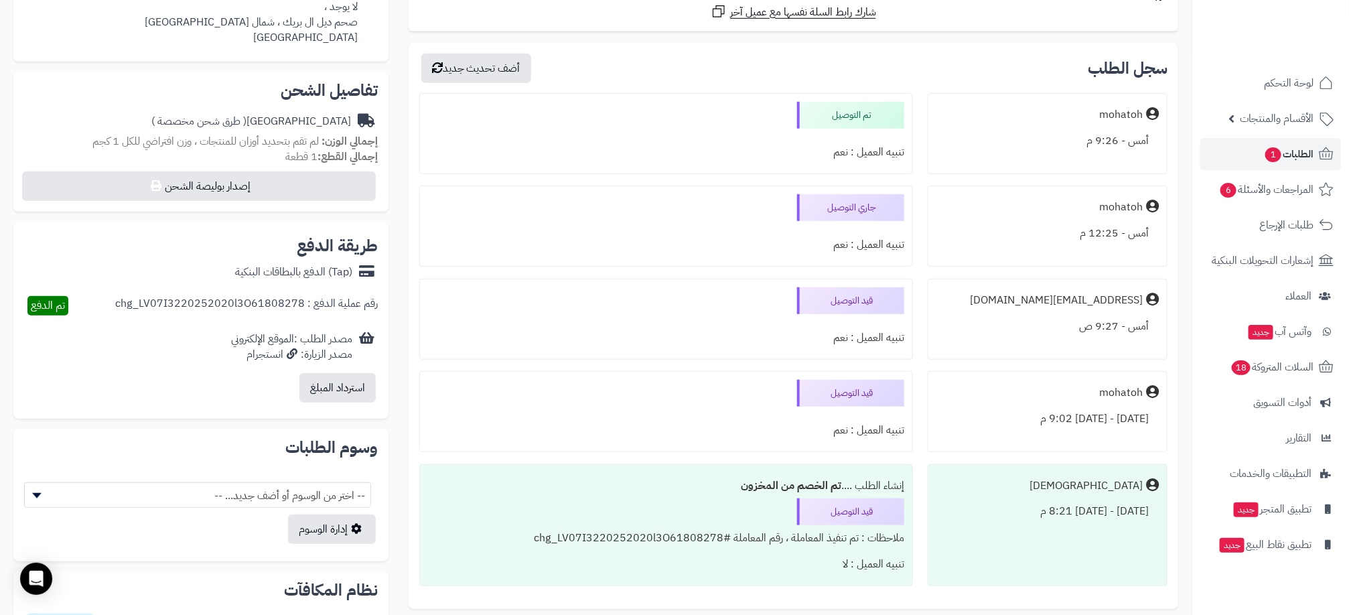
scroll to position [398, 0]
click at [1047, 308] on div "shoaaalshams5@gmail.com" at bounding box center [1056, 302] width 173 height 15
click at [1047, 306] on div "shoaaalshams5@gmail.com" at bounding box center [1056, 302] width 173 height 15
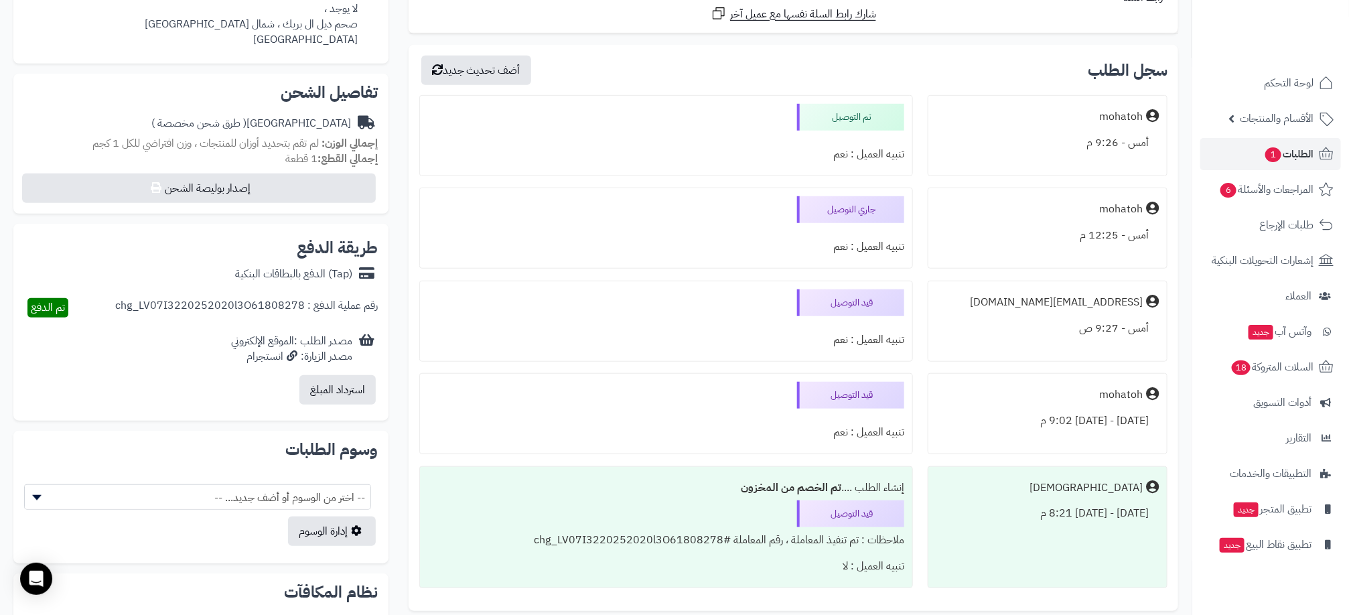
click at [1047, 306] on div "shoaaalshams5@gmail.com" at bounding box center [1056, 302] width 173 height 15
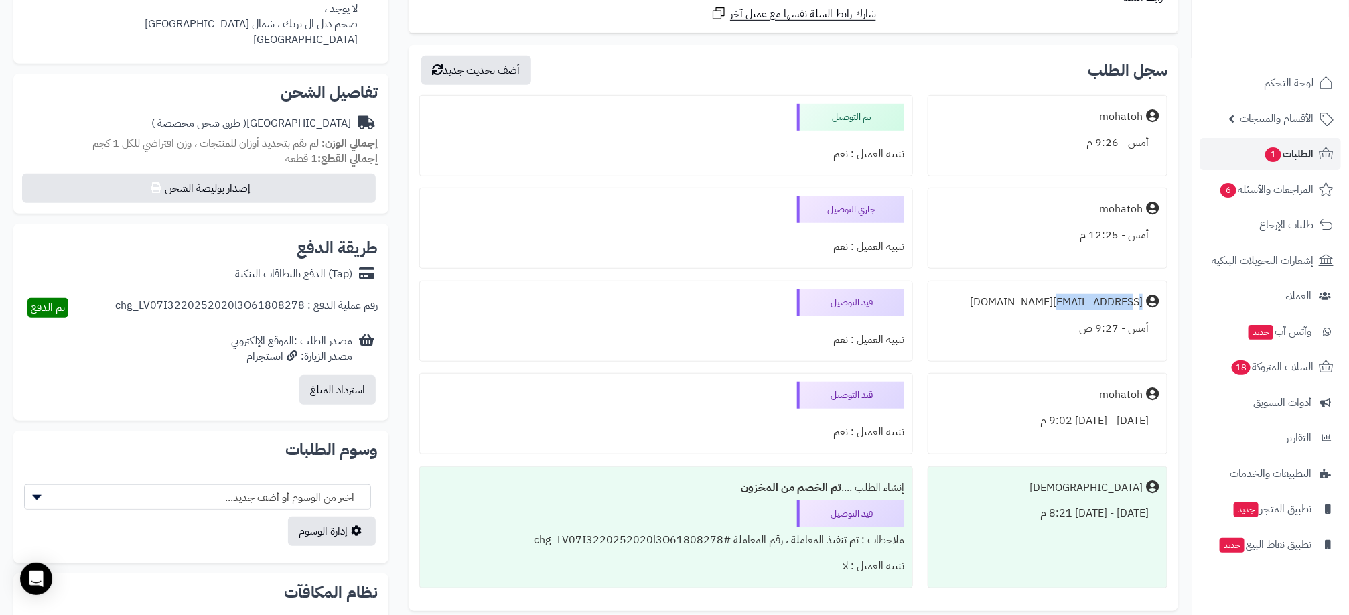
click at [1047, 306] on div "shoaaalshams5@gmail.com" at bounding box center [1056, 302] width 173 height 15
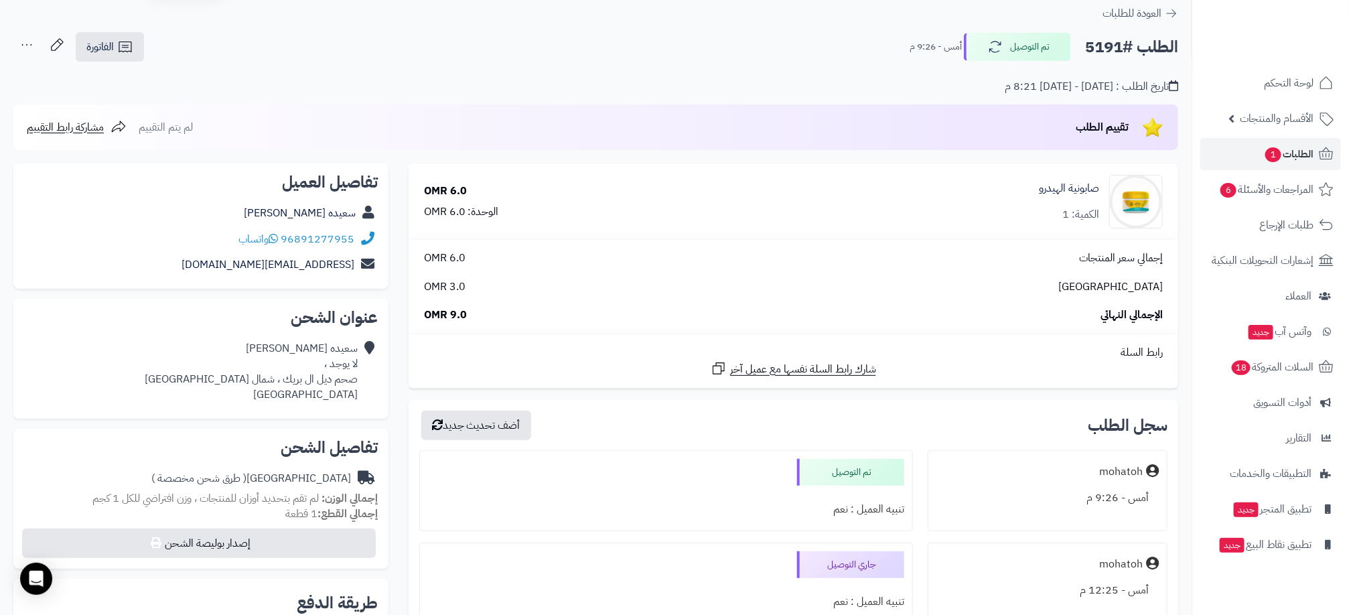
scroll to position [0, 0]
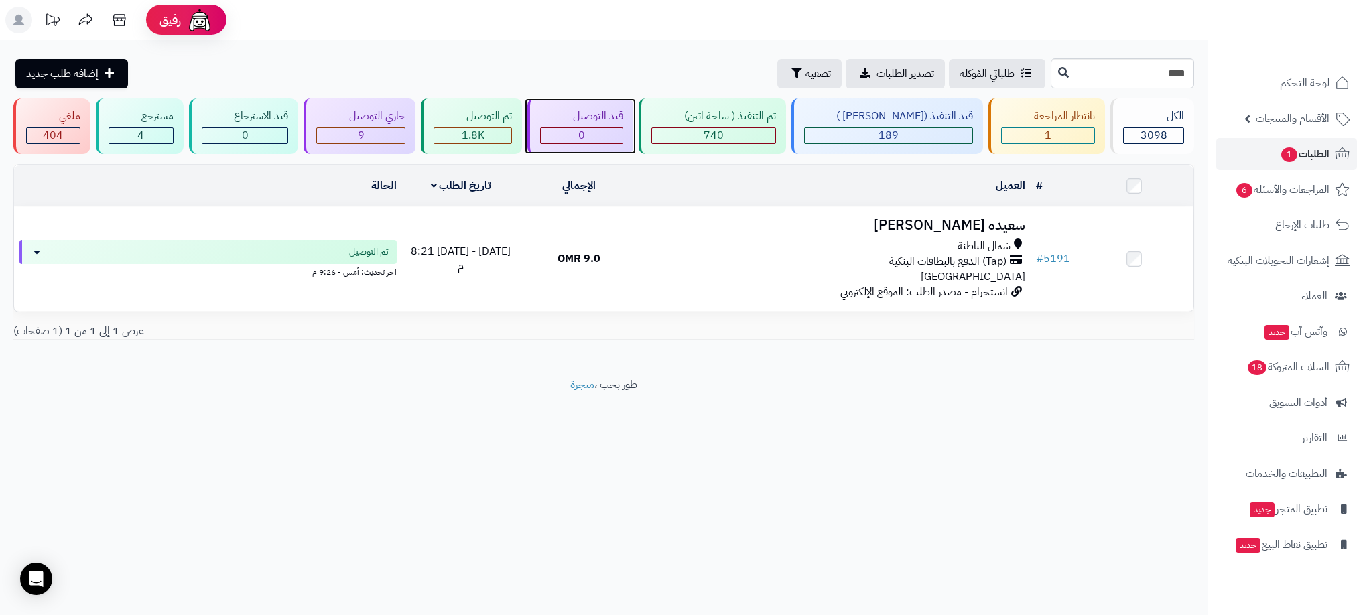
click at [619, 121] on div "قيد التوصيل" at bounding box center [581, 116] width 83 height 15
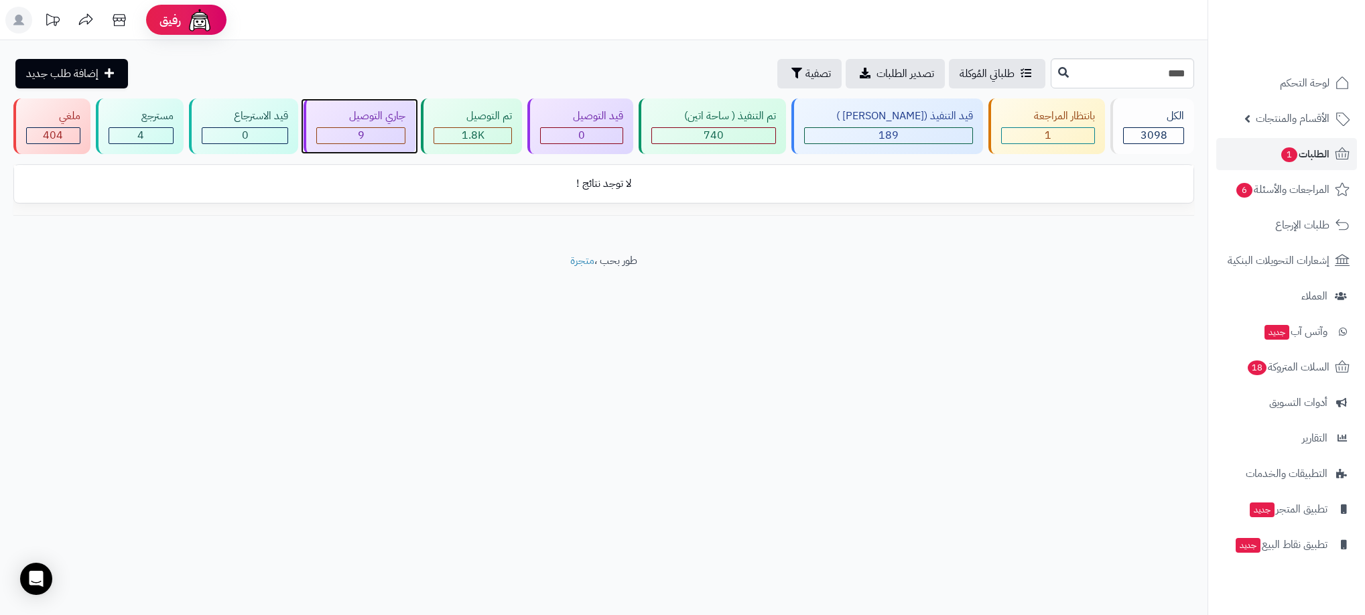
click at [405, 127] on div "9" at bounding box center [360, 135] width 89 height 17
click at [1156, 65] on input "****" at bounding box center [1121, 73] width 143 height 30
click at [382, 121] on div "جاري التوصيل" at bounding box center [360, 116] width 89 height 15
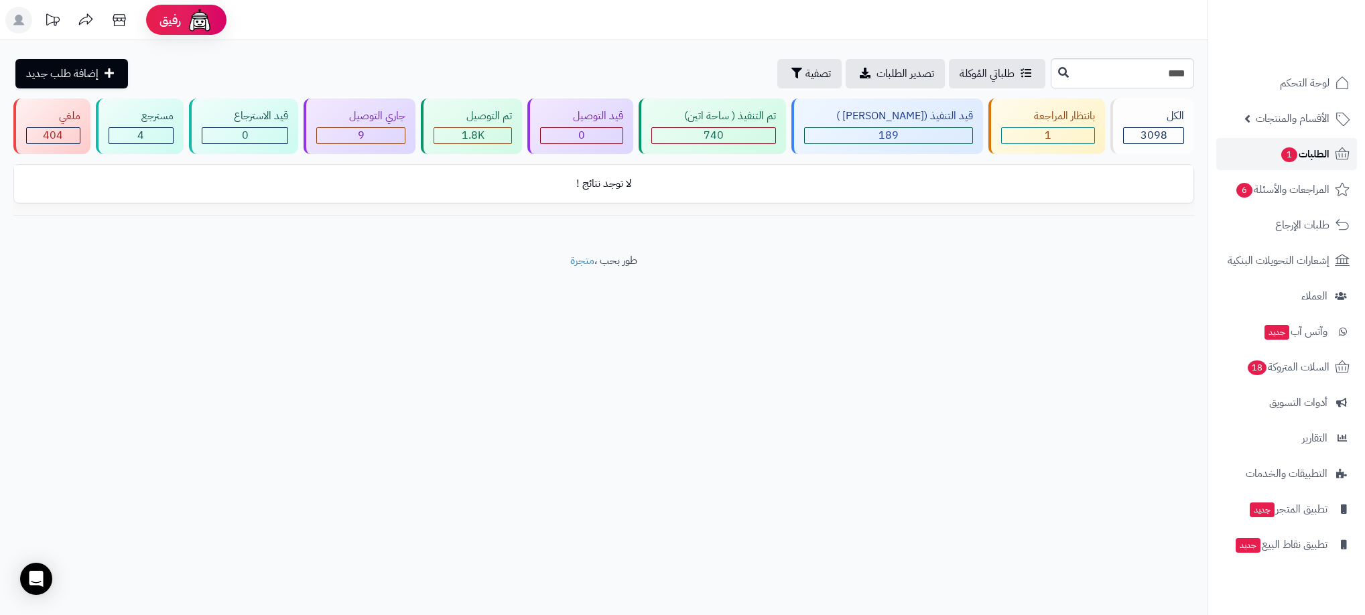
click at [1327, 151] on span "الطلبات 1" at bounding box center [1305, 154] width 50 height 19
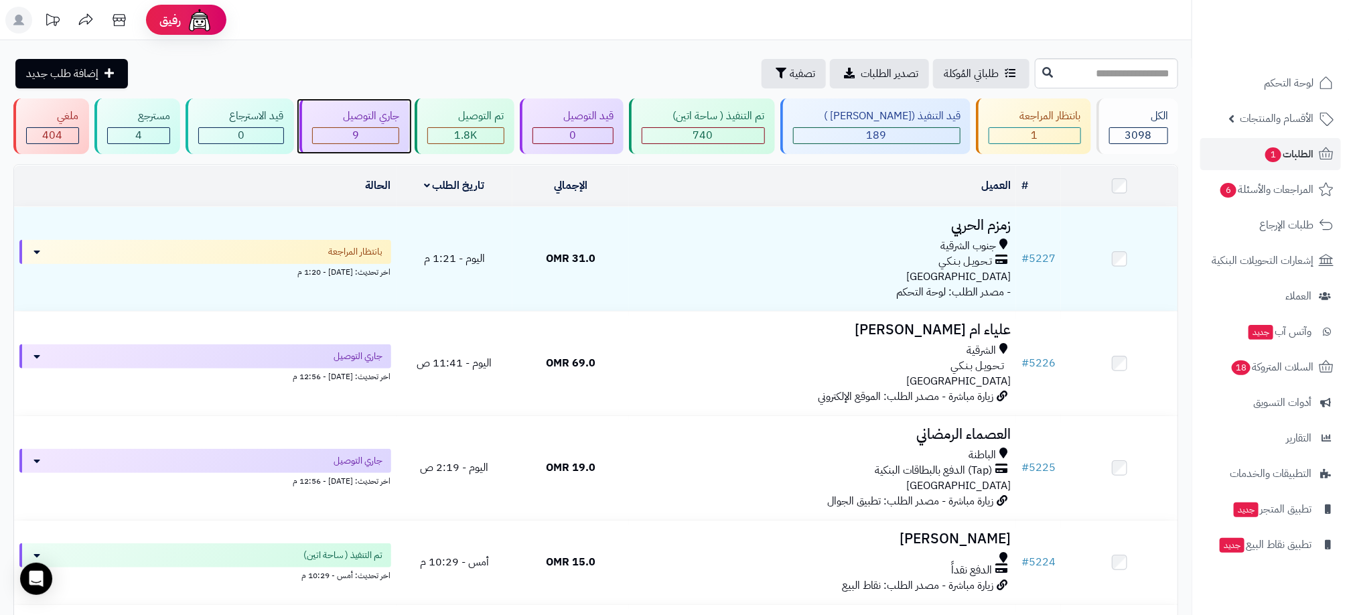
click at [399, 137] on div "9" at bounding box center [356, 135] width 86 height 15
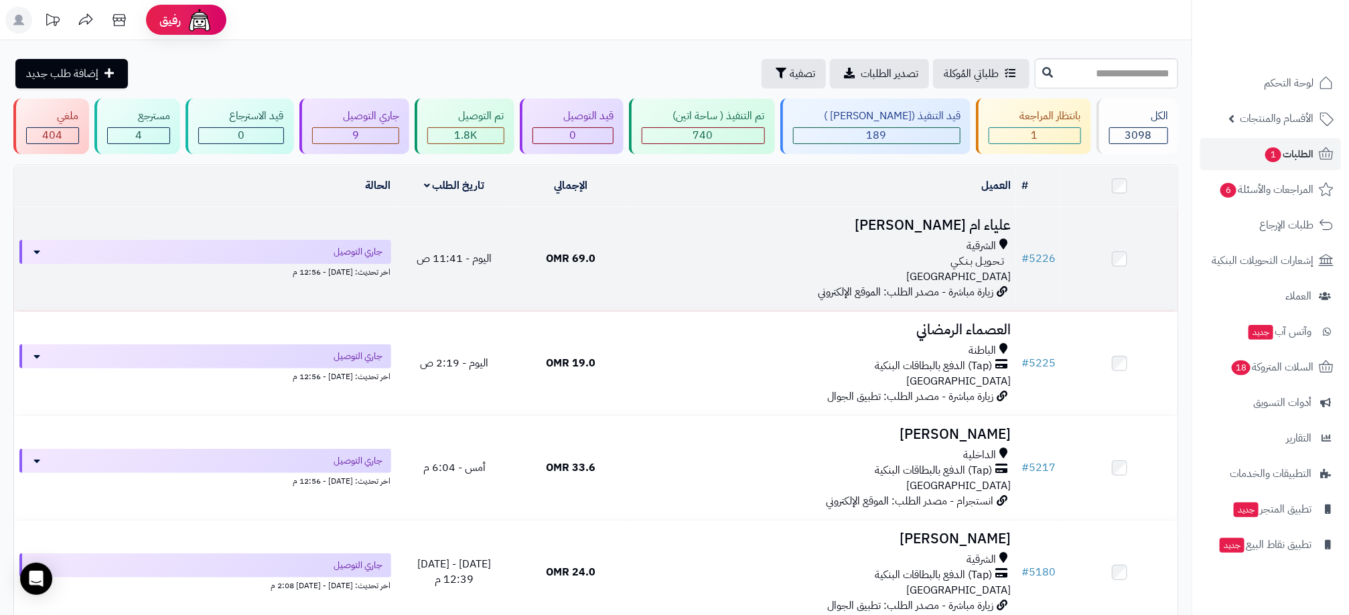
click at [758, 254] on div "تـحـويـل بـنـكـي" at bounding box center [822, 261] width 377 height 15
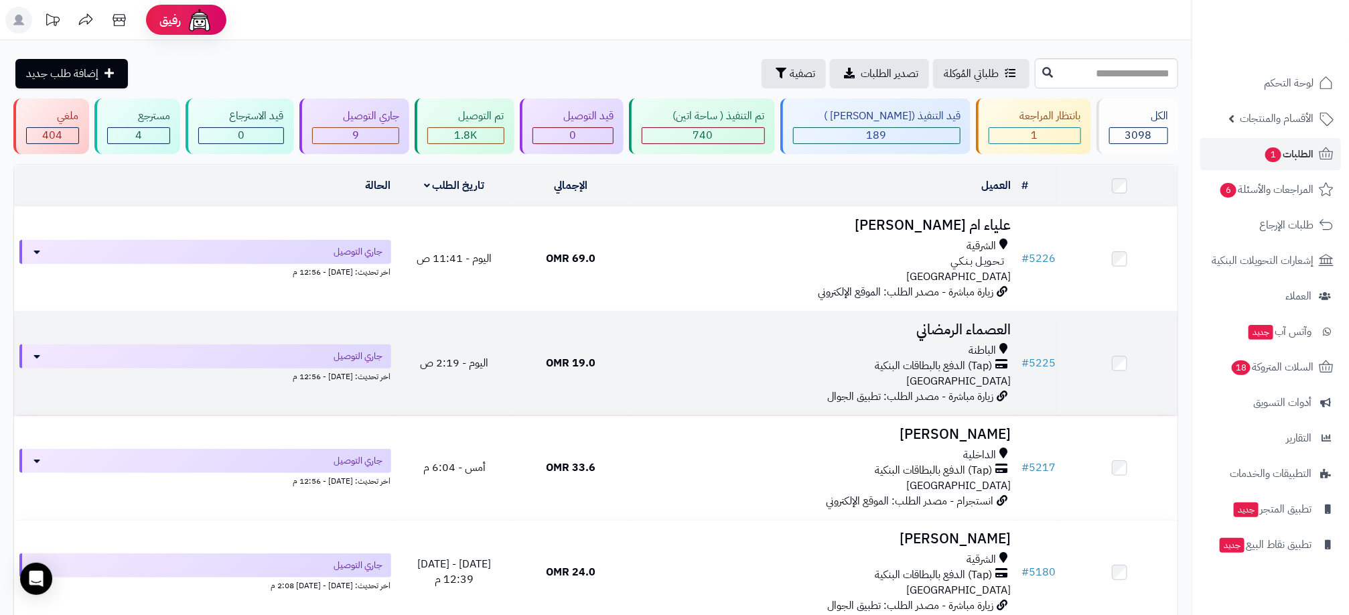
click at [748, 354] on div "الباطنة" at bounding box center [822, 350] width 377 height 15
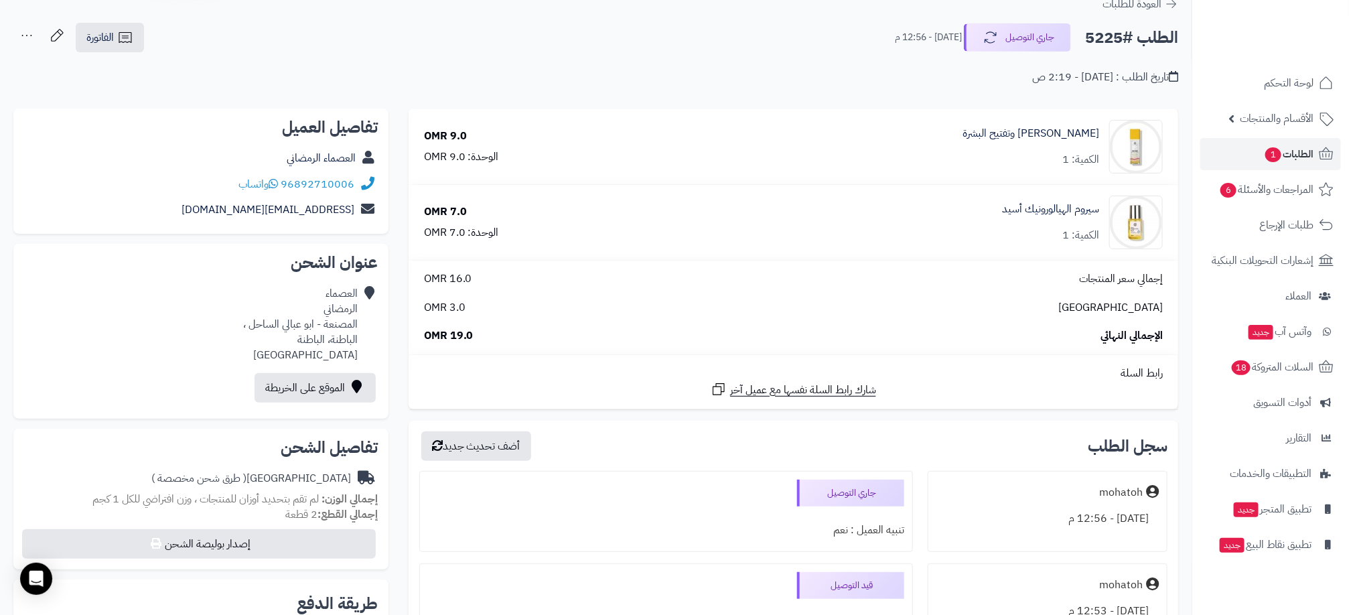
scroll to position [21, 0]
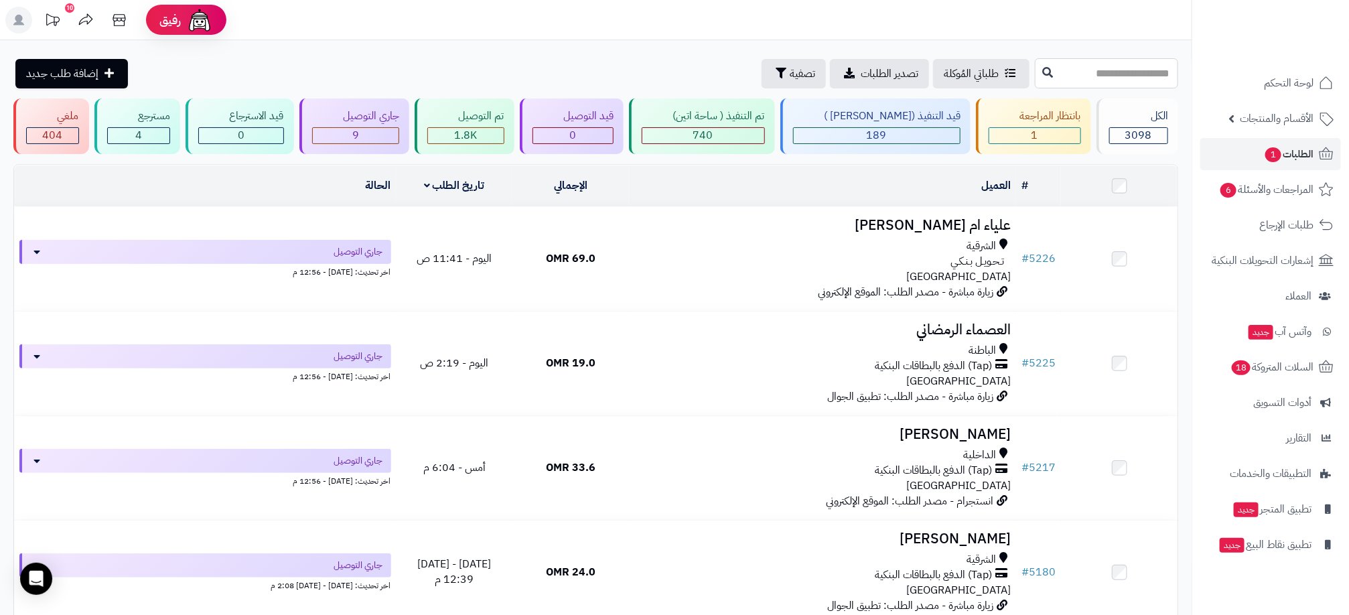
click at [1082, 73] on input "text" at bounding box center [1106, 73] width 143 height 30
type input "****"
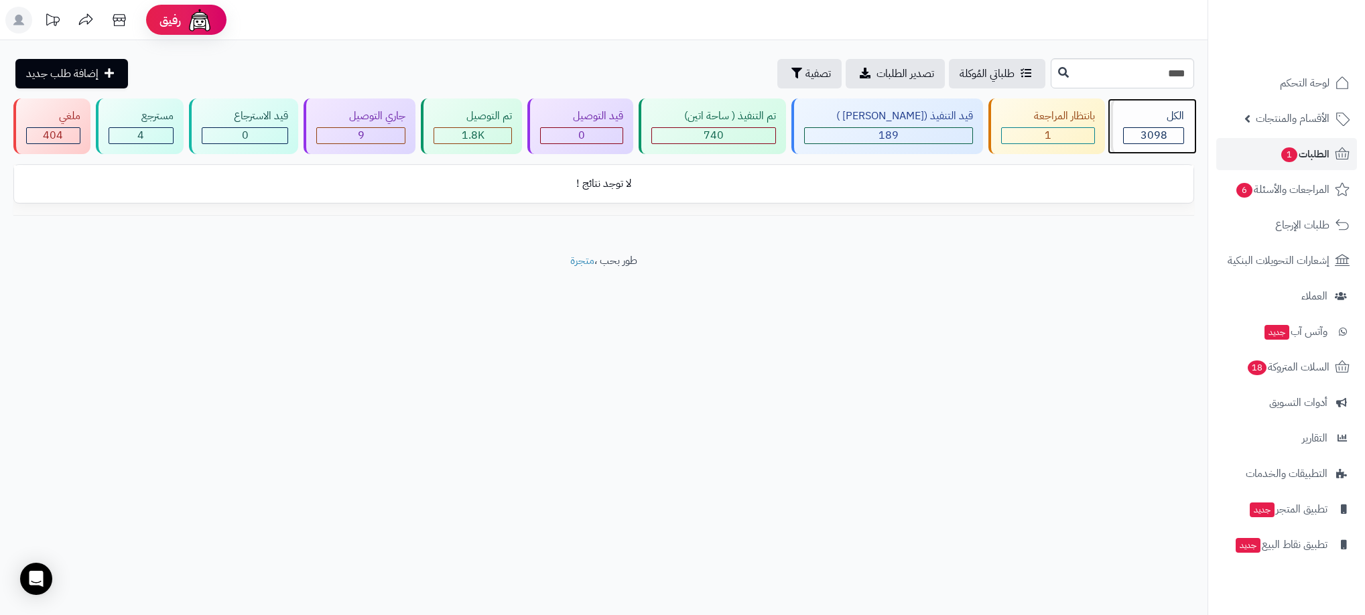
click at [1144, 139] on span "3098" at bounding box center [1153, 135] width 27 height 16
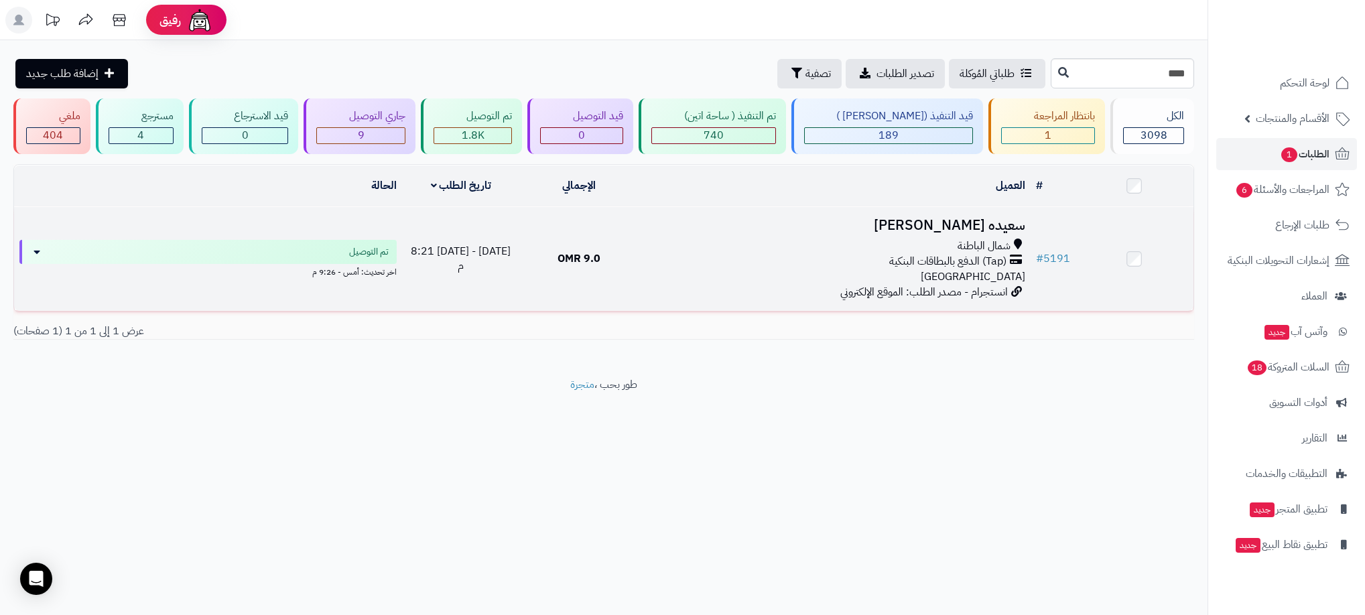
click at [787, 255] on div "(Tap) الدفع بالبطاقات البنكية" at bounding box center [834, 261] width 382 height 15
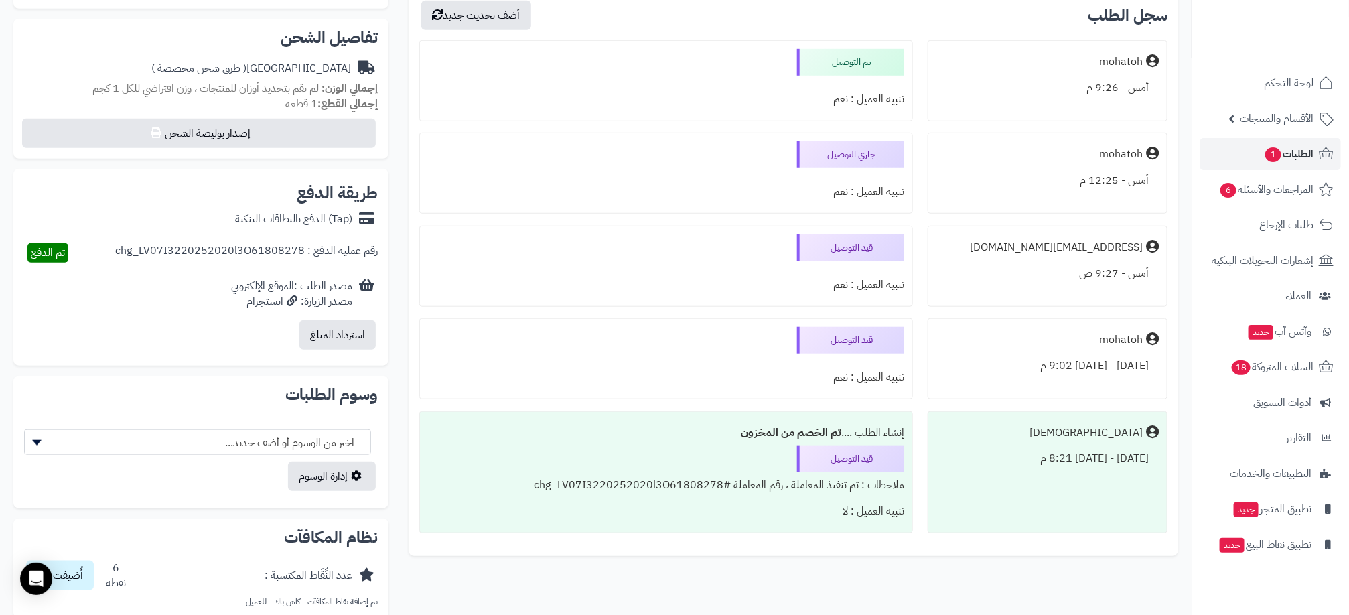
scroll to position [358, 0]
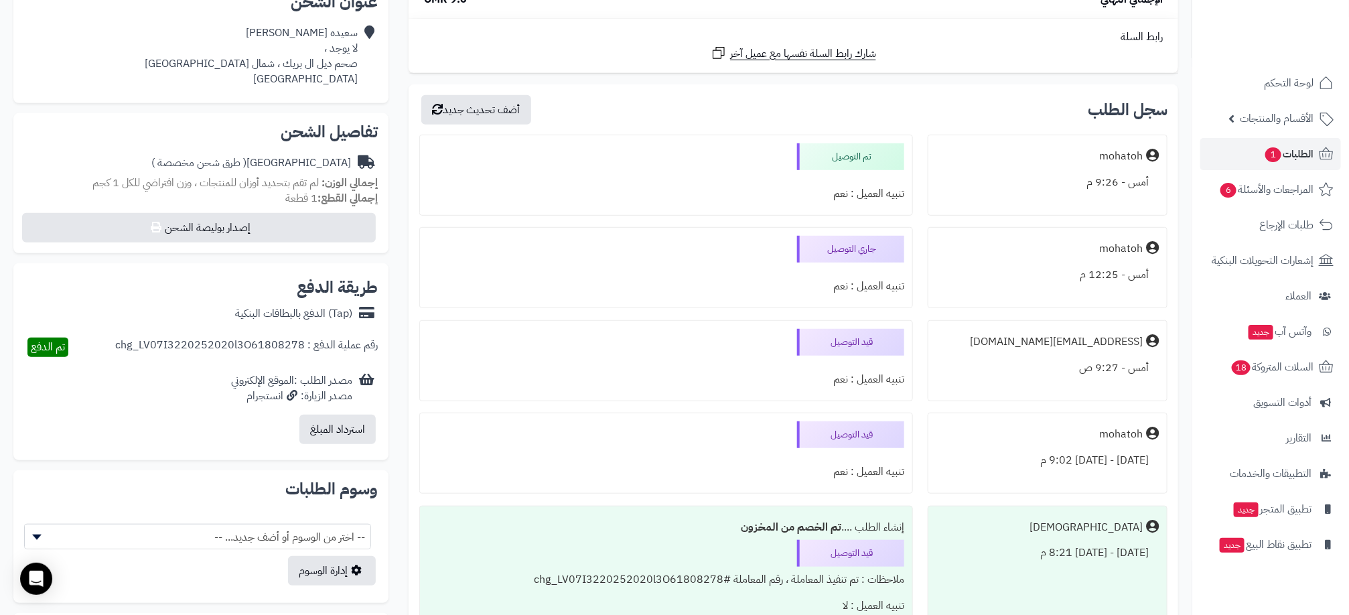
click at [549, 153] on div "تم التوصيل تنبيه العميل : نعم" at bounding box center [666, 175] width 494 height 81
click at [1296, 149] on span "الطلبات 1" at bounding box center [1289, 154] width 50 height 19
